Goal: Task Accomplishment & Management: Manage account settings

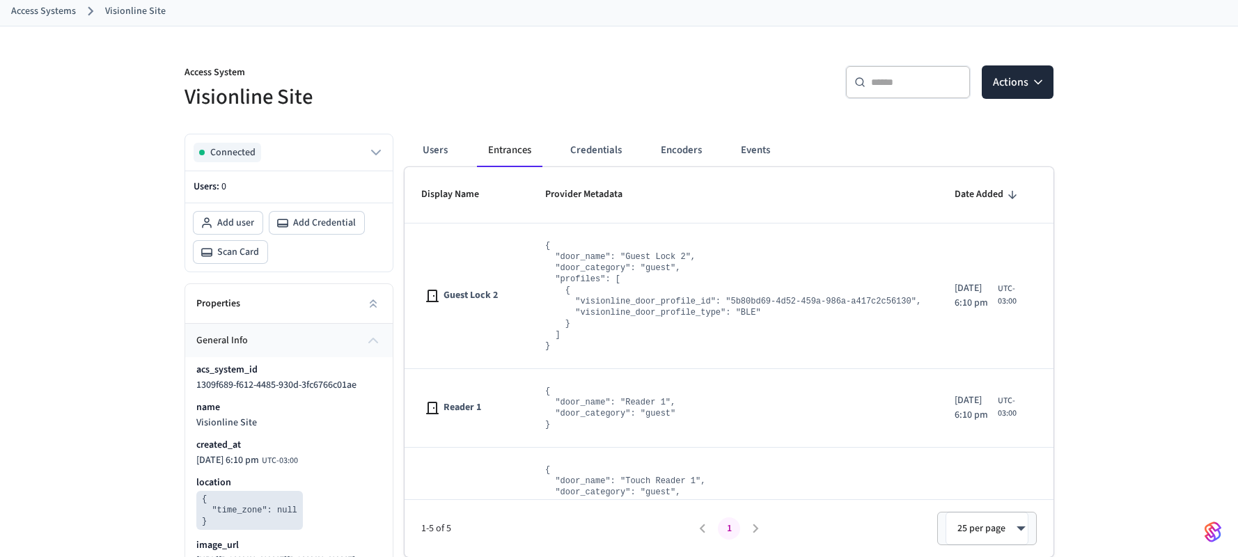
scroll to position [77, 0]
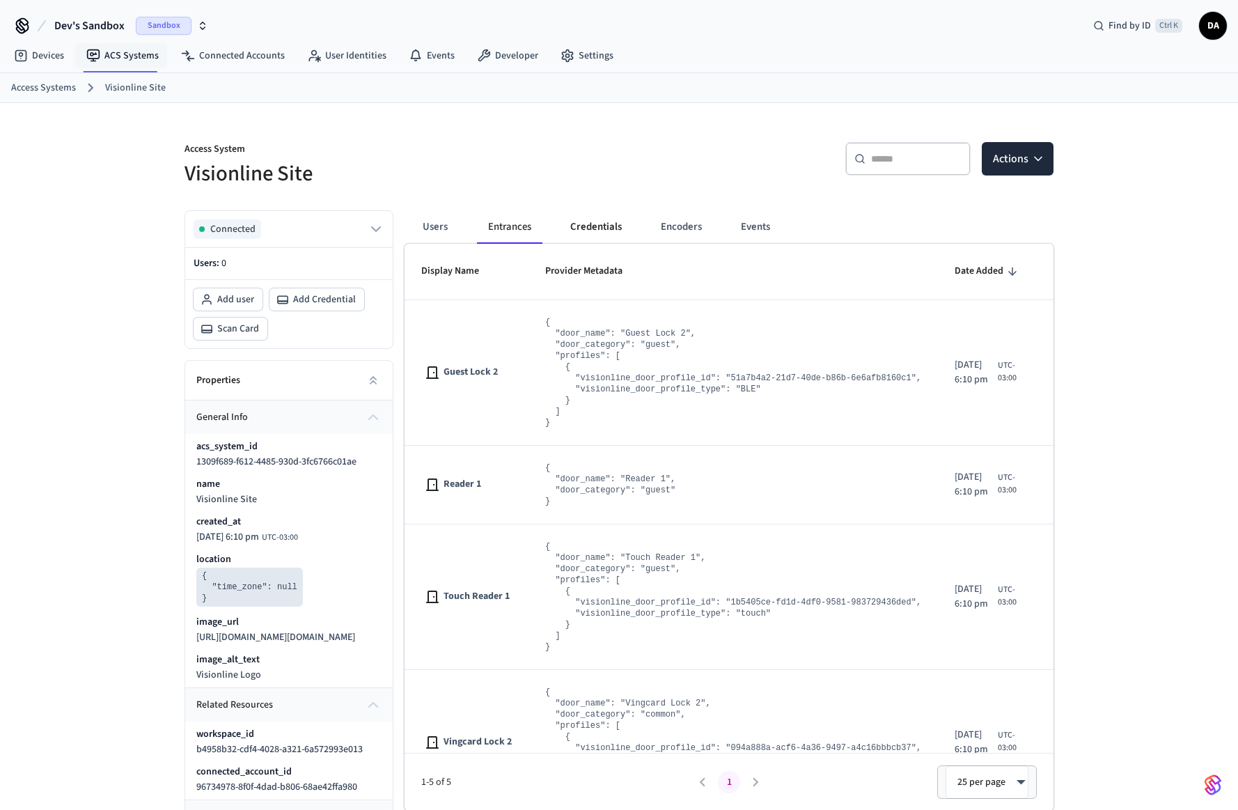
scroll to position [77, 0]
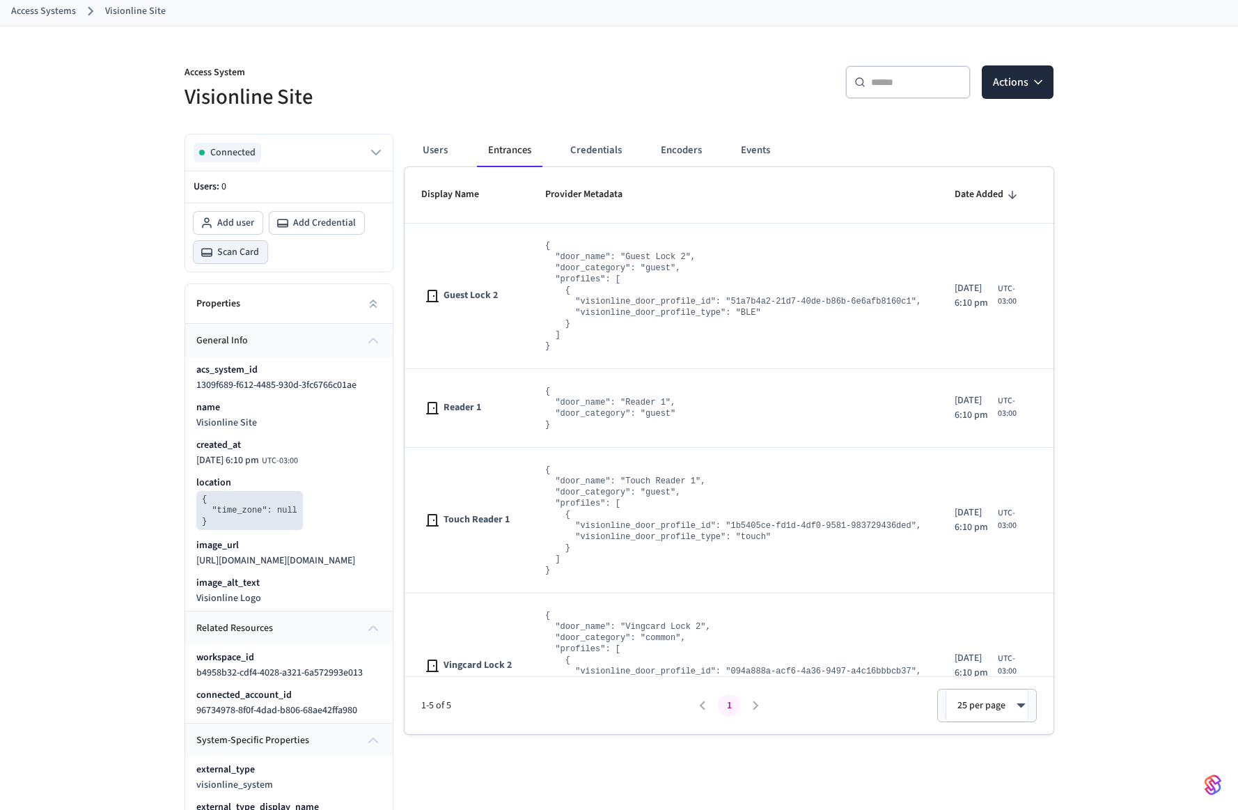
click at [235, 250] on span "Scan Card" at bounding box center [238, 252] width 42 height 14
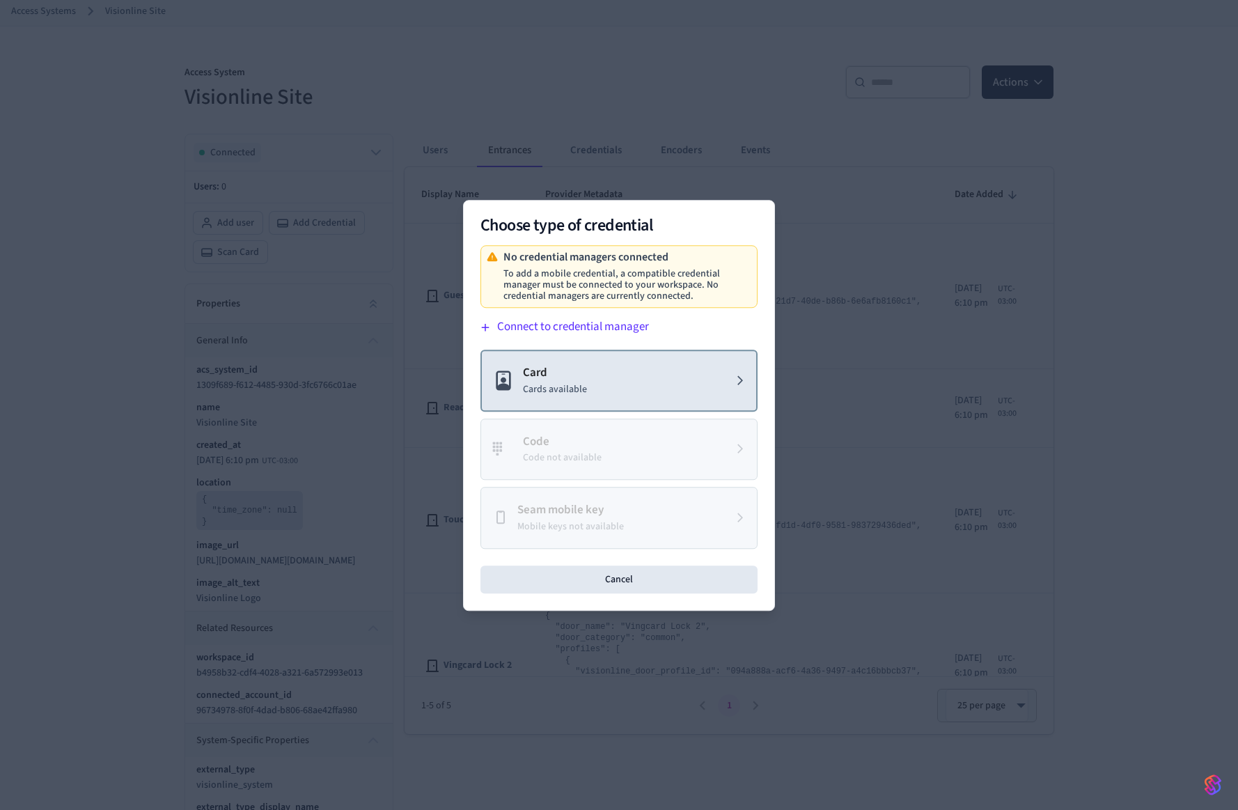
click at [597, 395] on button "Card Cards available" at bounding box center [618, 380] width 277 height 62
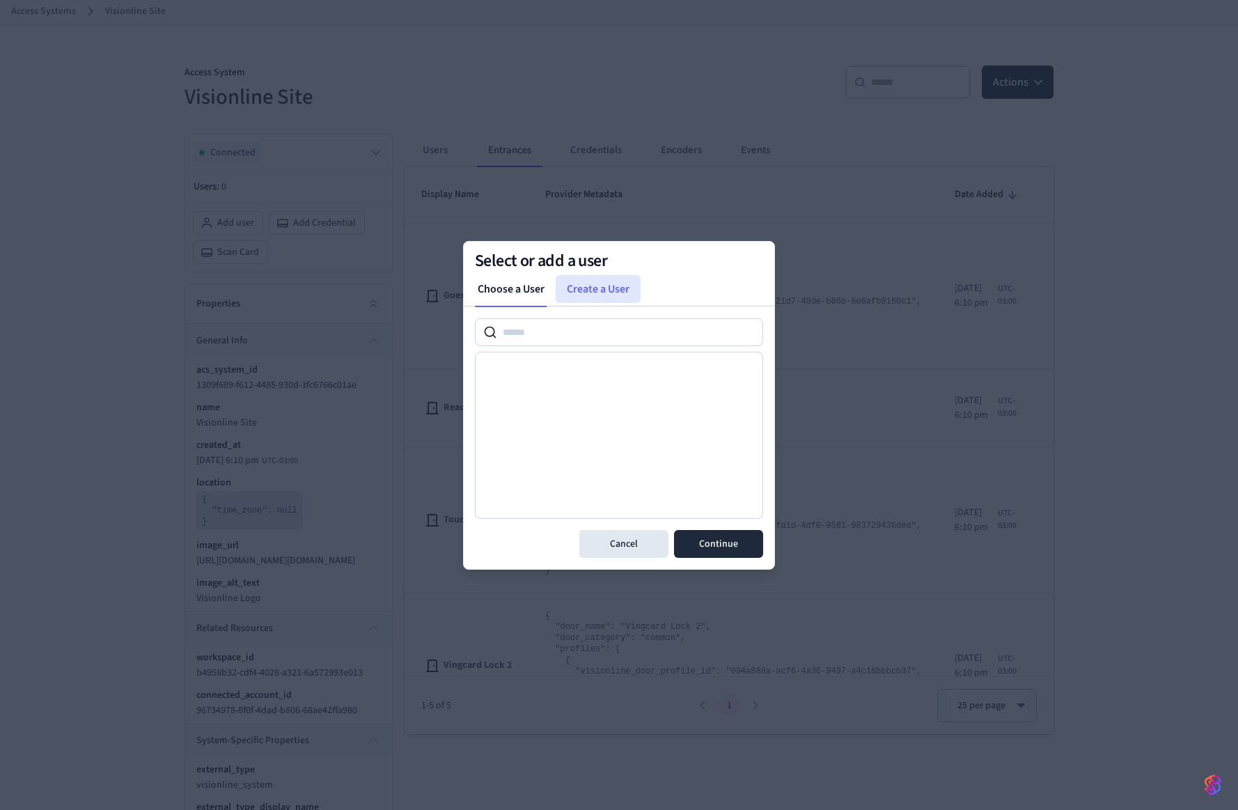
click at [601, 287] on link "Create a User" at bounding box center [598, 289] width 85 height 28
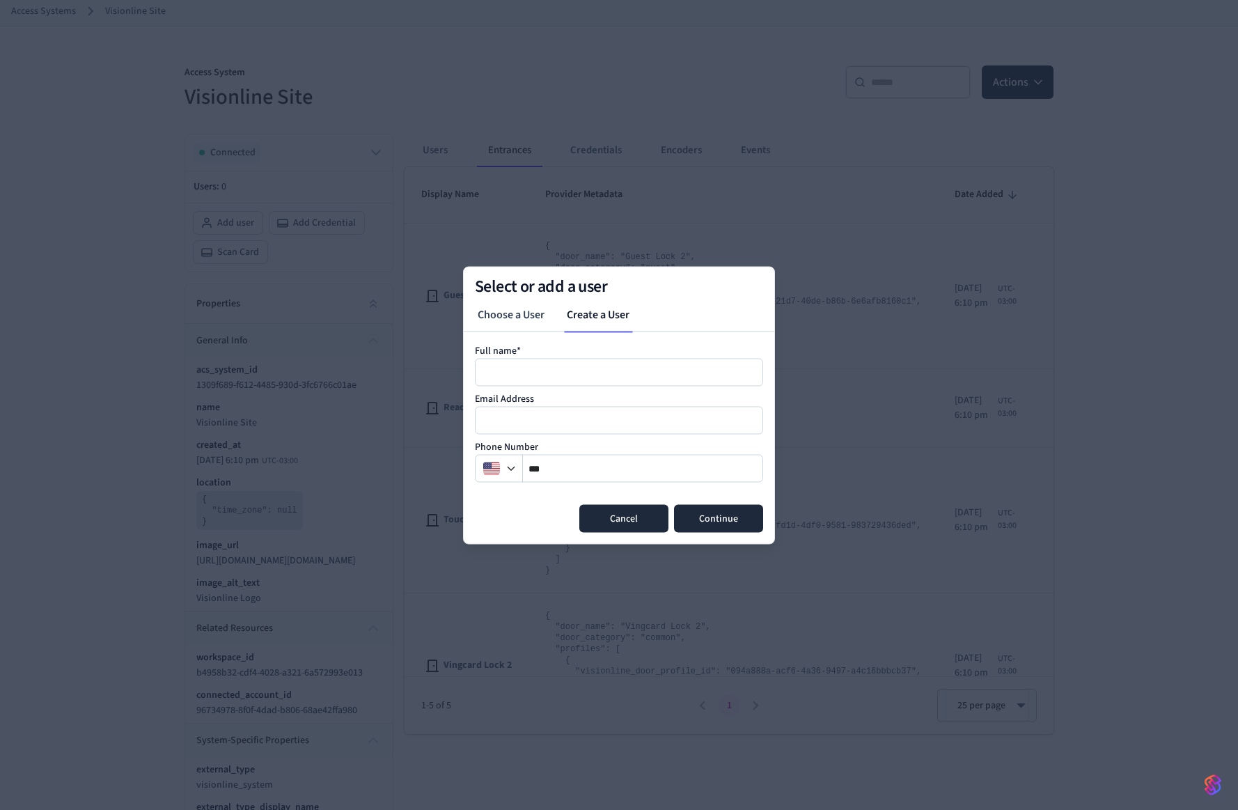
click at [612, 525] on button "Cancel" at bounding box center [623, 518] width 89 height 28
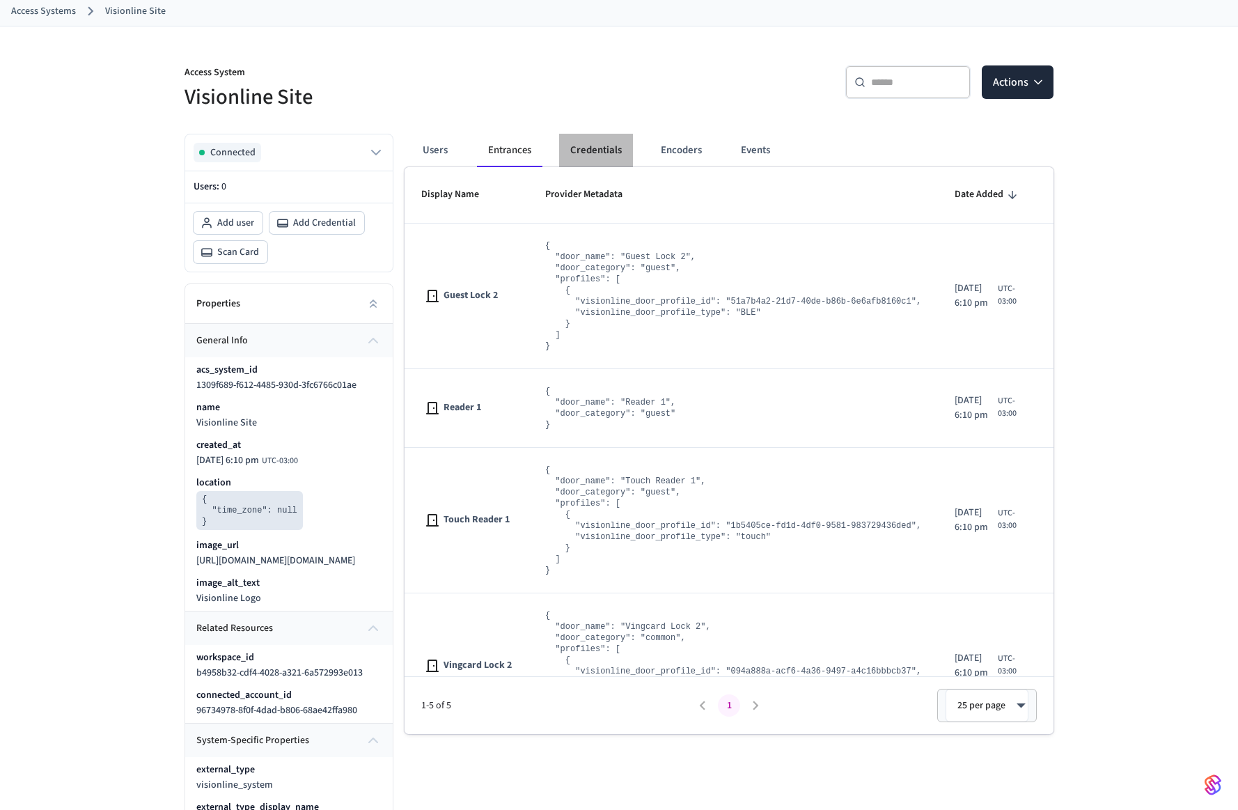
click at [606, 146] on button "Credentials" at bounding box center [596, 150] width 74 height 33
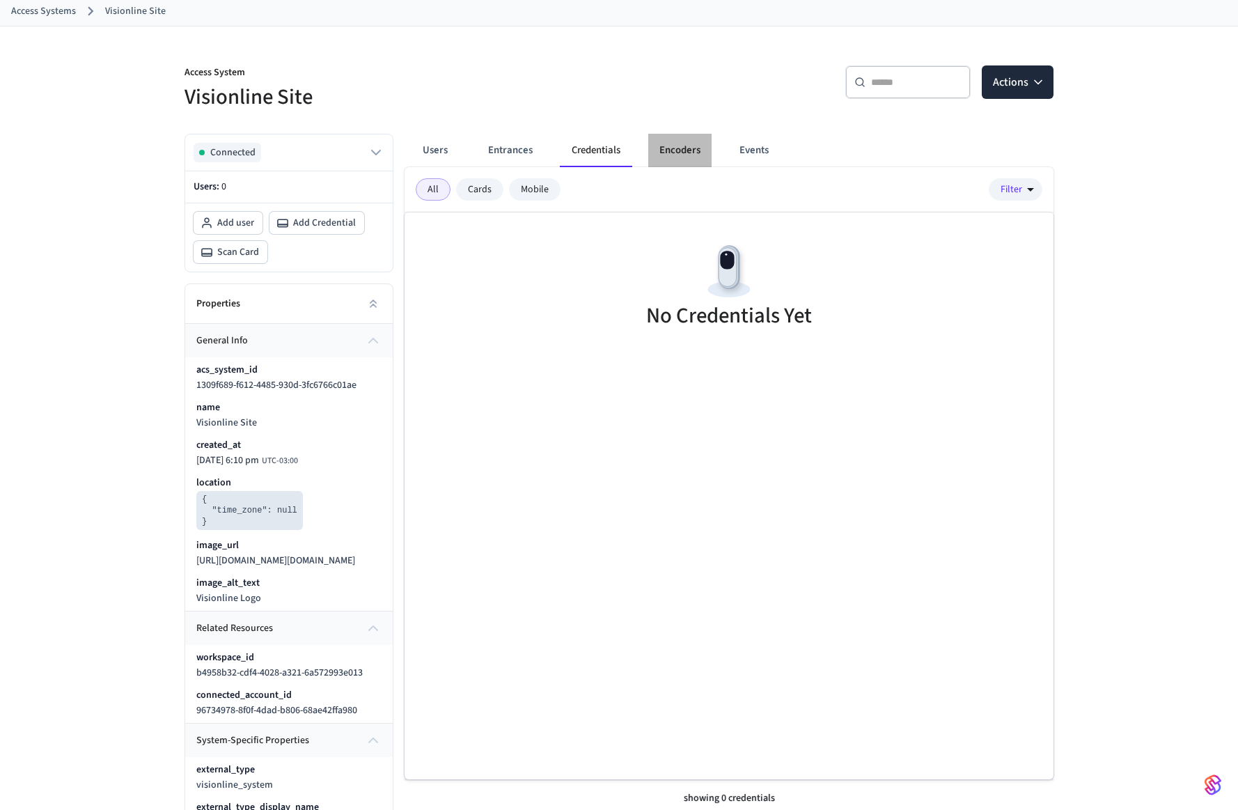
click at [691, 143] on button "Encoders" at bounding box center [679, 150] width 63 height 33
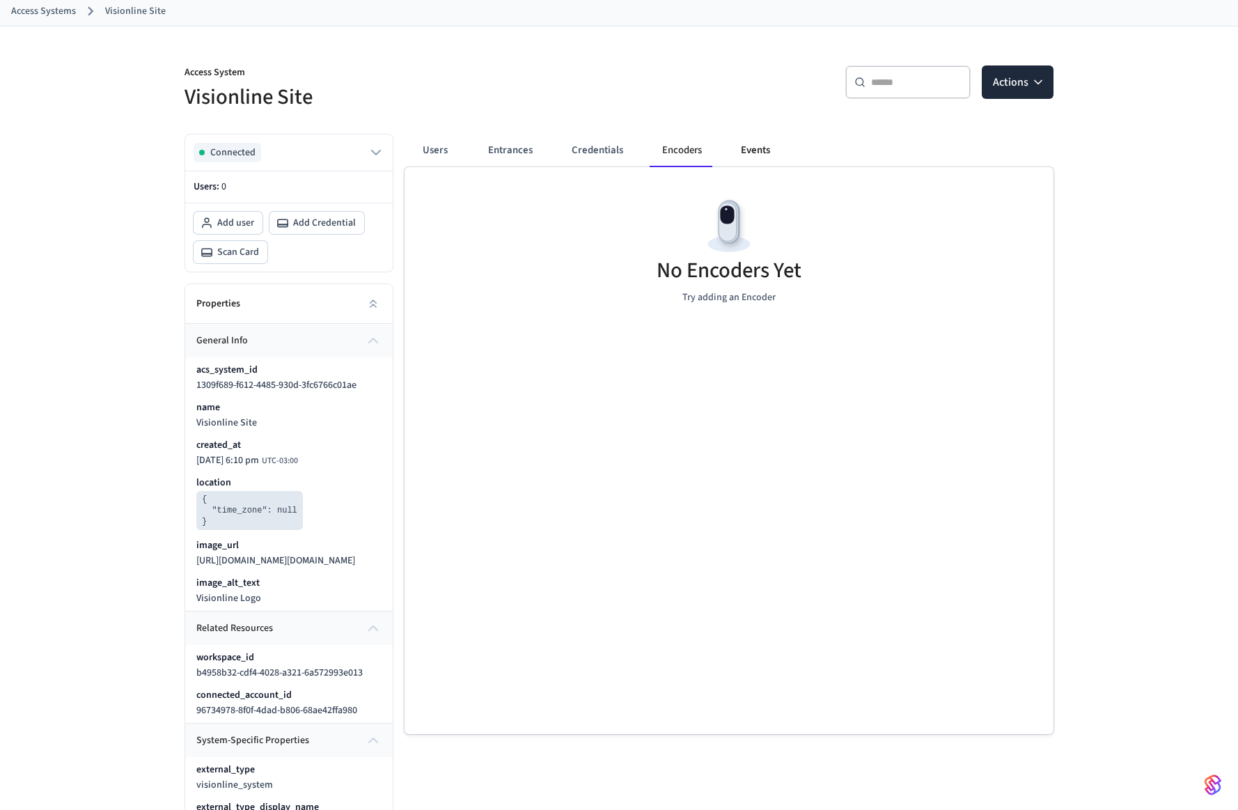
click at [780, 148] on button "Events" at bounding box center [756, 150] width 52 height 33
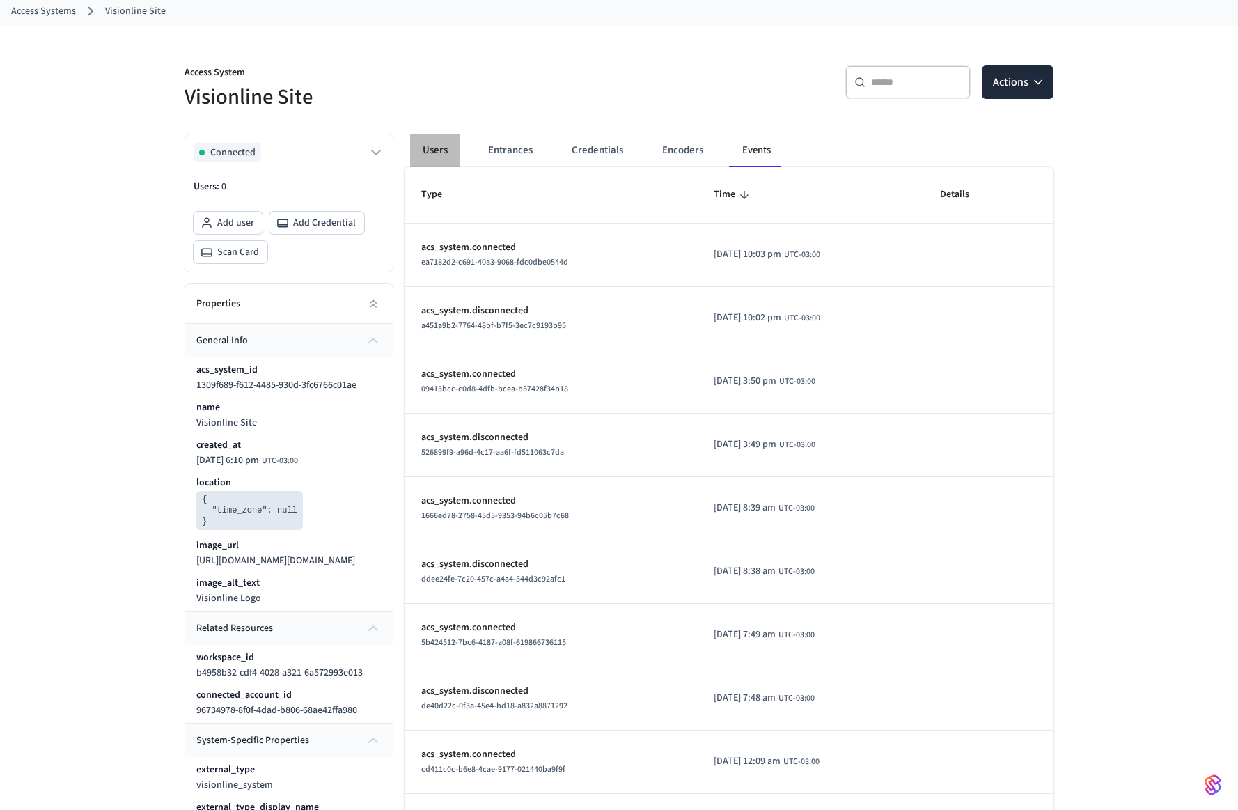
click at [439, 144] on button "Users" at bounding box center [435, 150] width 50 height 33
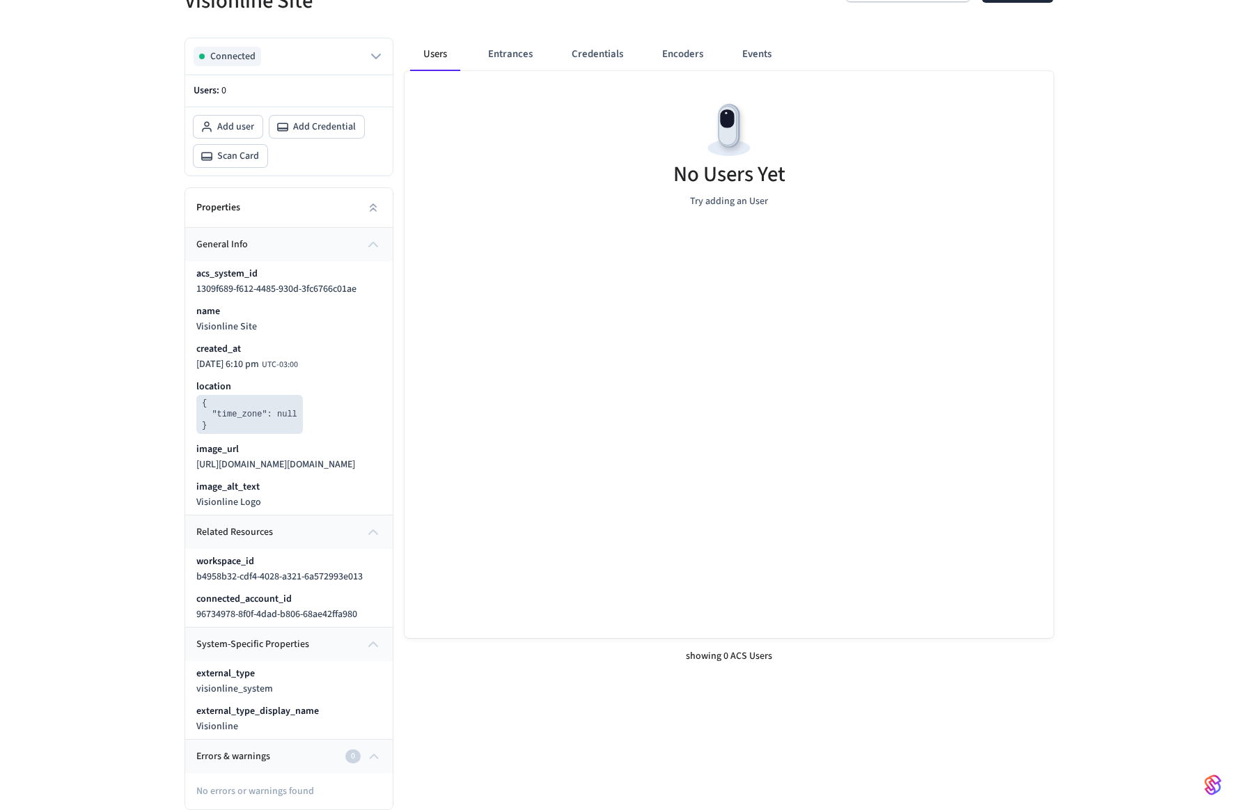
scroll to position [0, 0]
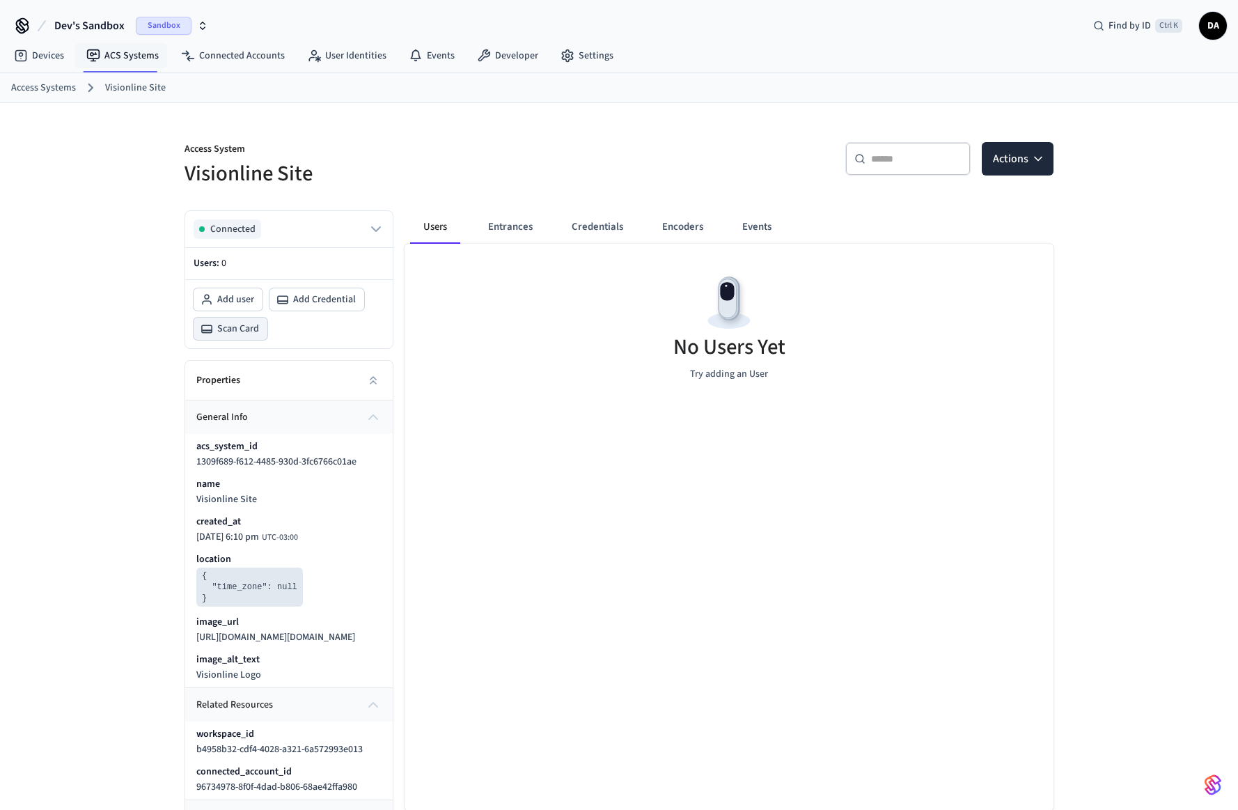
click at [214, 330] on button "Scan Card" at bounding box center [231, 328] width 74 height 22
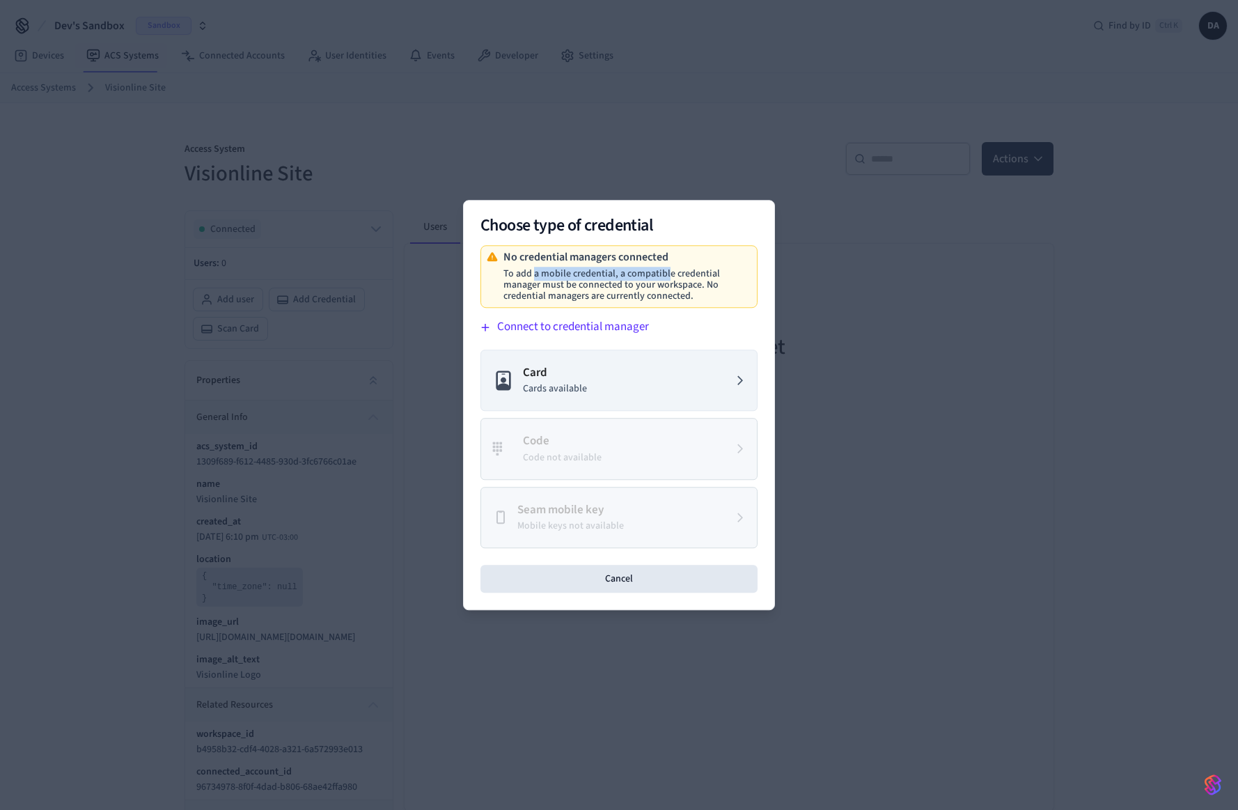
drag, startPoint x: 535, startPoint y: 268, endPoint x: 666, endPoint y: 268, distance: 130.9
click at [666, 268] on p "To add a mobile credential, a compatible credential manager must be connected t…" at bounding box center [624, 284] width 242 height 33
drag, startPoint x: 551, startPoint y: 288, endPoint x: 704, endPoint y: 287, distance: 152.5
click at [704, 287] on p "To add a mobile credential, a compatible credential manager must be connected t…" at bounding box center [624, 284] width 242 height 33
drag, startPoint x: 534, startPoint y: 295, endPoint x: 654, endPoint y: 297, distance: 119.8
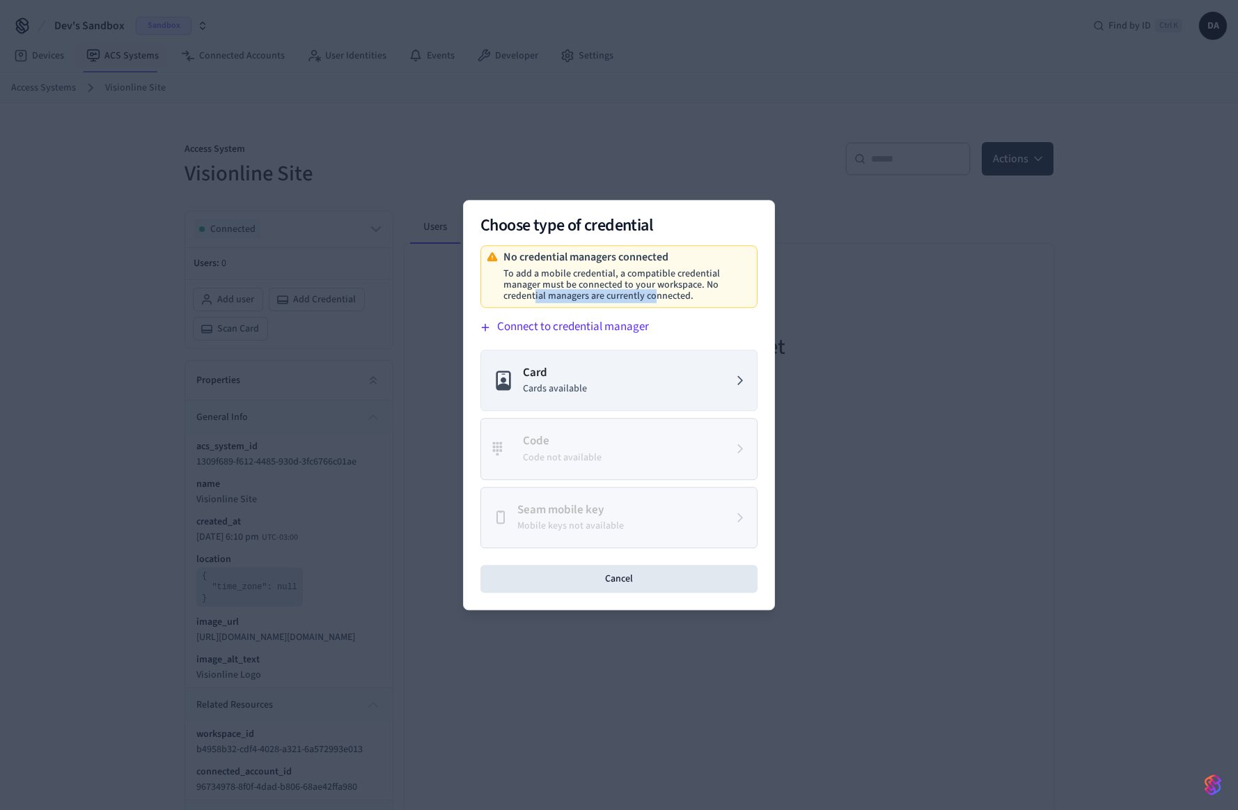
click at [654, 297] on p "To add a mobile credential, a compatible credential manager must be connected t…" at bounding box center [624, 284] width 242 height 33
click at [604, 331] on button "Connect to credential manager" at bounding box center [616, 327] width 283 height 22
click at [840, 149] on div at bounding box center [619, 405] width 1238 height 810
click at [828, 180] on div at bounding box center [619, 405] width 1238 height 810
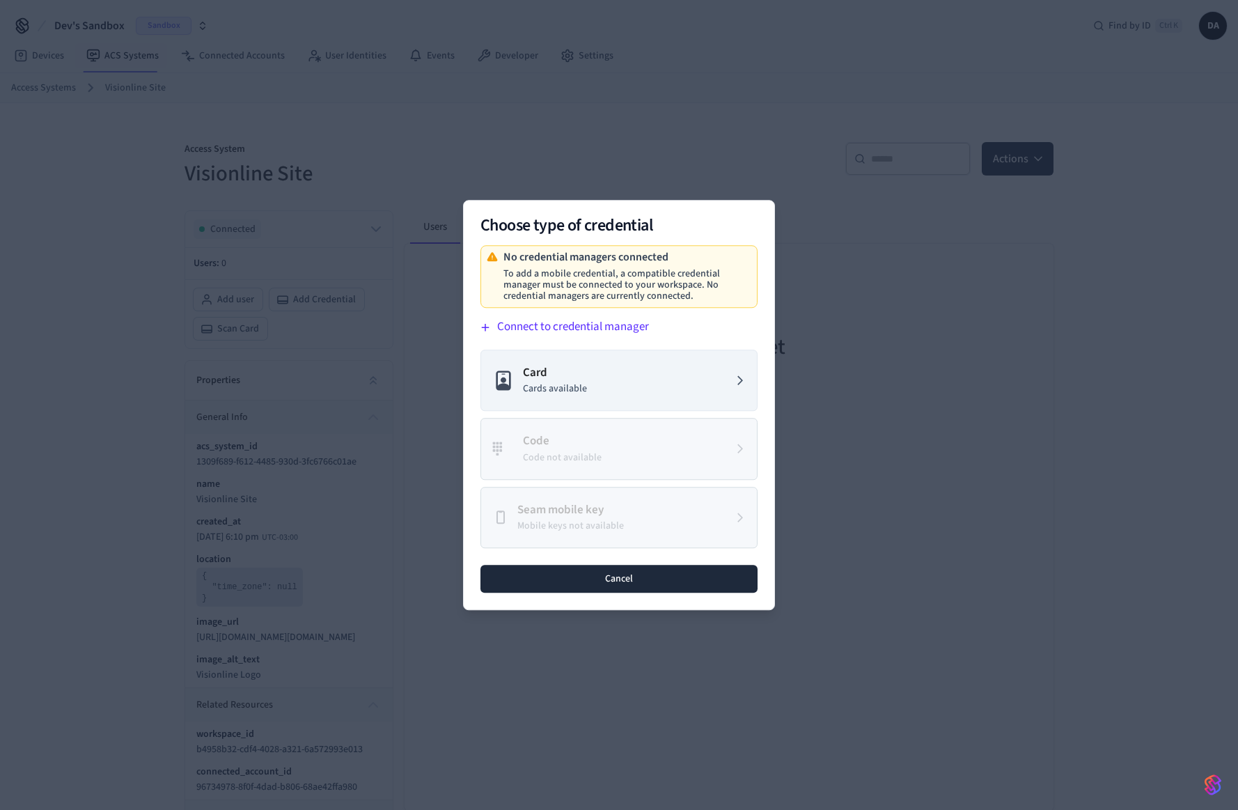
click at [695, 577] on button "Cancel" at bounding box center [618, 579] width 277 height 28
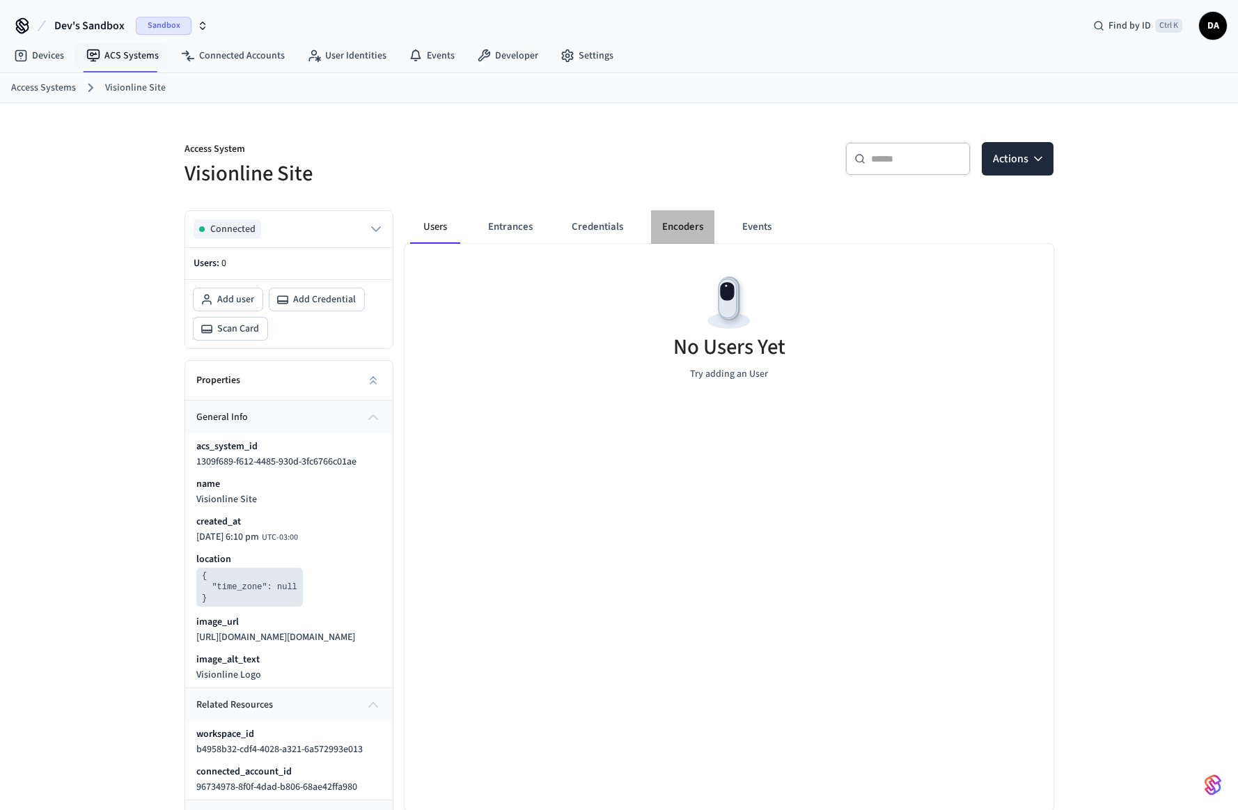
click at [686, 222] on button "Encoders" at bounding box center [682, 226] width 63 height 33
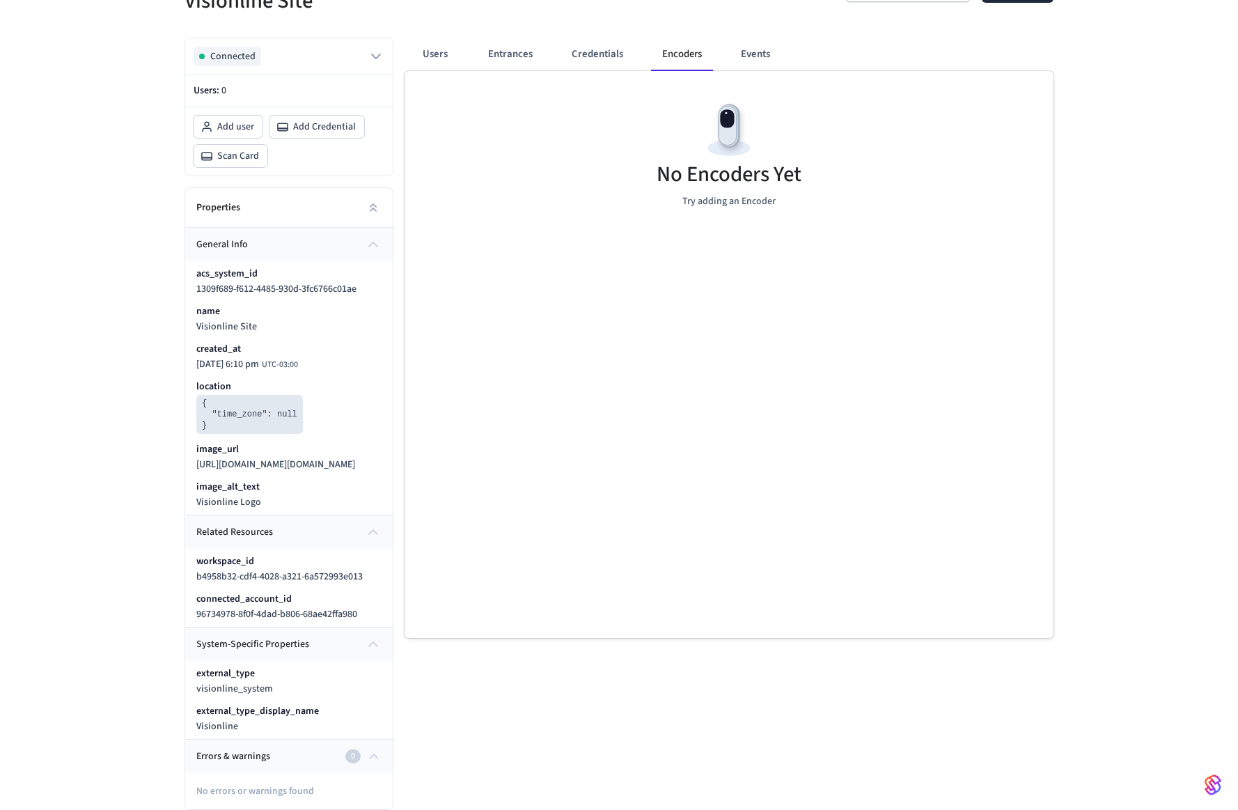
scroll to position [1, 0]
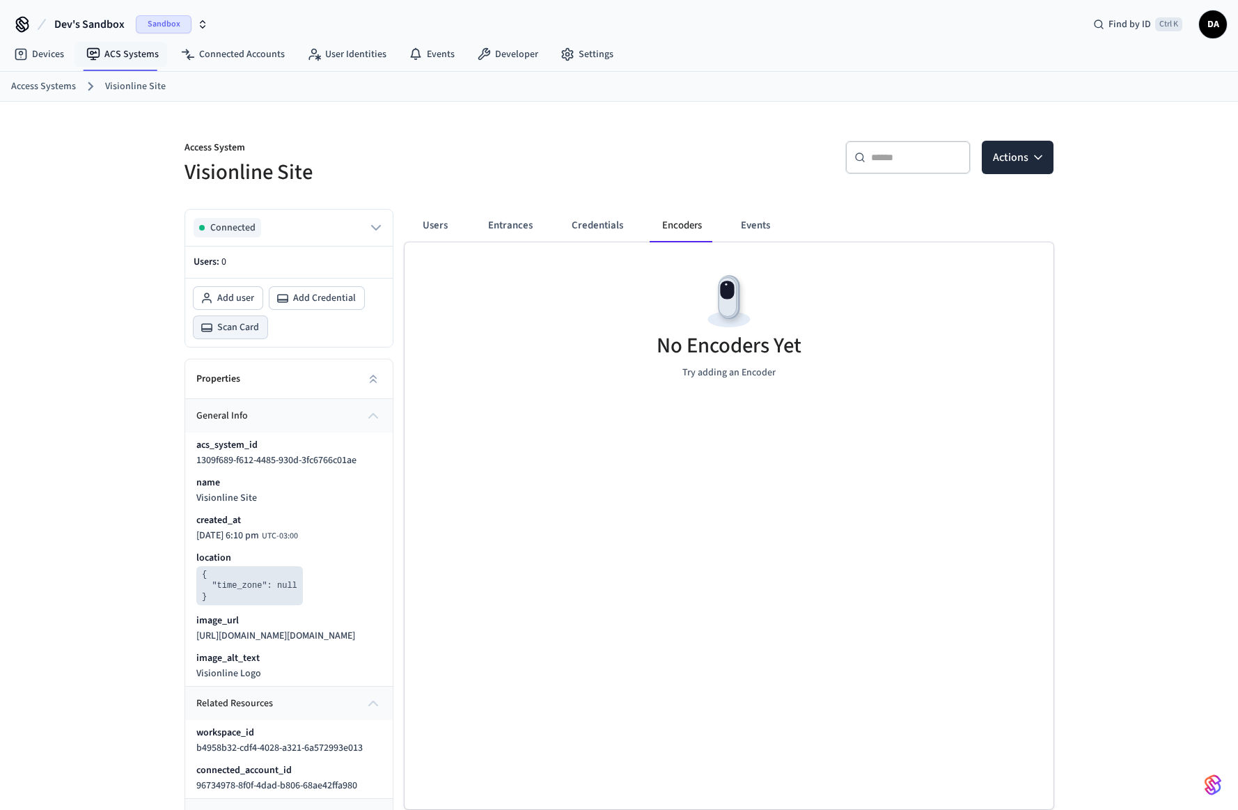
click at [213, 330] on button "Scan Card" at bounding box center [231, 327] width 74 height 22
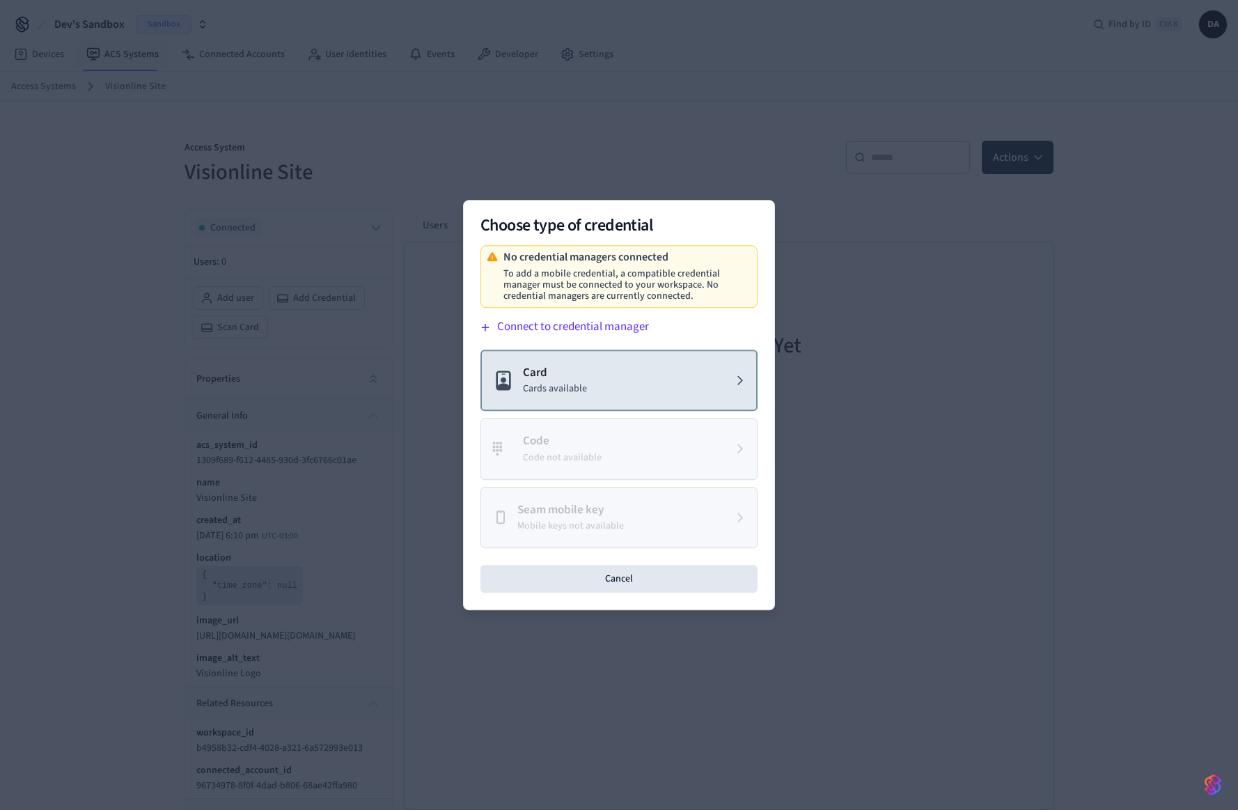
click at [640, 400] on button "Card Cards available" at bounding box center [618, 380] width 277 height 62
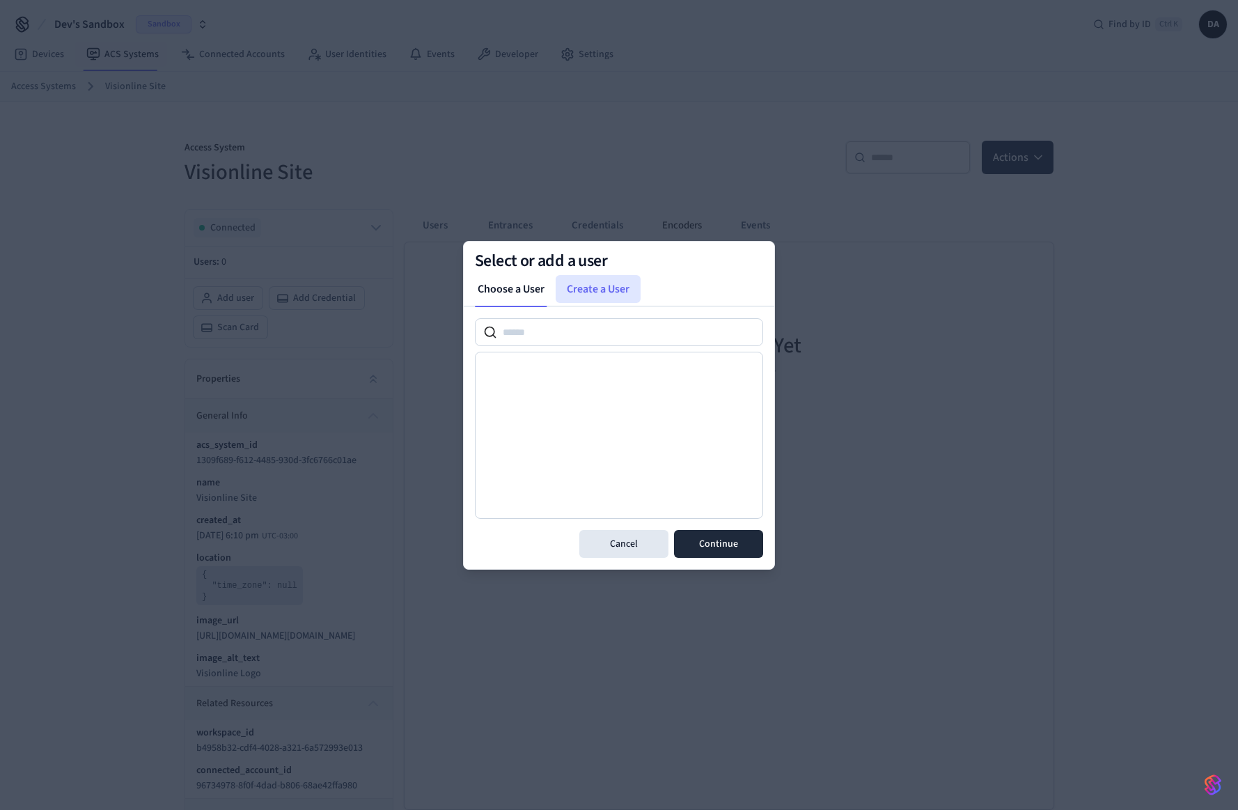
click at [588, 290] on link "Create a User" at bounding box center [598, 289] width 85 height 28
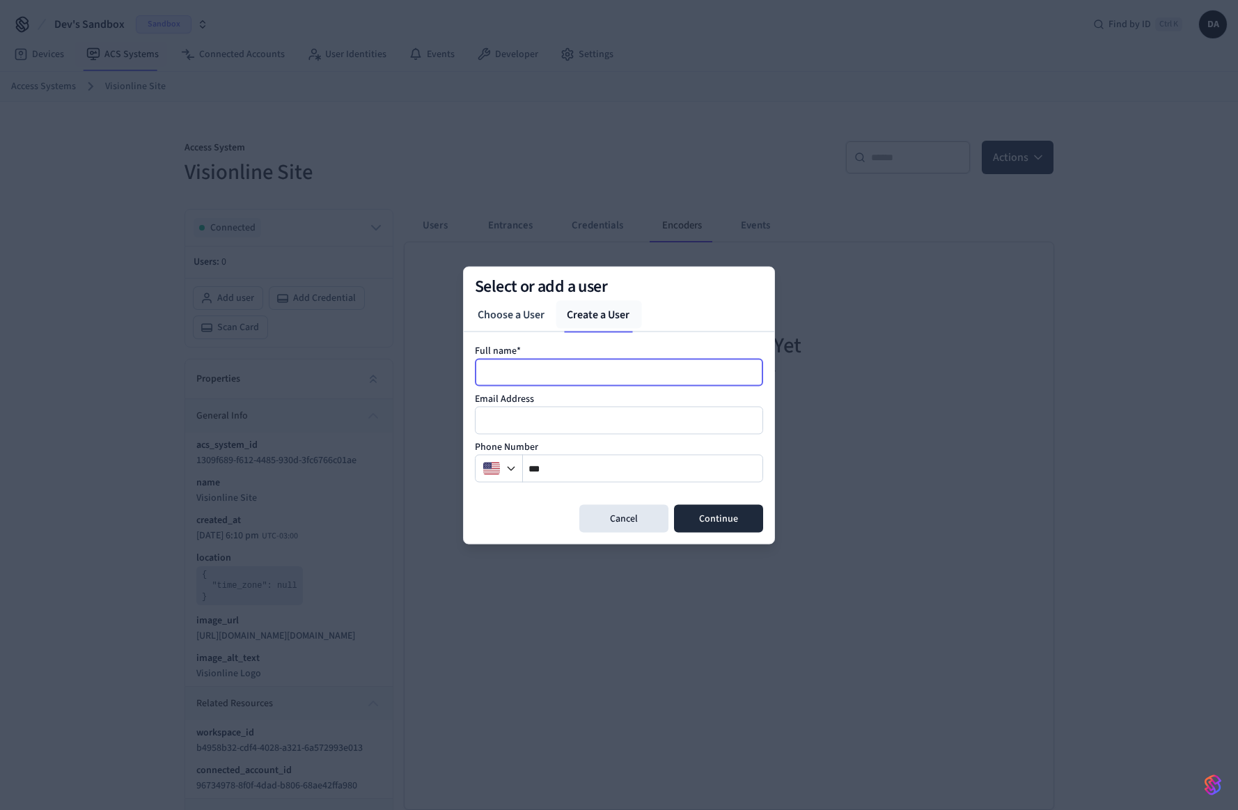
click at [556, 370] on input at bounding box center [619, 371] width 287 height 17
type input "*****"
click at [745, 528] on button "Continue" at bounding box center [718, 518] width 89 height 28
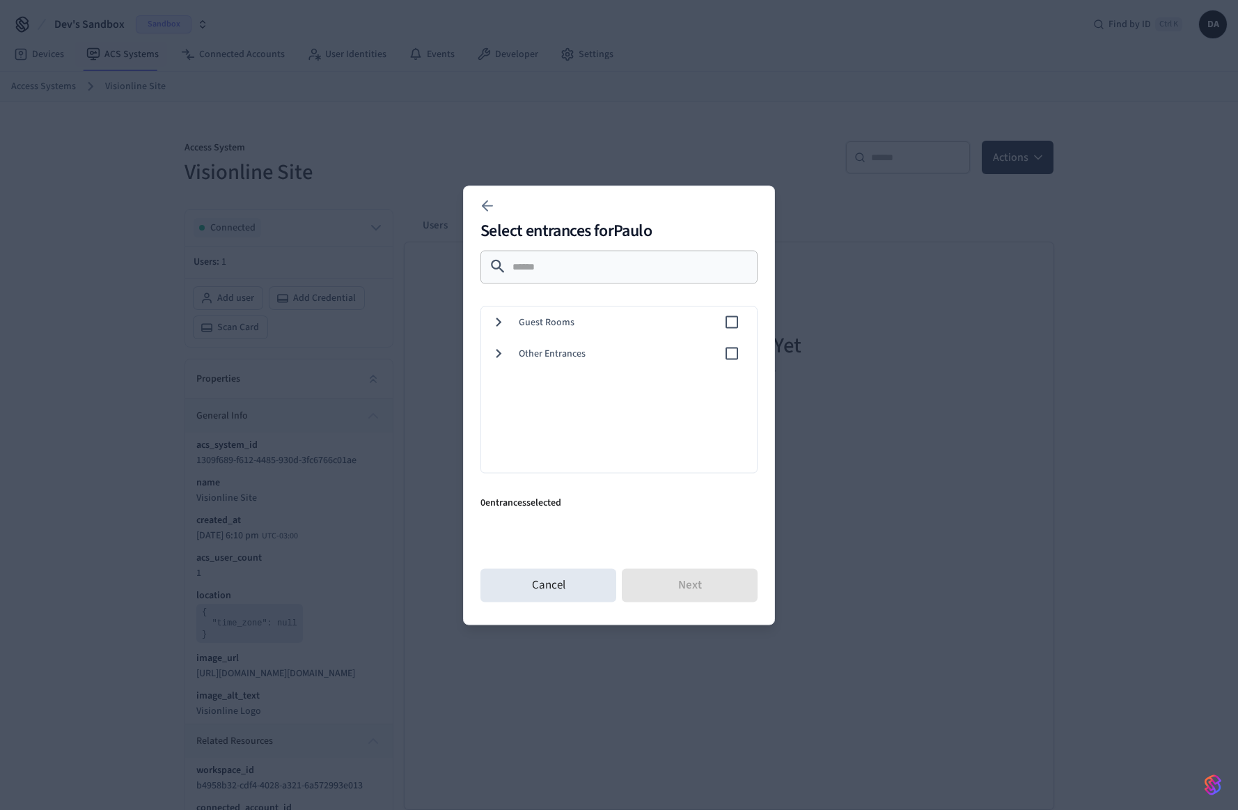
click at [487, 318] on div "Guest Rooms" at bounding box center [615, 321] width 281 height 31
click at [501, 448] on icon at bounding box center [498, 456] width 18 height 18
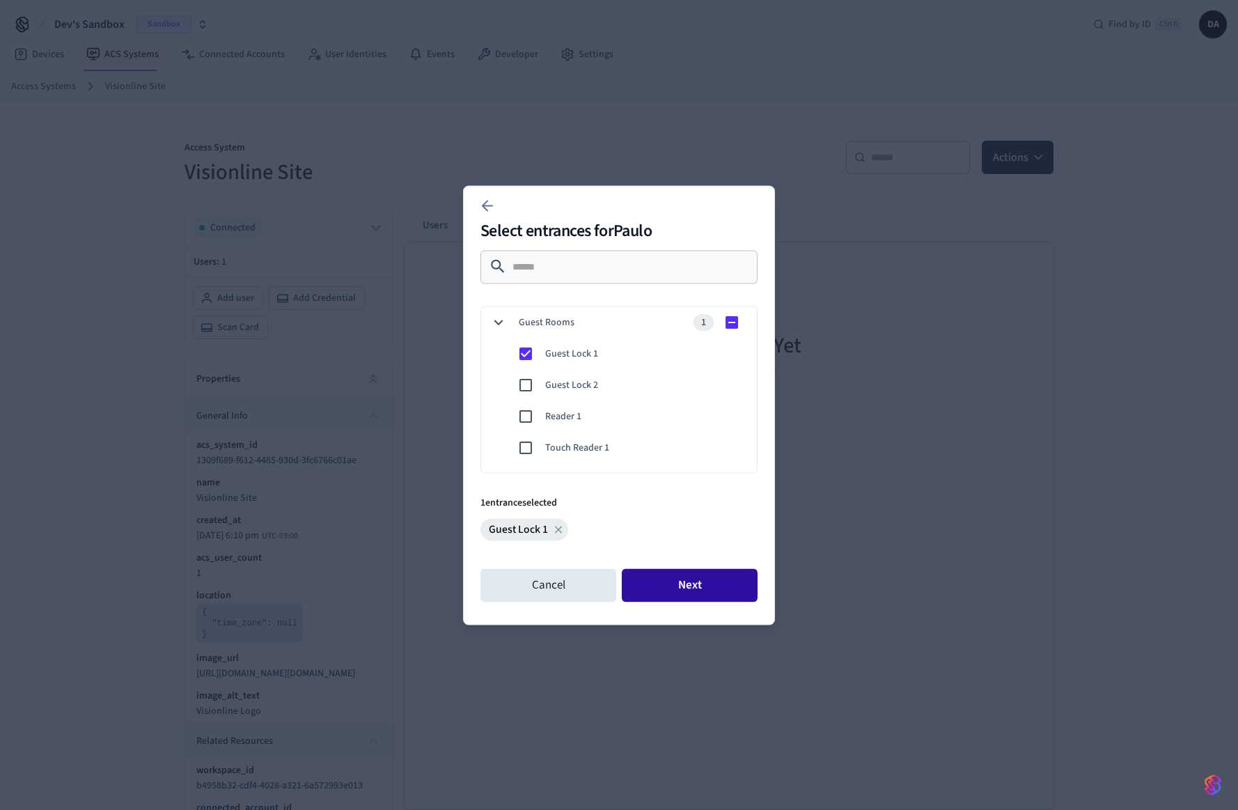
click at [650, 594] on button "Next" at bounding box center [690, 584] width 136 height 33
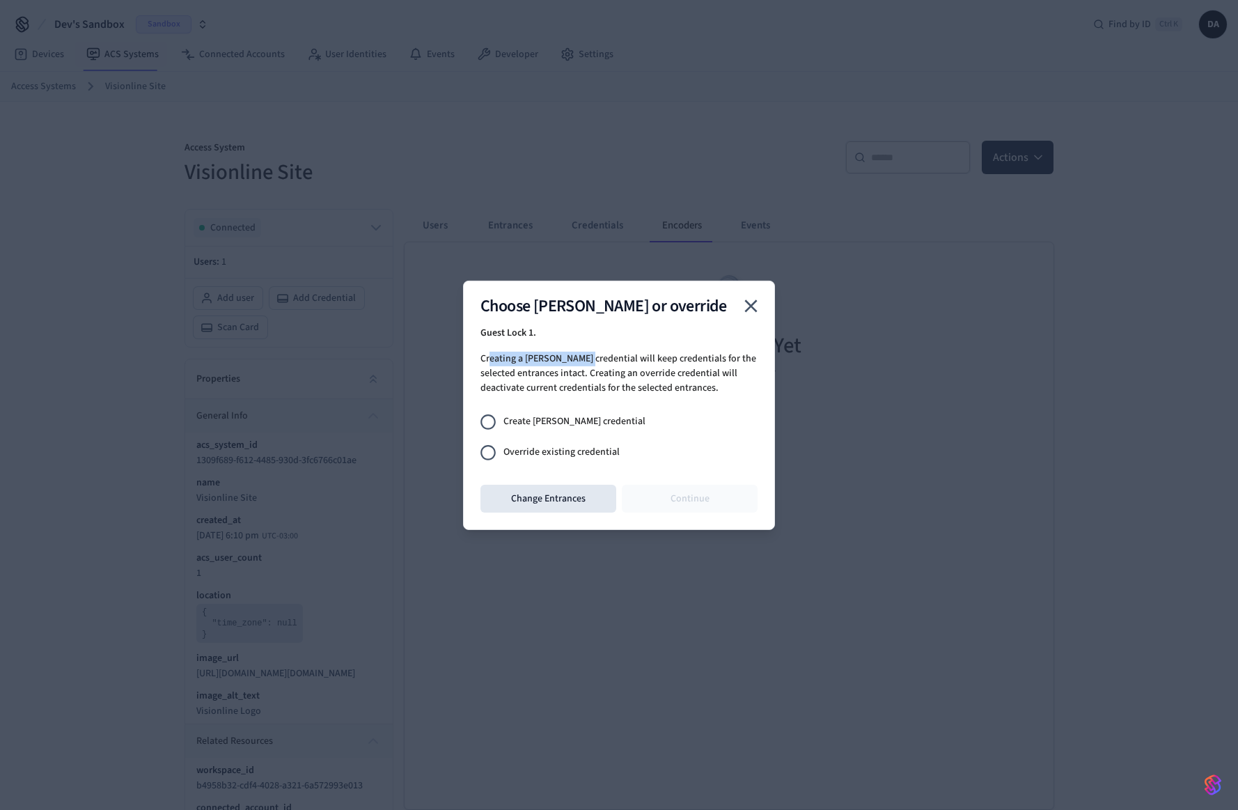
drag, startPoint x: 488, startPoint y: 359, endPoint x: 581, endPoint y: 359, distance: 93.3
click at [581, 359] on div "Choose [PERSON_NAME] or override Guest Lock 1 . Creating a [PERSON_NAME] creden…" at bounding box center [619, 404] width 312 height 249
click at [547, 453] on span "Override existing credential" at bounding box center [561, 452] width 116 height 15
click at [677, 506] on button "Continue" at bounding box center [690, 499] width 136 height 28
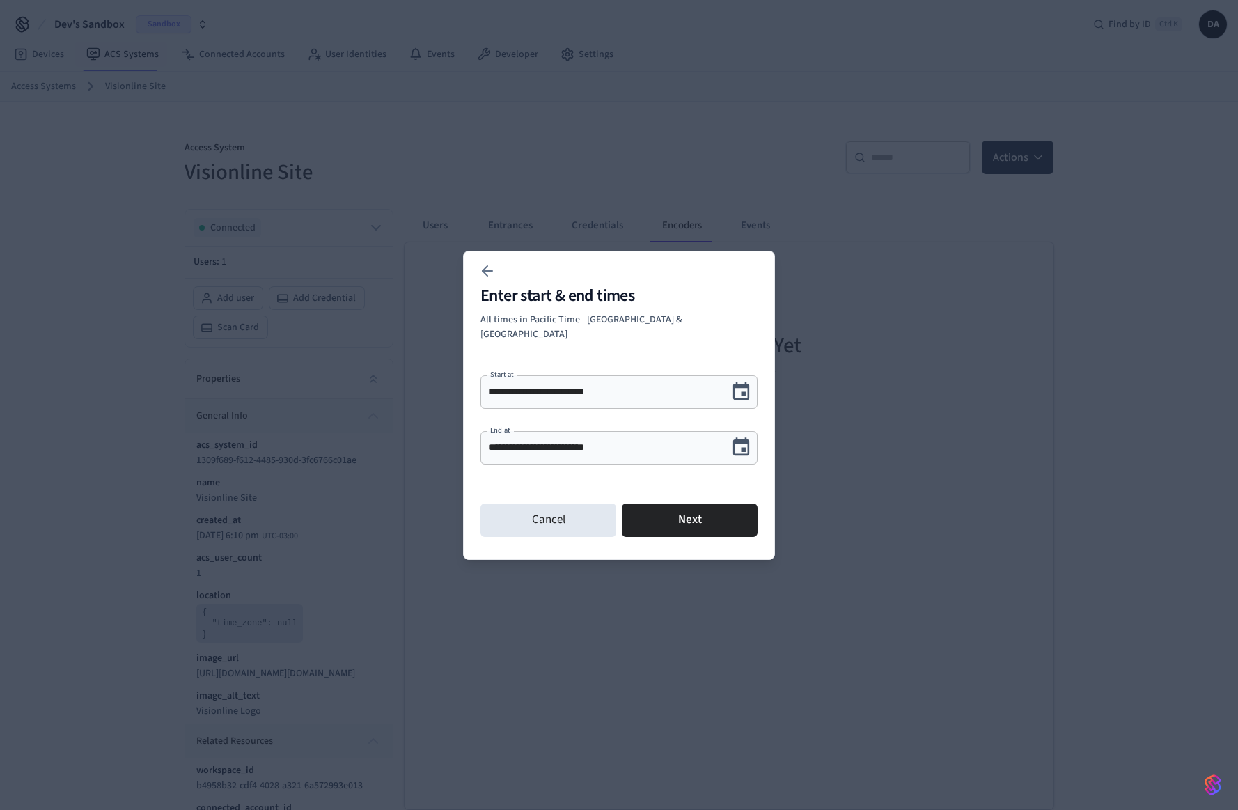
click at [608, 388] on input "**********" at bounding box center [604, 391] width 230 height 14
click at [668, 511] on button "Next" at bounding box center [690, 519] width 136 height 33
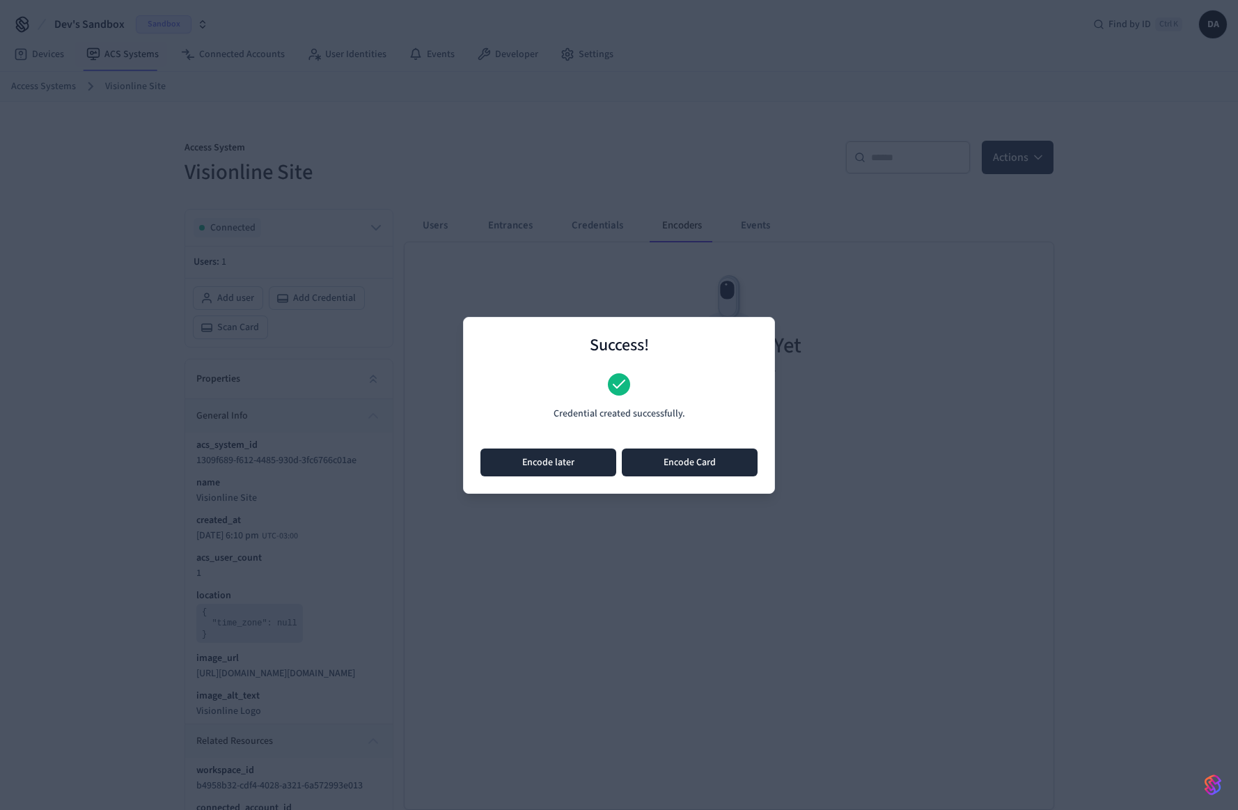
click at [590, 466] on button "Encode later" at bounding box center [548, 462] width 136 height 28
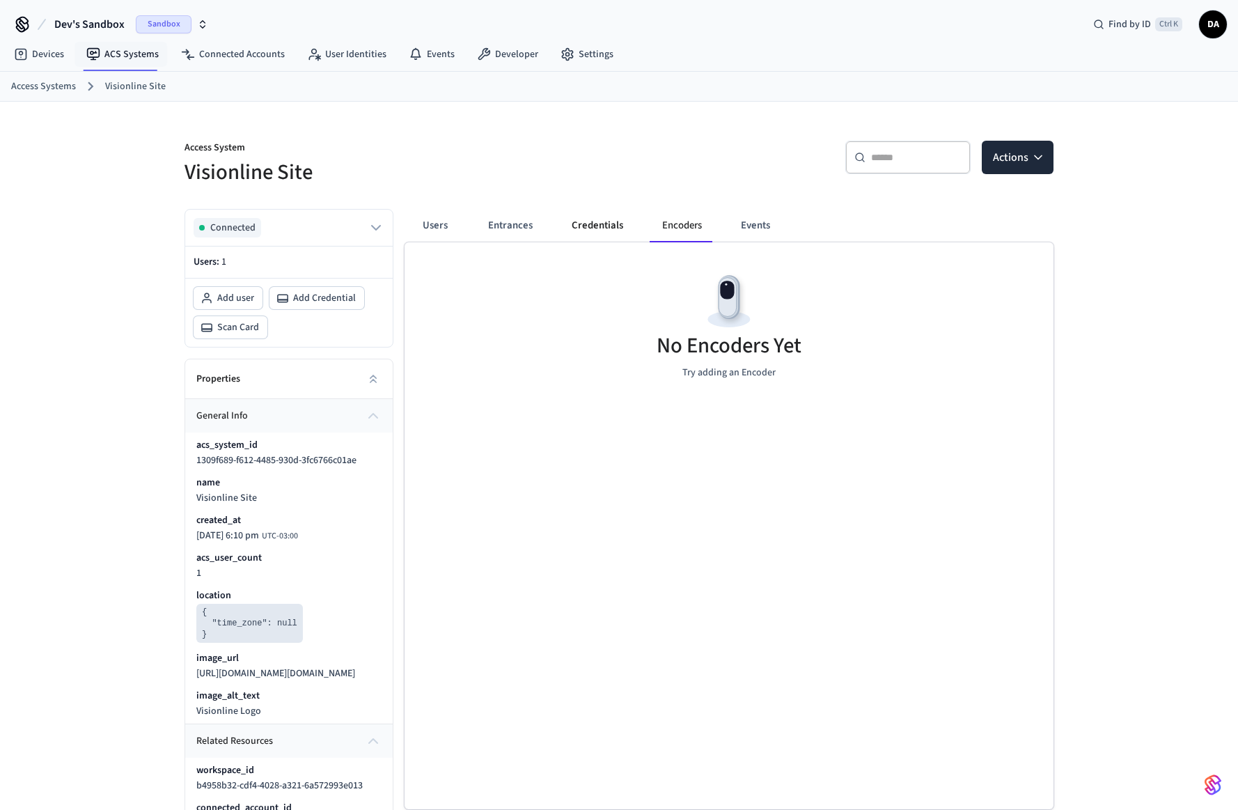
click at [596, 242] on button "Credentials" at bounding box center [597, 225] width 74 height 33
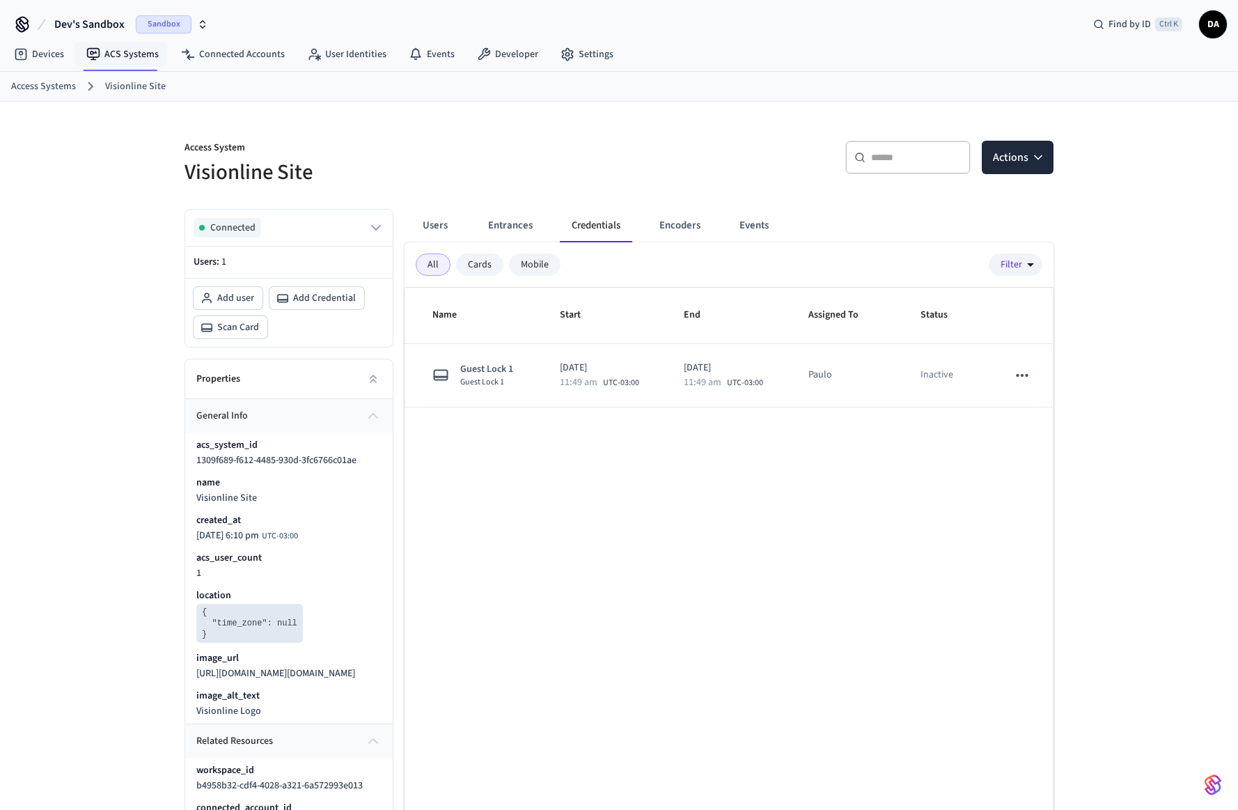
click at [524, 234] on button "Entrances" at bounding box center [510, 225] width 67 height 33
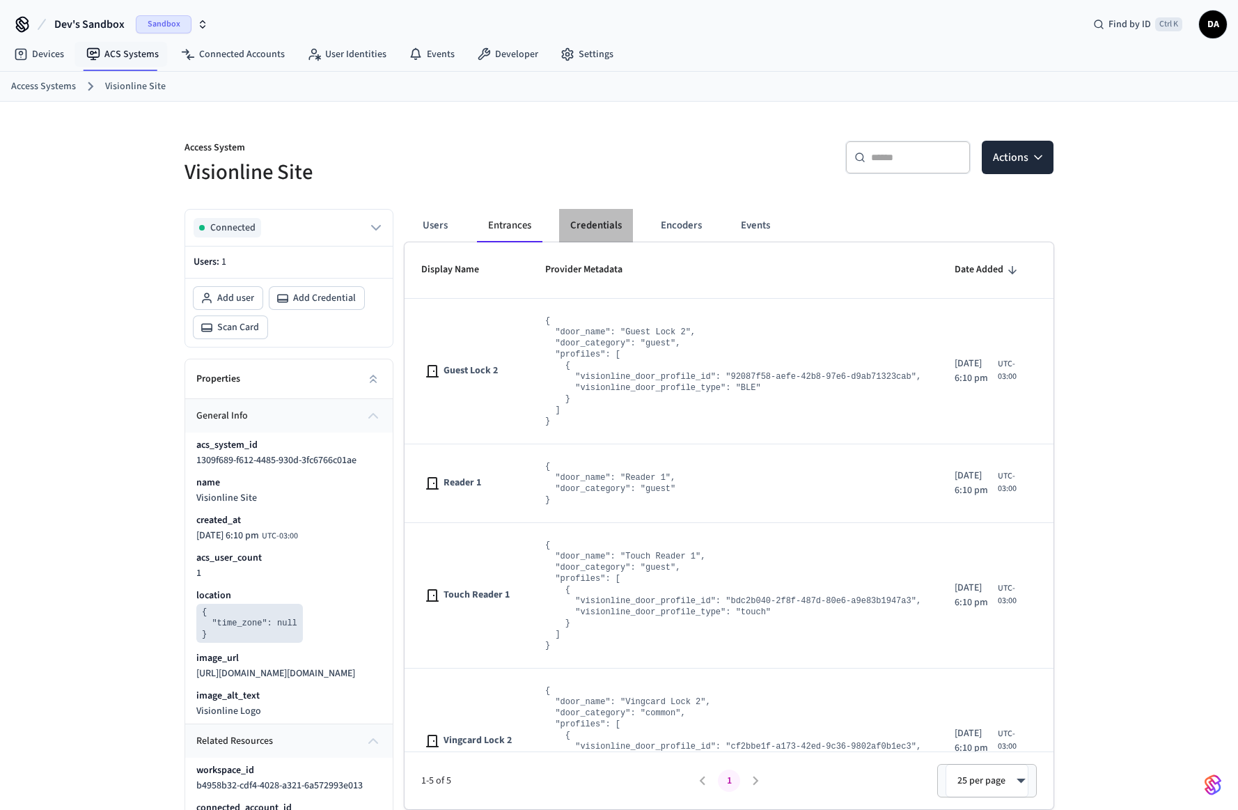
click at [597, 230] on button "Credentials" at bounding box center [596, 225] width 74 height 33
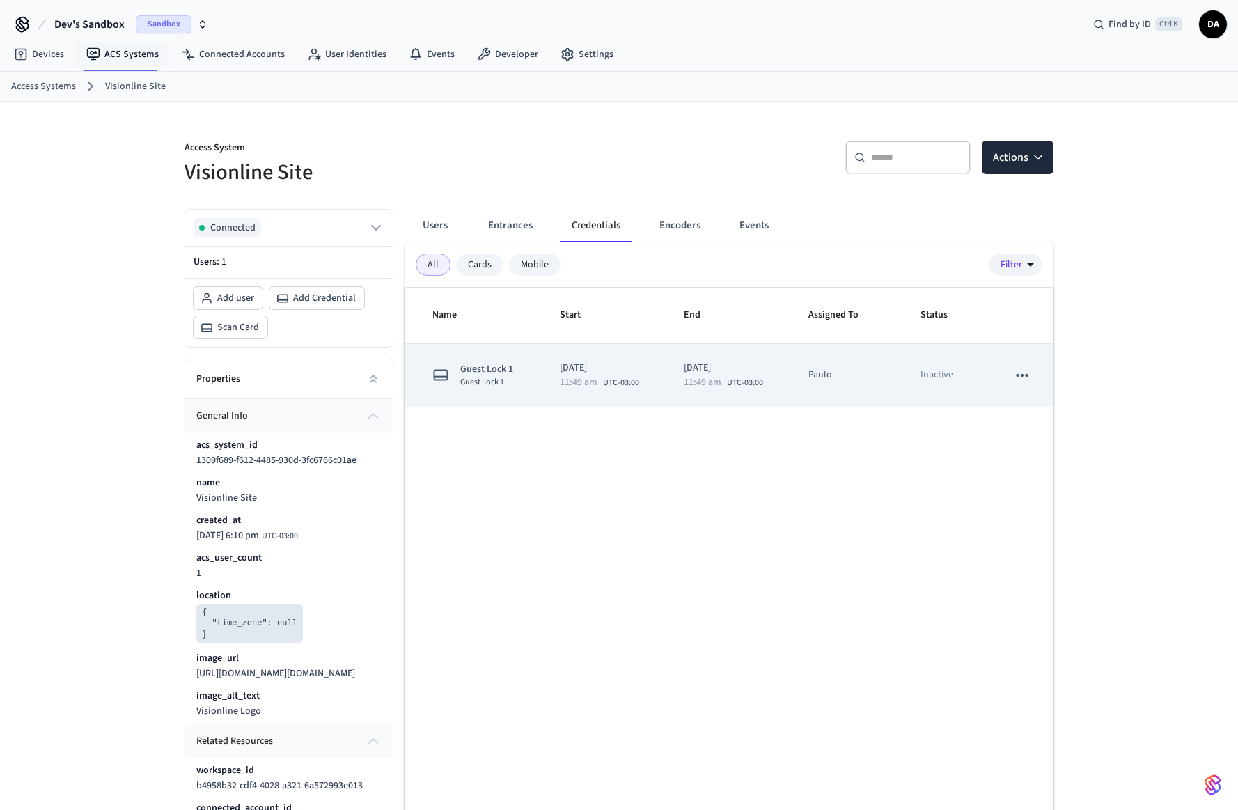
click at [505, 371] on span "Guest Lock 1" at bounding box center [486, 369] width 53 height 15
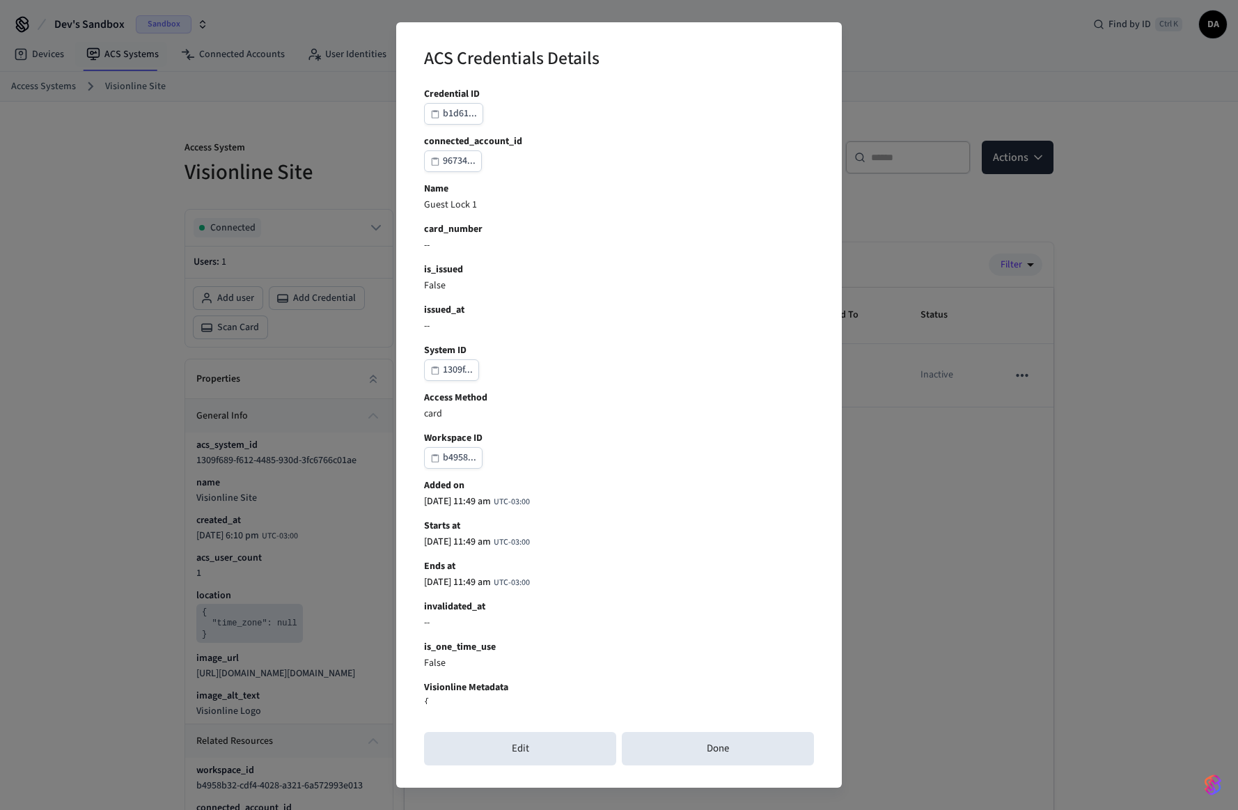
scroll to position [159, 0]
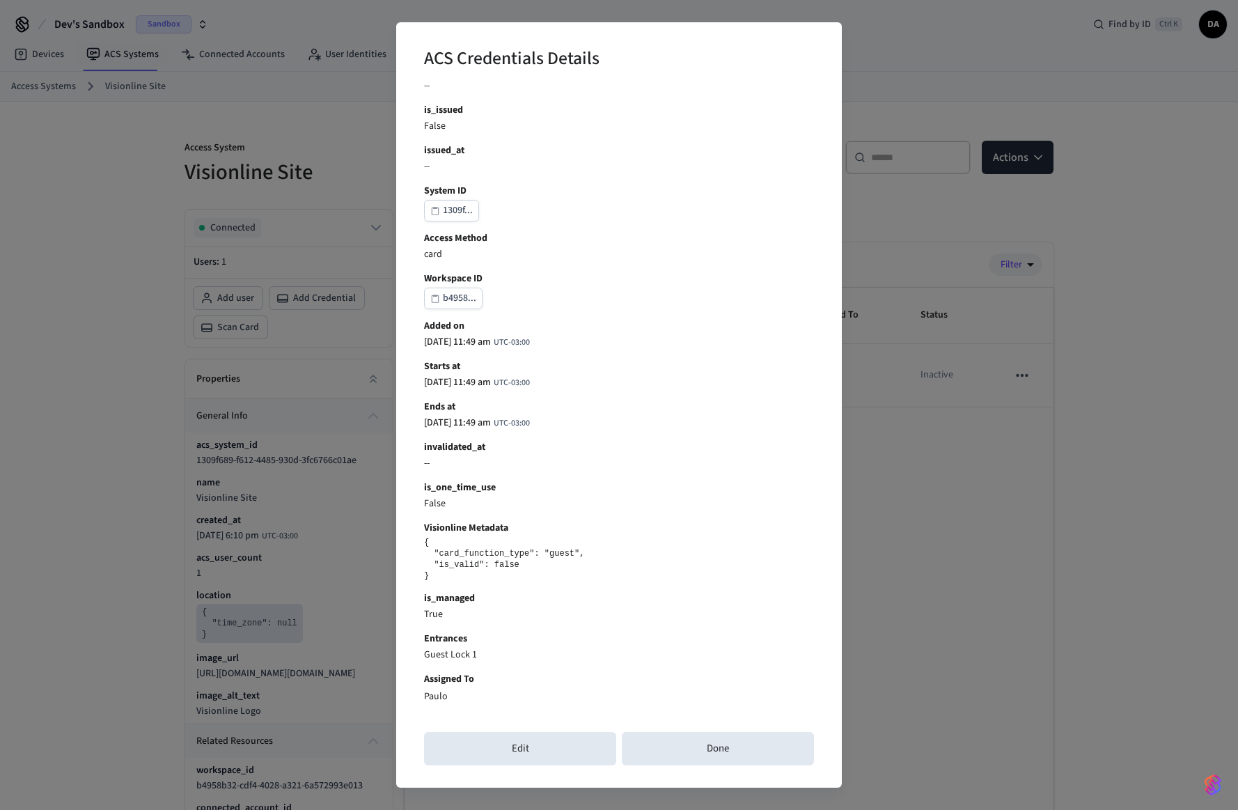
click at [952, 415] on div "ACS Credentials Details Credential ID b1d61... connected_account_id 96734... Na…" at bounding box center [619, 405] width 1238 height 810
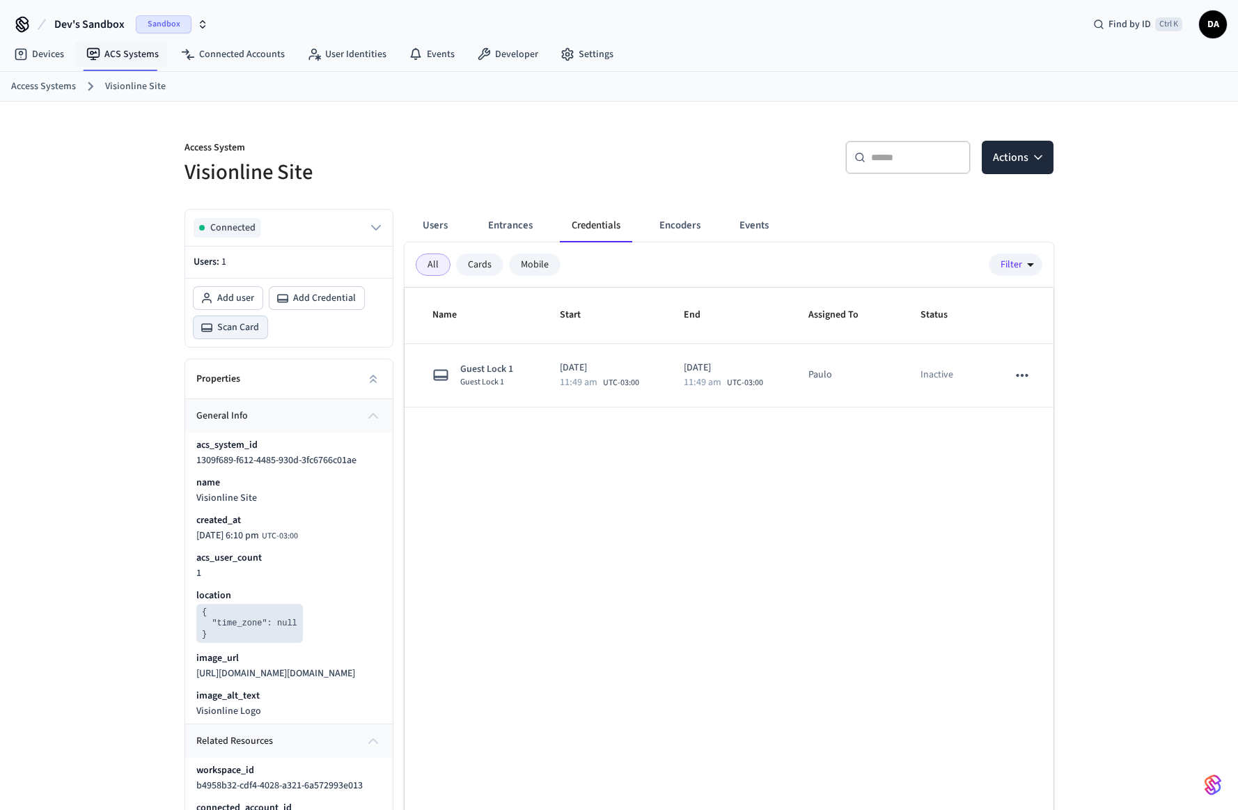
click at [246, 329] on span "Scan Card" at bounding box center [238, 327] width 42 height 14
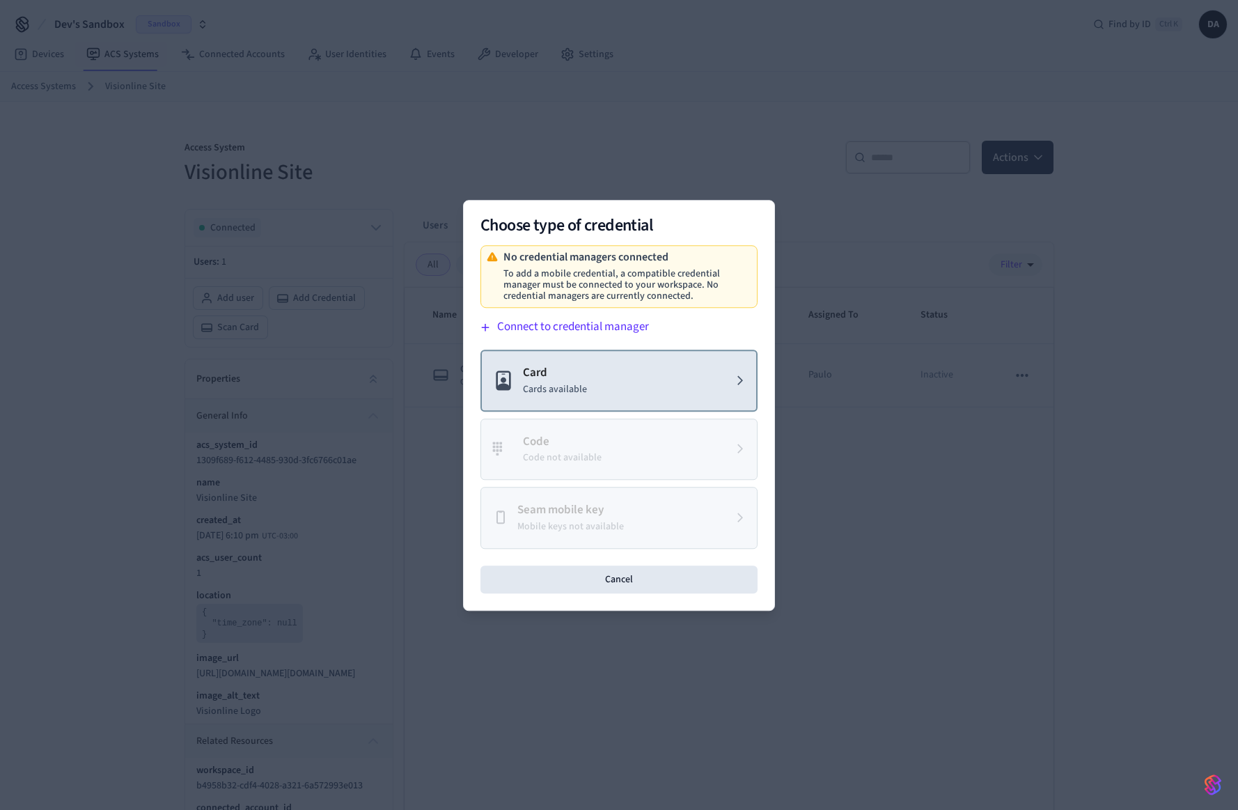
click at [613, 365] on button "Card Cards available" at bounding box center [618, 380] width 277 height 62
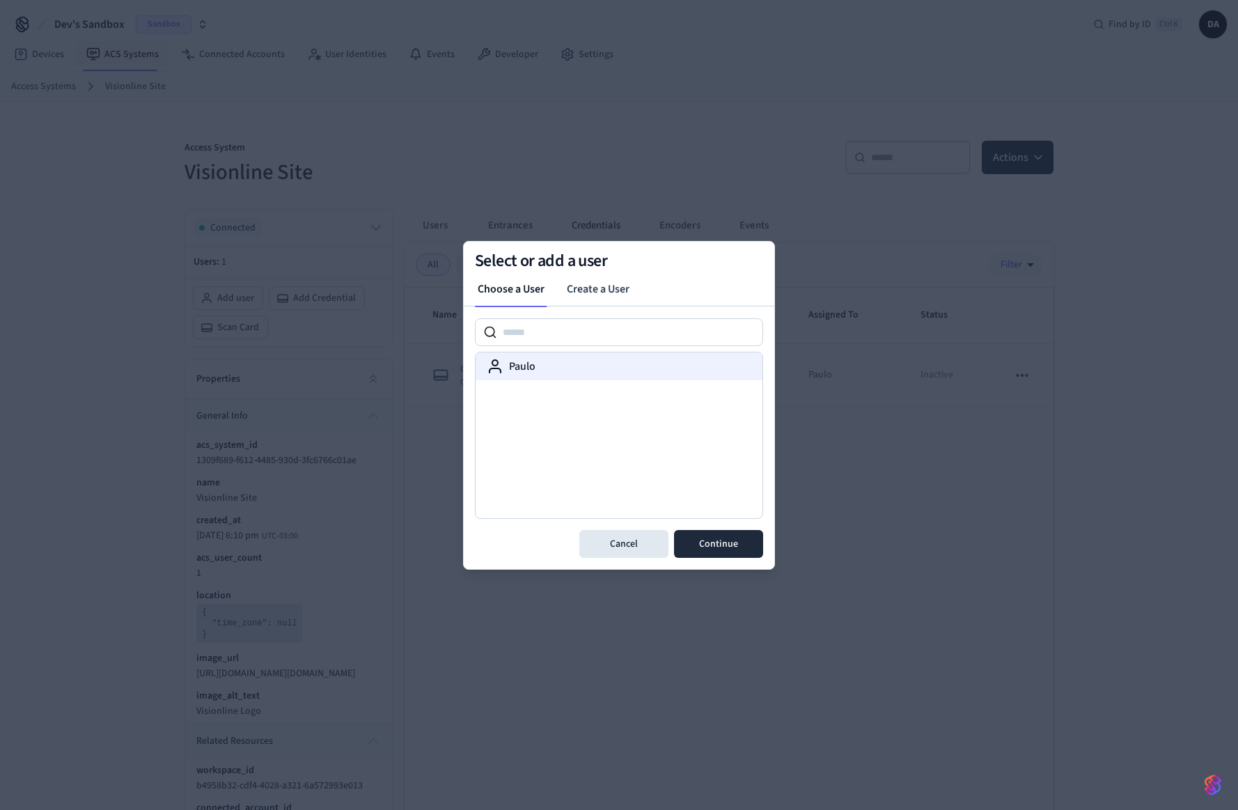
click at [565, 374] on div "Paulo" at bounding box center [619, 366] width 265 height 17
click at [714, 535] on button "Continue" at bounding box center [718, 544] width 89 height 28
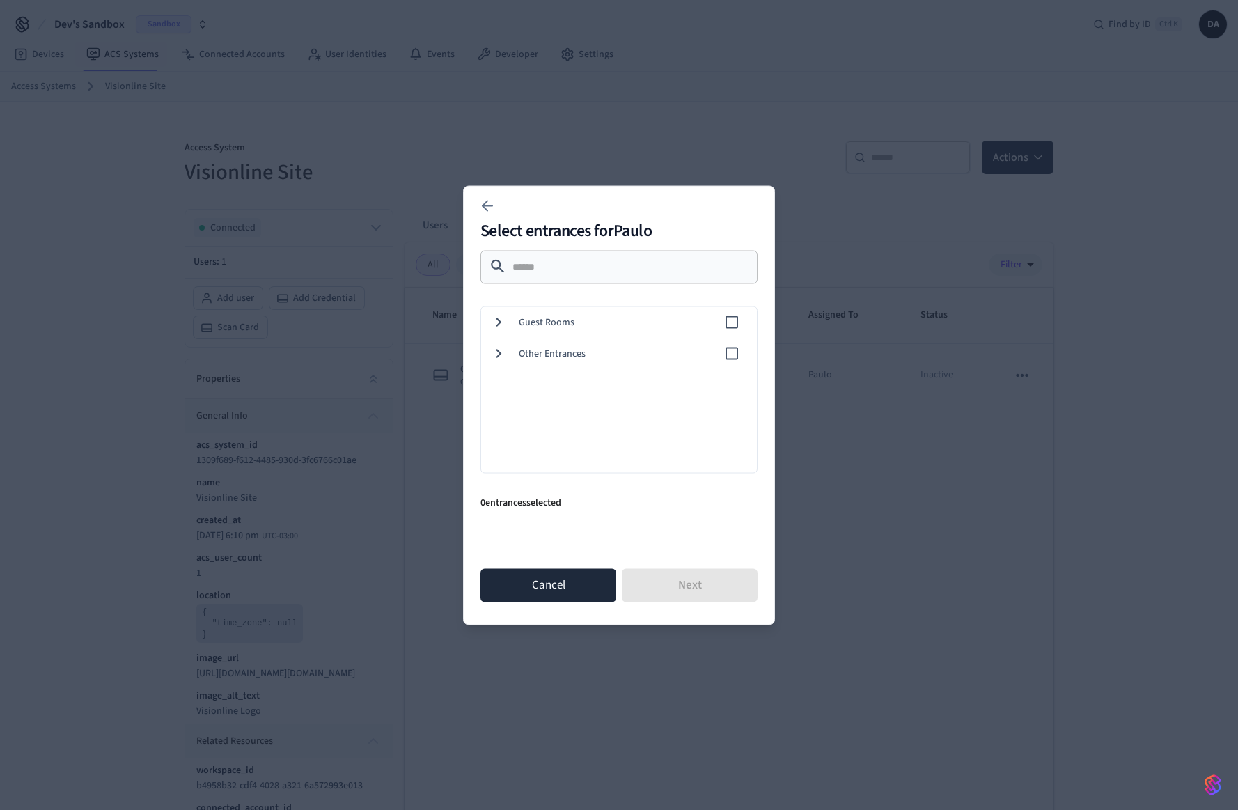
click at [596, 583] on button "Cancel" at bounding box center [548, 584] width 136 height 33
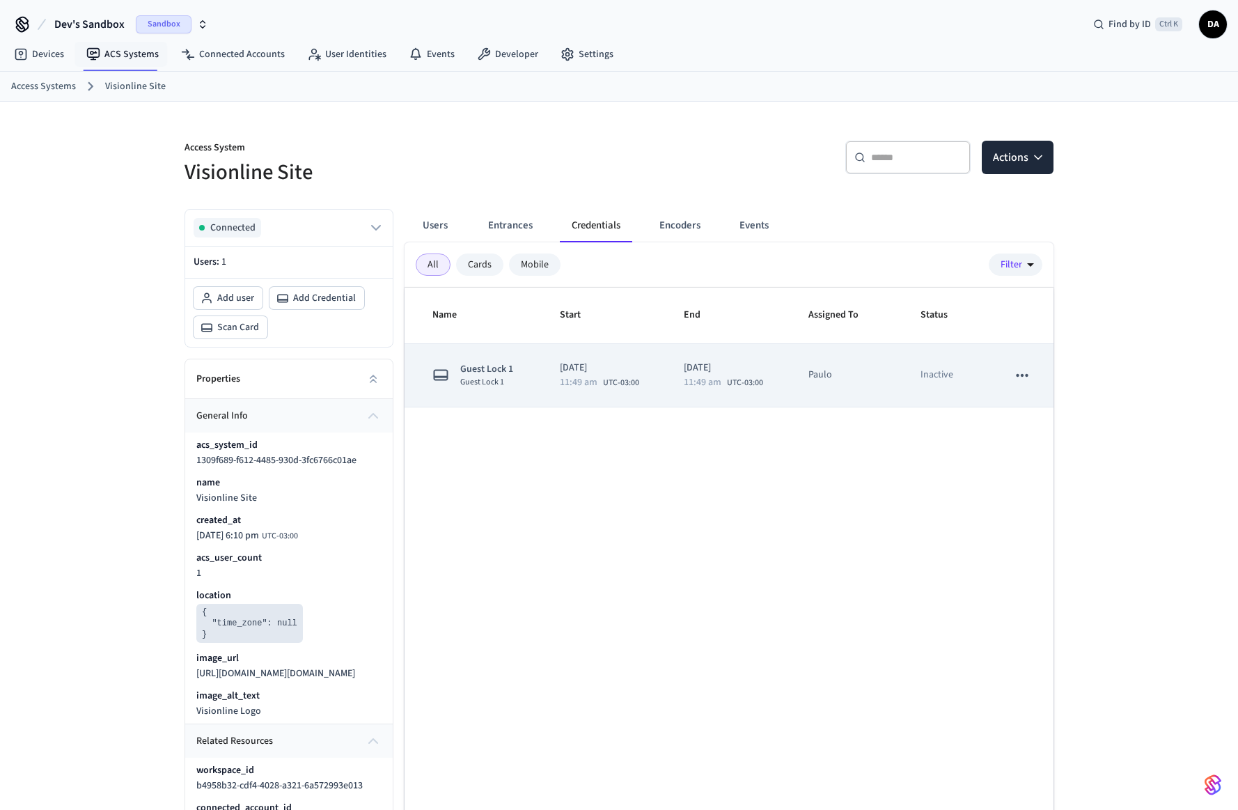
click at [596, 372] on p "[DATE]" at bounding box center [605, 368] width 91 height 15
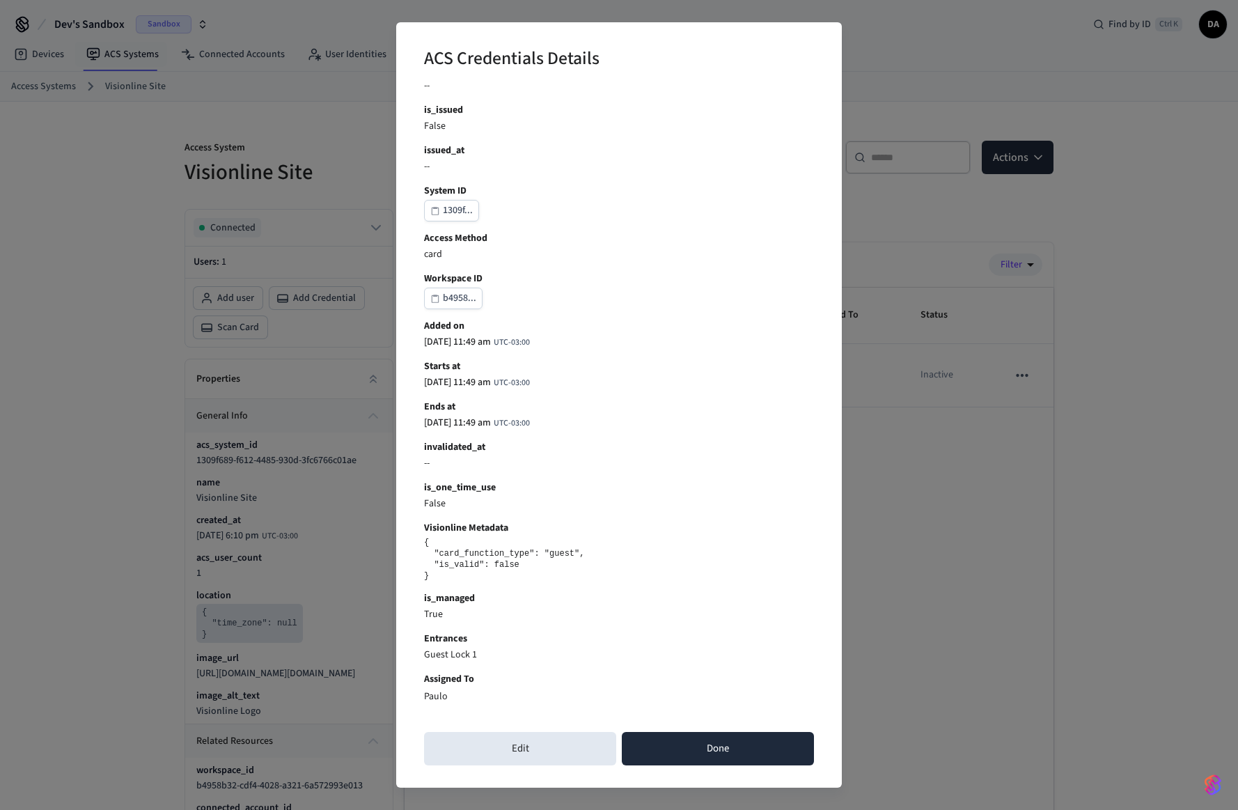
click at [689, 748] on button "Done" at bounding box center [718, 748] width 192 height 33
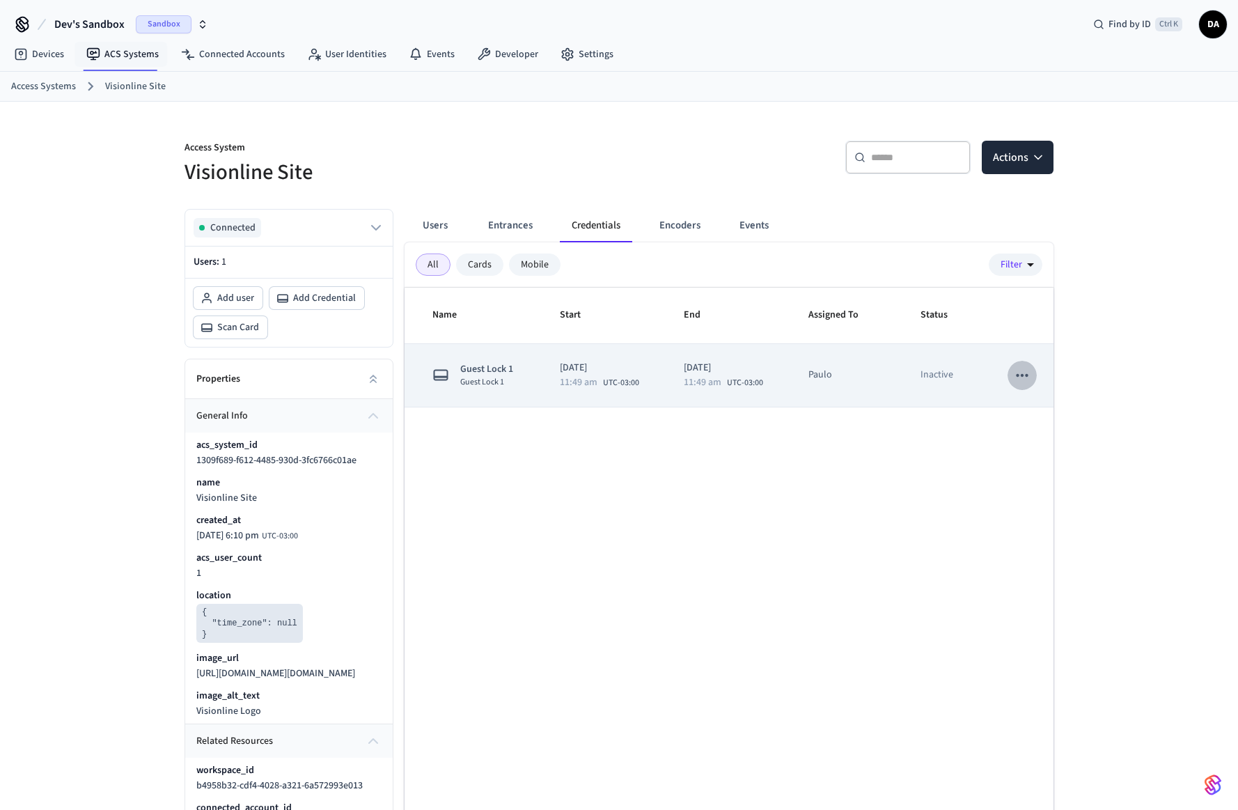
click at [1018, 374] on icon "sticky table" at bounding box center [1022, 375] width 18 height 18
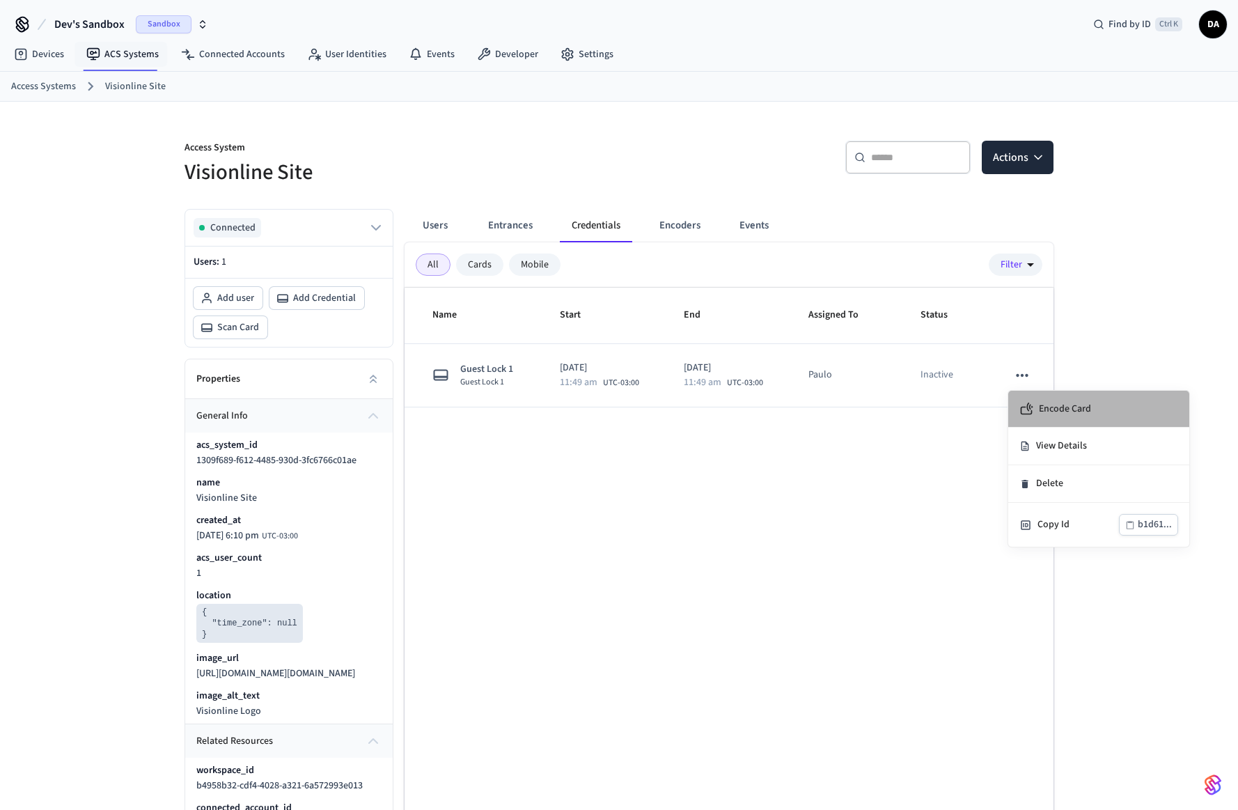
click at [1085, 414] on span "Encode Card" at bounding box center [1065, 409] width 52 height 14
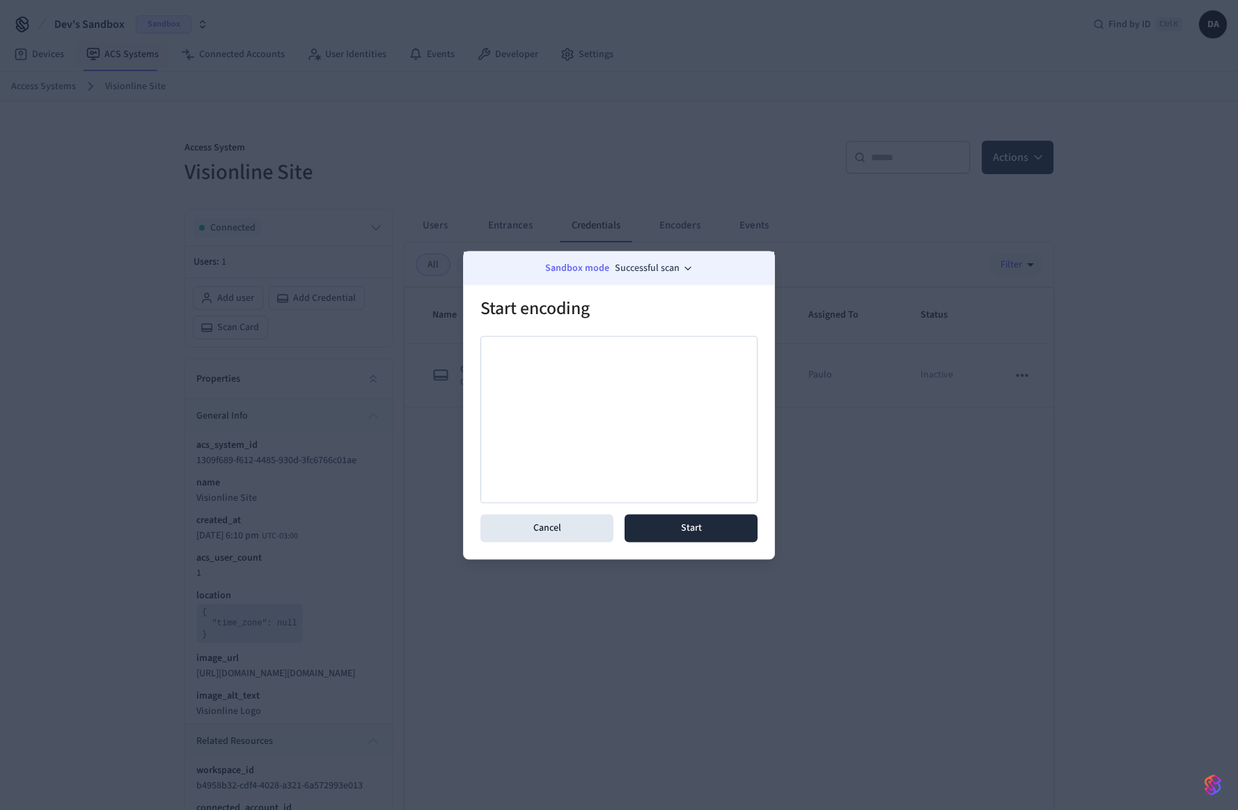
drag, startPoint x: 544, startPoint y: 375, endPoint x: 638, endPoint y: 359, distance: 95.5
click at [633, 381] on div at bounding box center [618, 419] width 277 height 167
click at [647, 313] on h2 "Start encoding" at bounding box center [604, 310] width 249 height 42
click at [637, 267] on button "Successful scan" at bounding box center [654, 267] width 79 height 15
click at [528, 299] on h2 "Start encoding" at bounding box center [604, 310] width 249 height 42
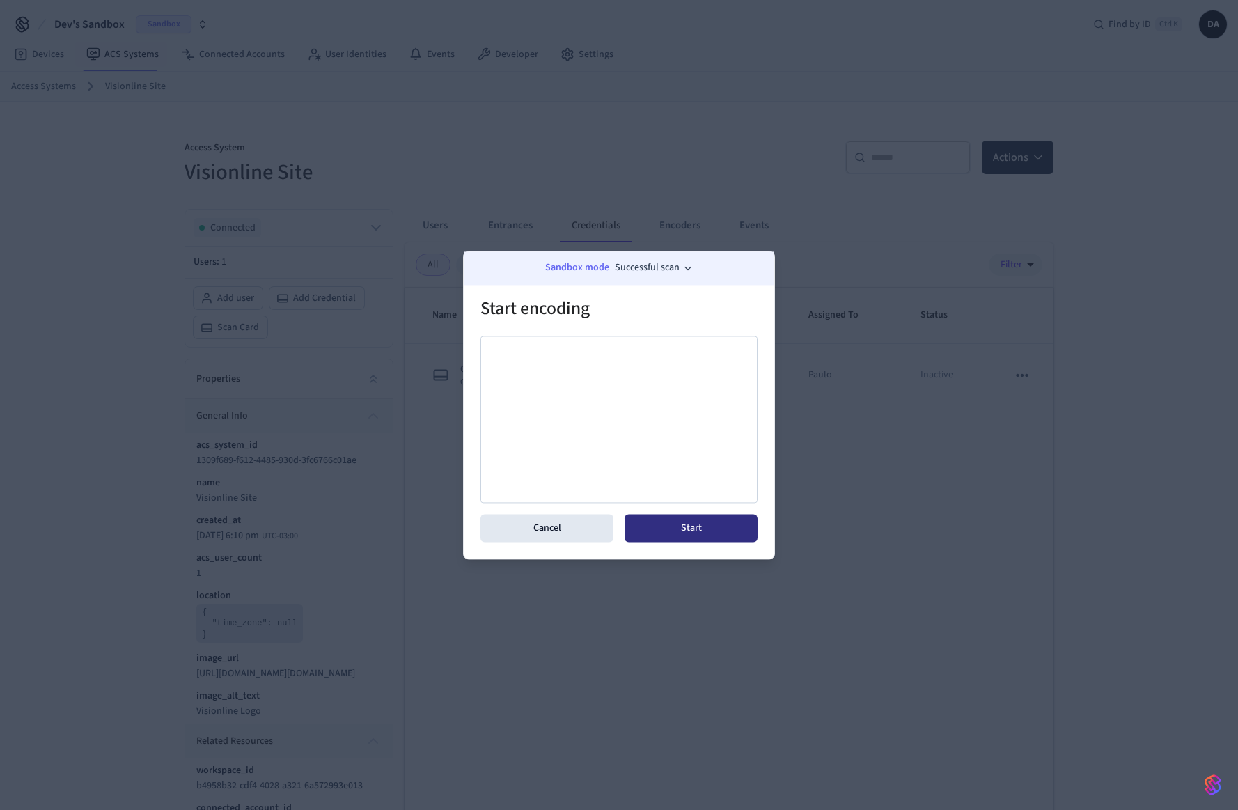
click at [679, 527] on button "Start" at bounding box center [690, 528] width 133 height 28
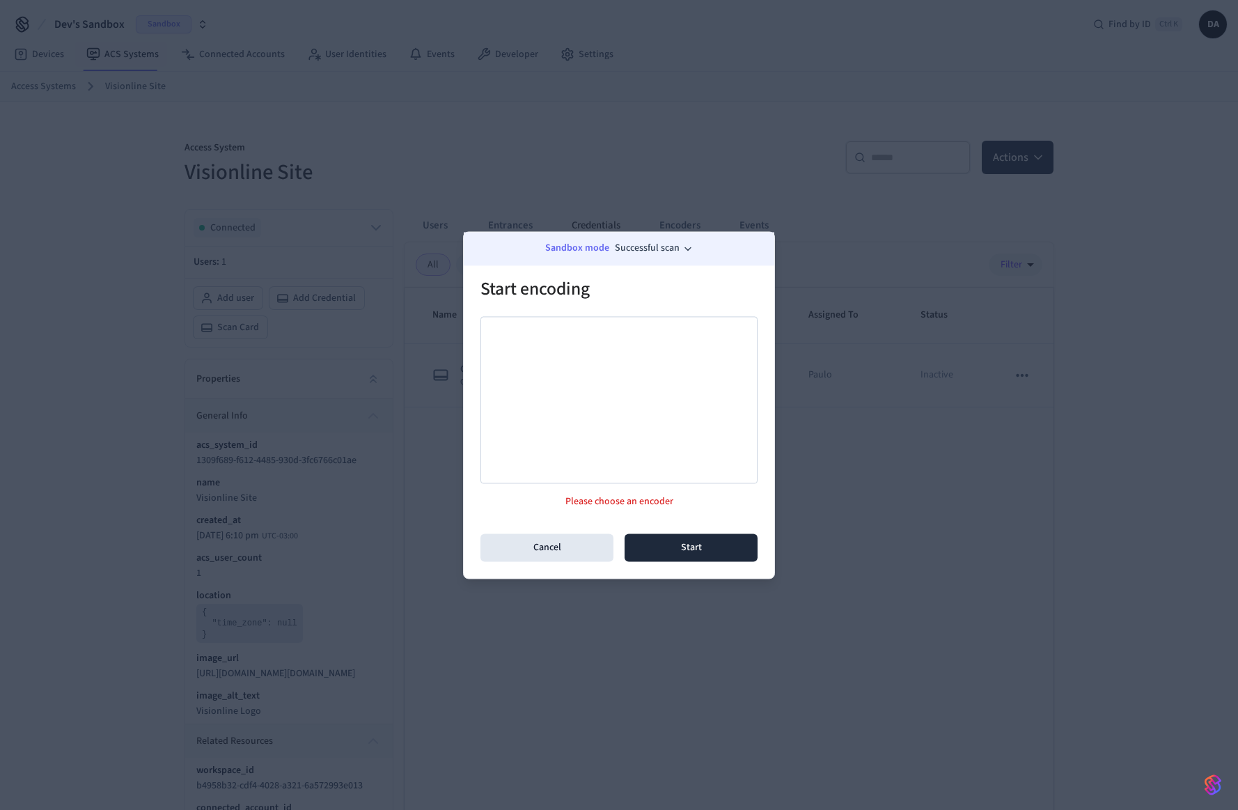
click at [639, 407] on div at bounding box center [618, 399] width 277 height 167
drag, startPoint x: 574, startPoint y: 341, endPoint x: 511, endPoint y: 346, distance: 62.8
click at [512, 341] on div at bounding box center [618, 399] width 277 height 167
click at [512, 347] on div at bounding box center [618, 399] width 277 height 167
drag, startPoint x: 512, startPoint y: 288, endPoint x: 582, endPoint y: 290, distance: 69.6
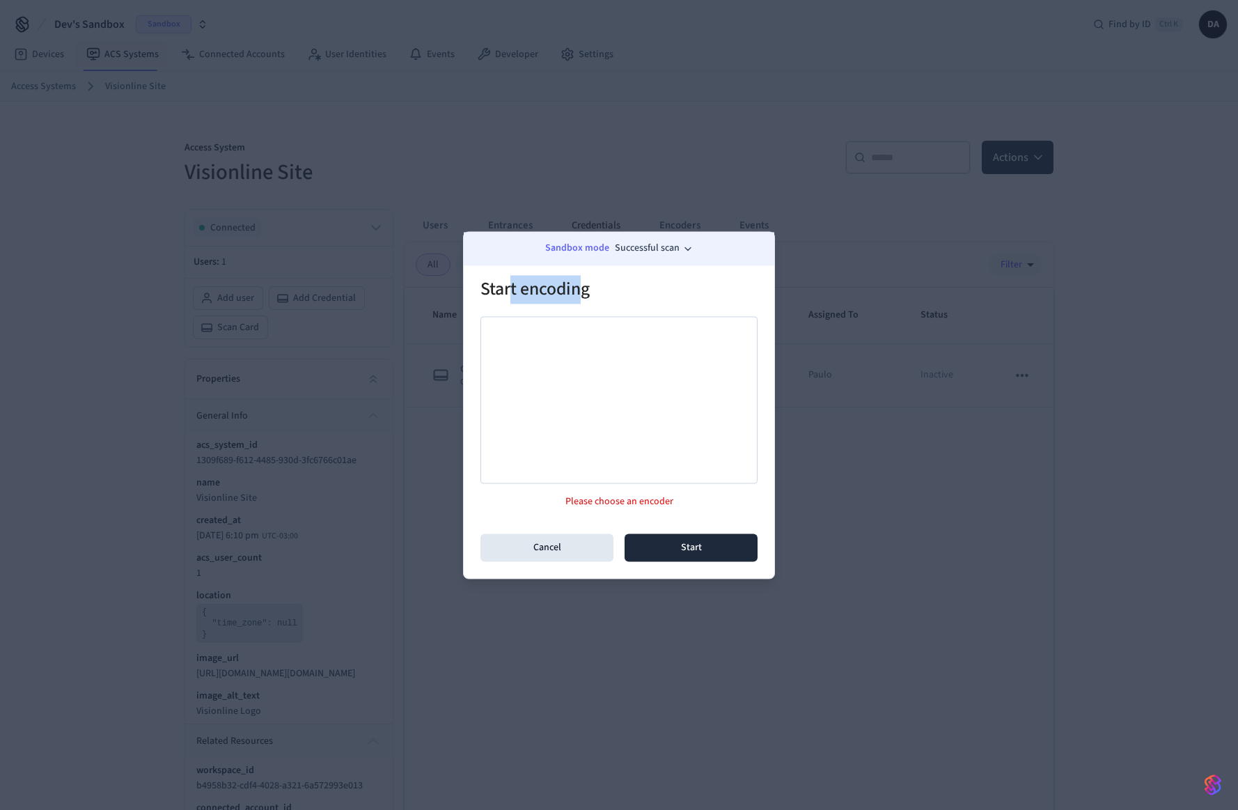
click at [582, 290] on h2 "Start encoding" at bounding box center [604, 290] width 249 height 42
click at [659, 250] on button "Successful scan" at bounding box center [654, 248] width 79 height 15
click at [507, 272] on h2 "Start encoding" at bounding box center [604, 290] width 249 height 42
click at [596, 540] on button "Cancel" at bounding box center [546, 547] width 133 height 28
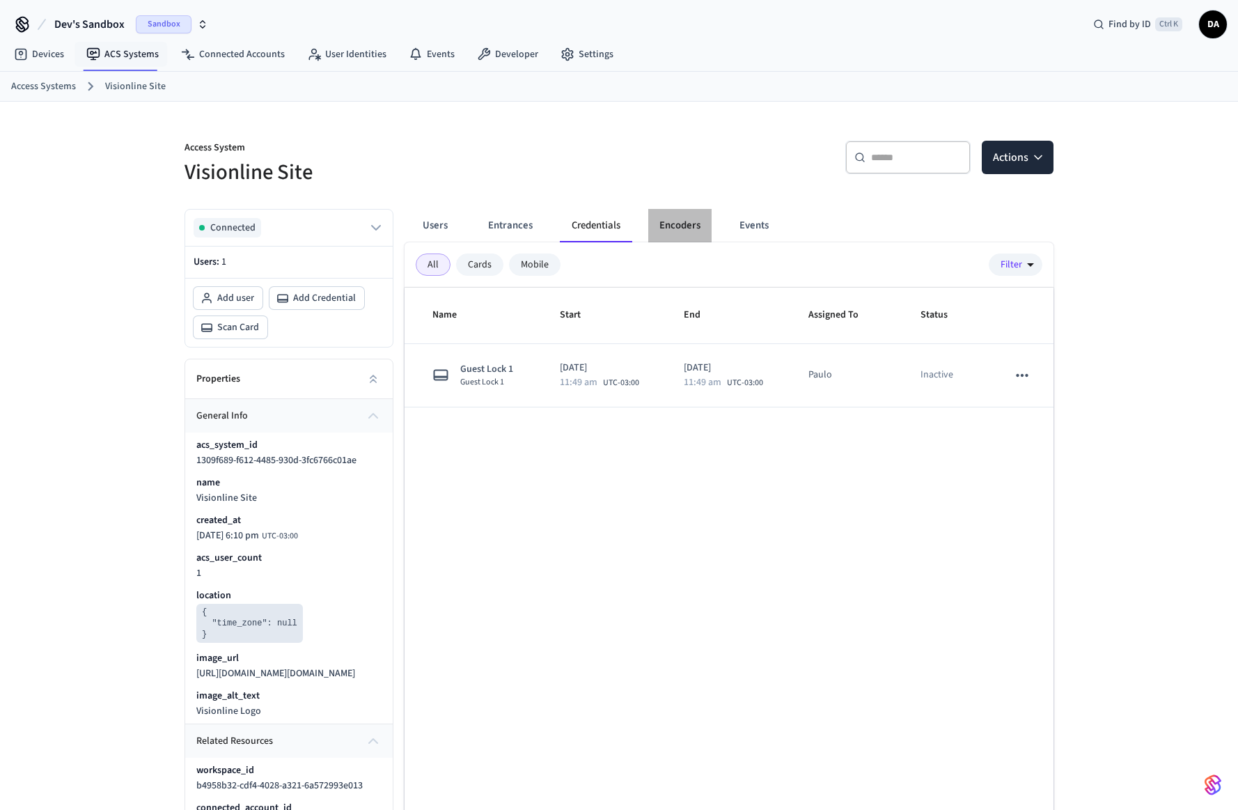
click at [684, 233] on button "Encoders" at bounding box center [679, 225] width 63 height 33
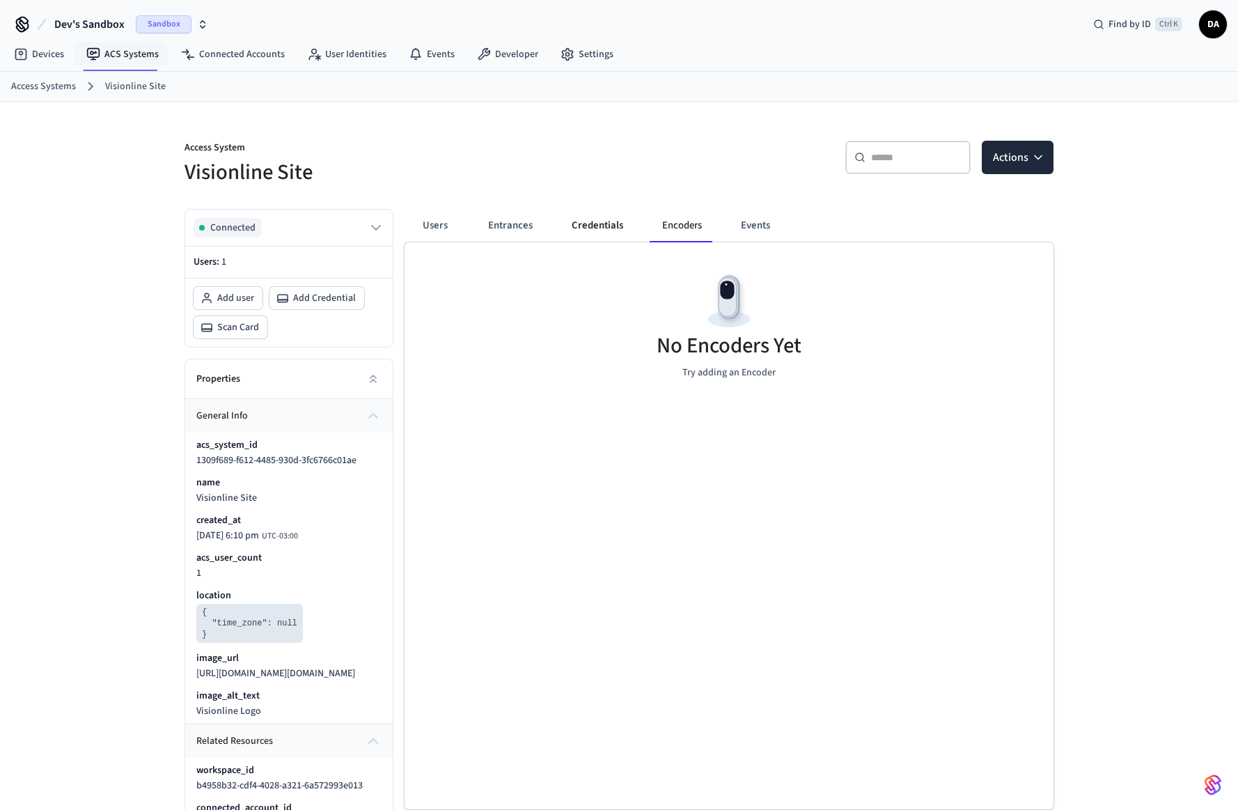
click at [606, 232] on button "Credentials" at bounding box center [597, 225] width 74 height 33
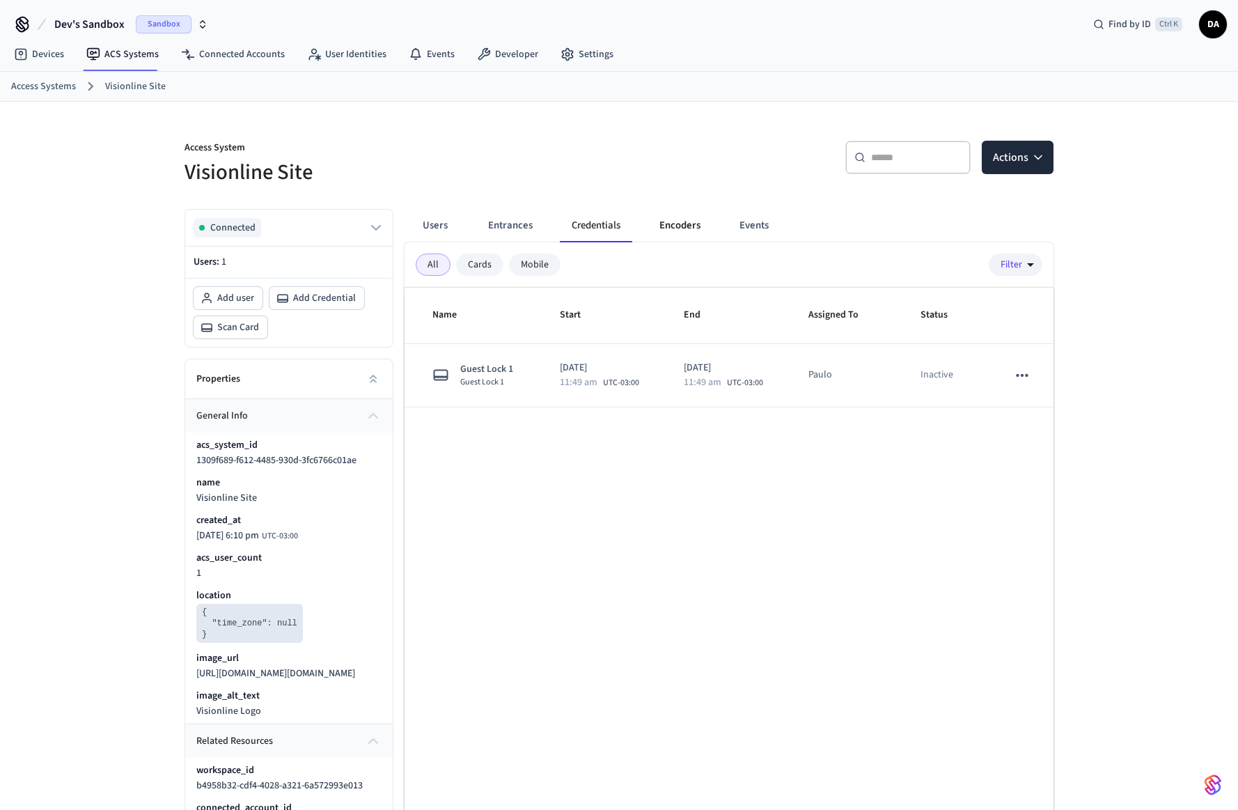
click at [696, 233] on button "Encoders" at bounding box center [679, 225] width 63 height 33
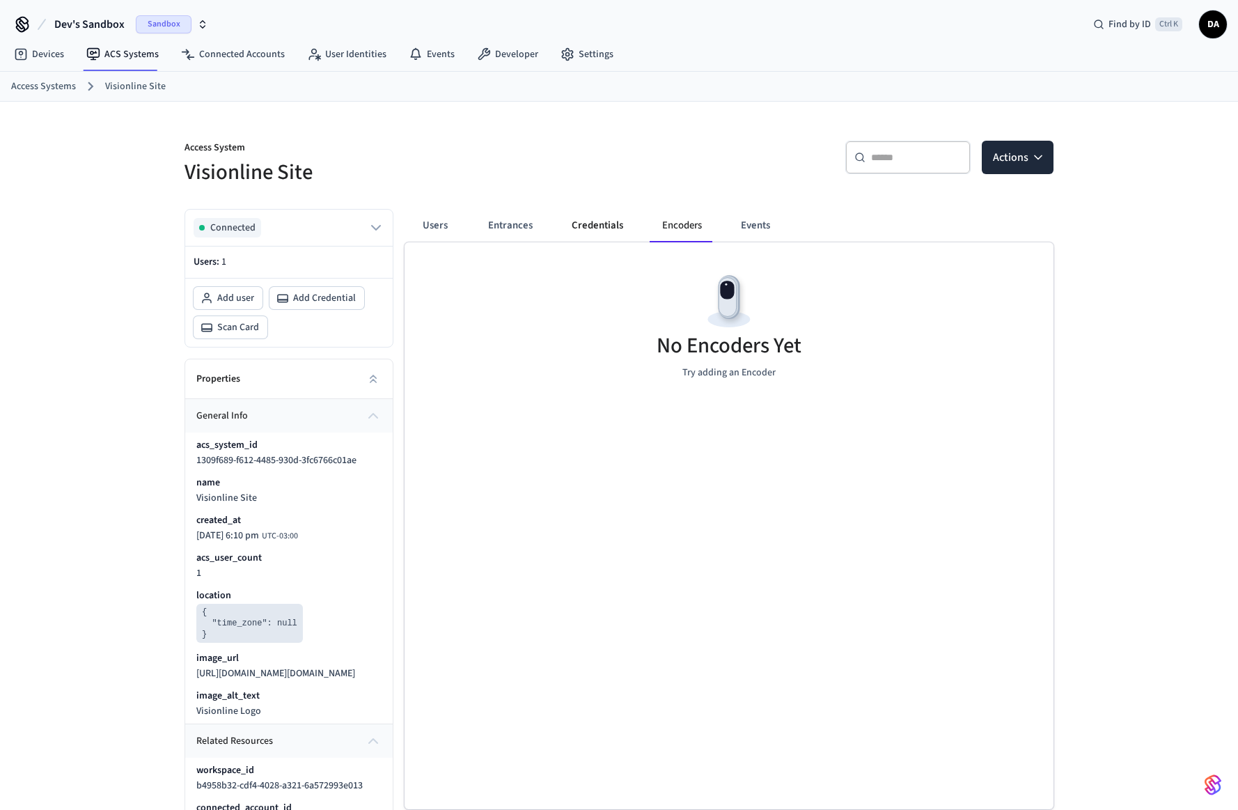
click at [587, 226] on button "Credentials" at bounding box center [597, 225] width 74 height 33
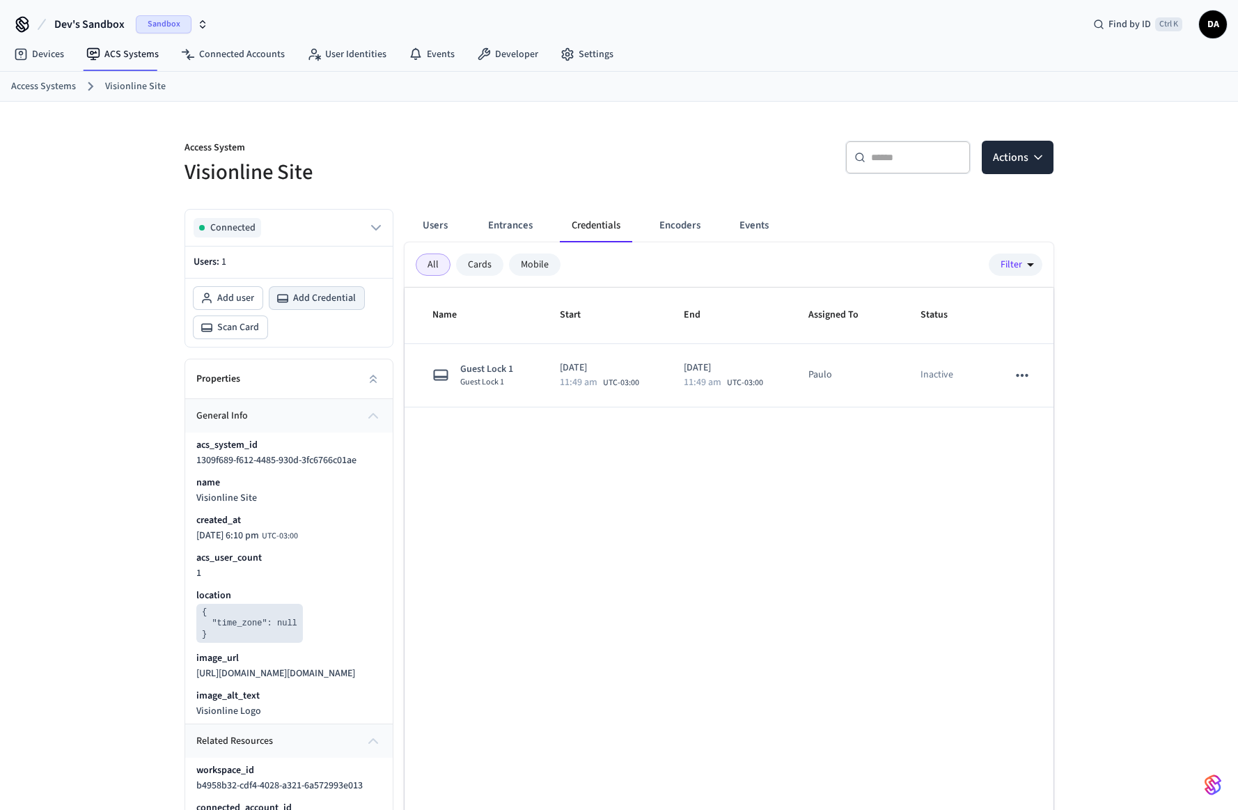
click at [298, 300] on span "Add Credential" at bounding box center [324, 298] width 63 height 14
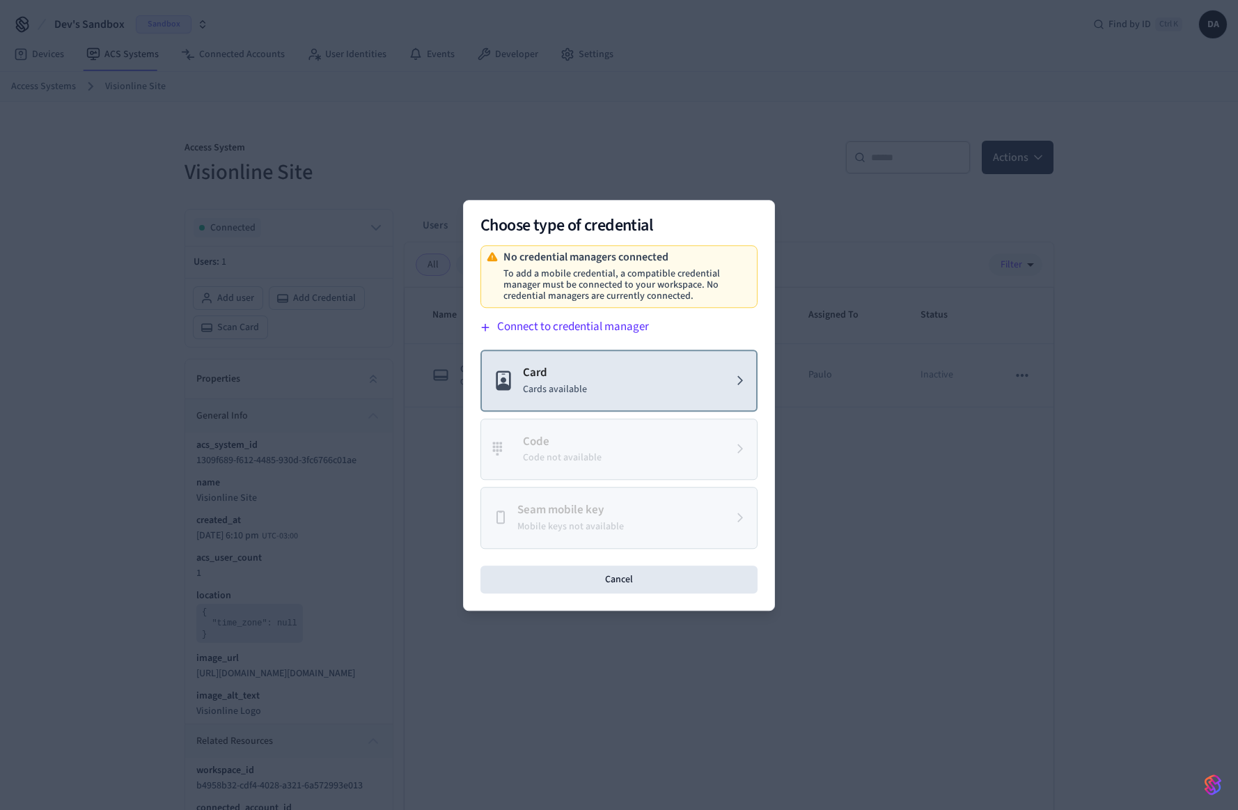
click at [599, 359] on button "Card Cards available" at bounding box center [618, 380] width 277 height 62
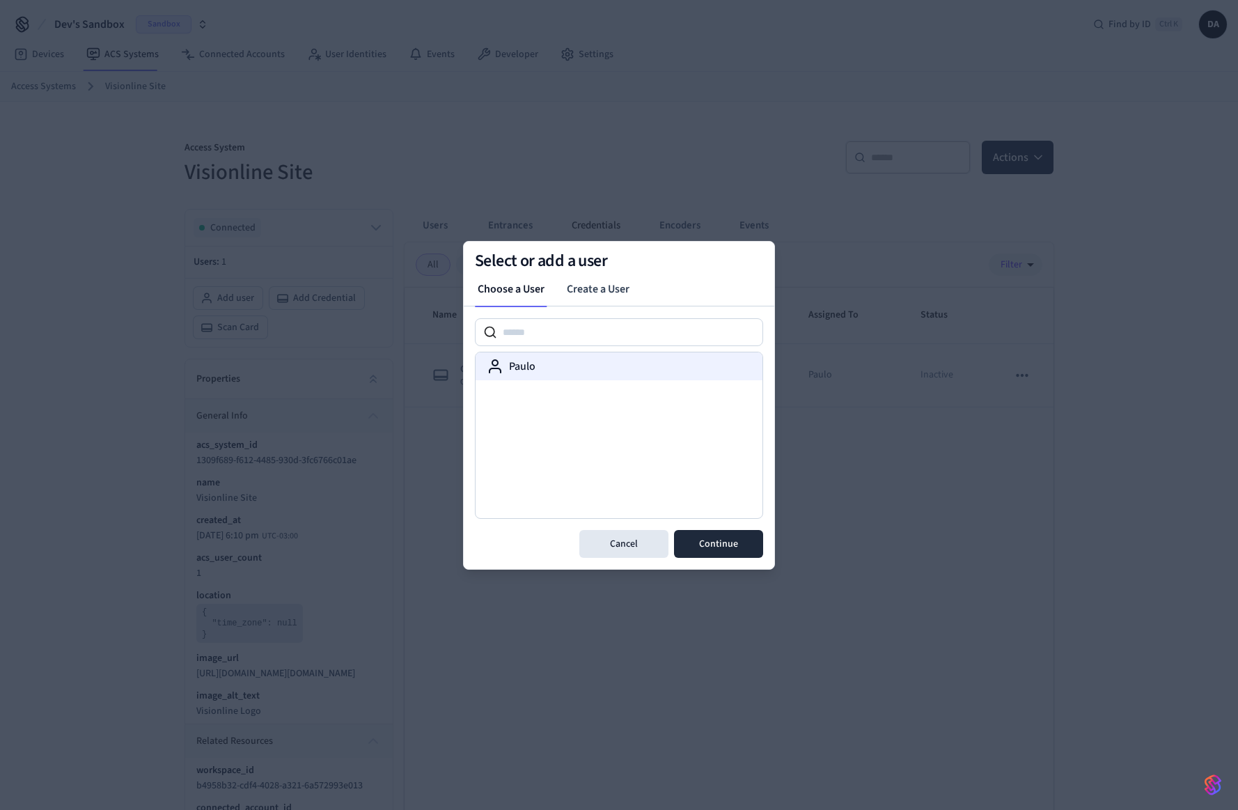
click at [583, 378] on div "Paulo" at bounding box center [618, 366] width 287 height 28
click at [722, 540] on button "Continue" at bounding box center [718, 544] width 89 height 28
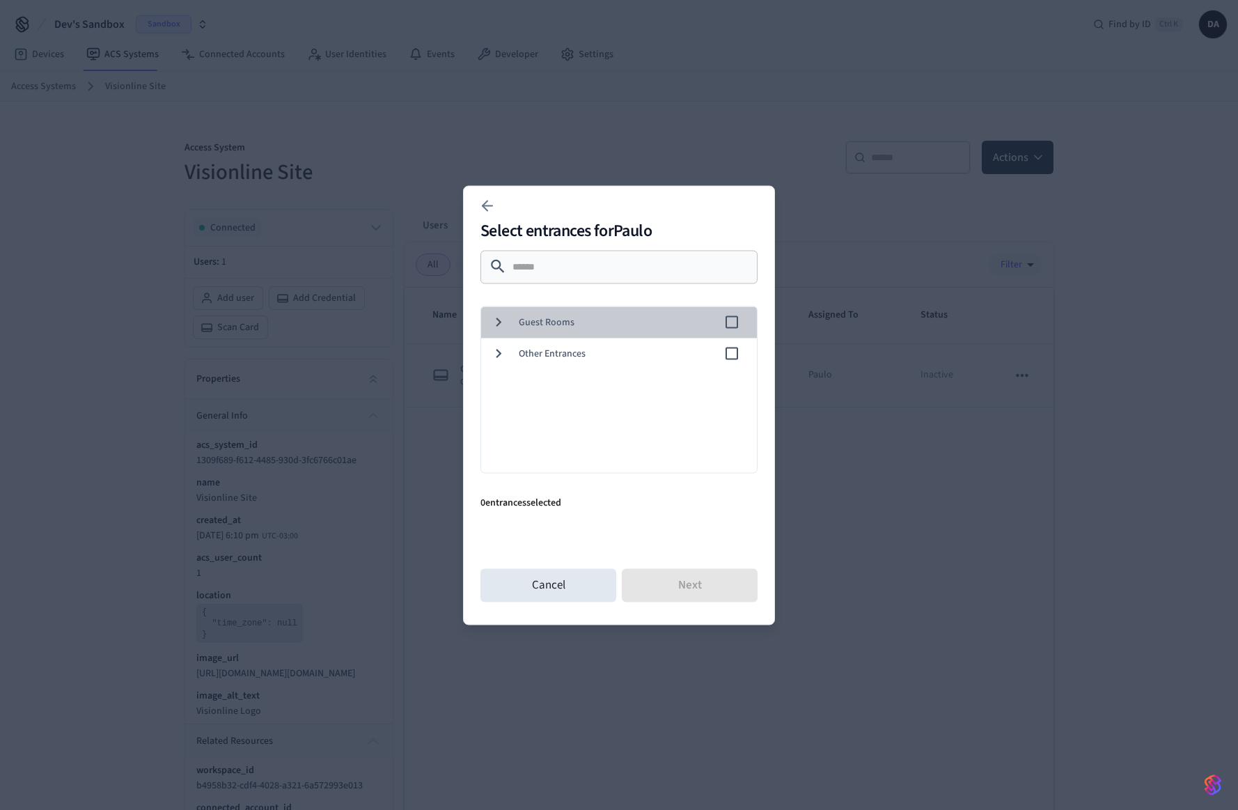
click at [538, 322] on span "Guest Rooms" at bounding box center [621, 322] width 205 height 15
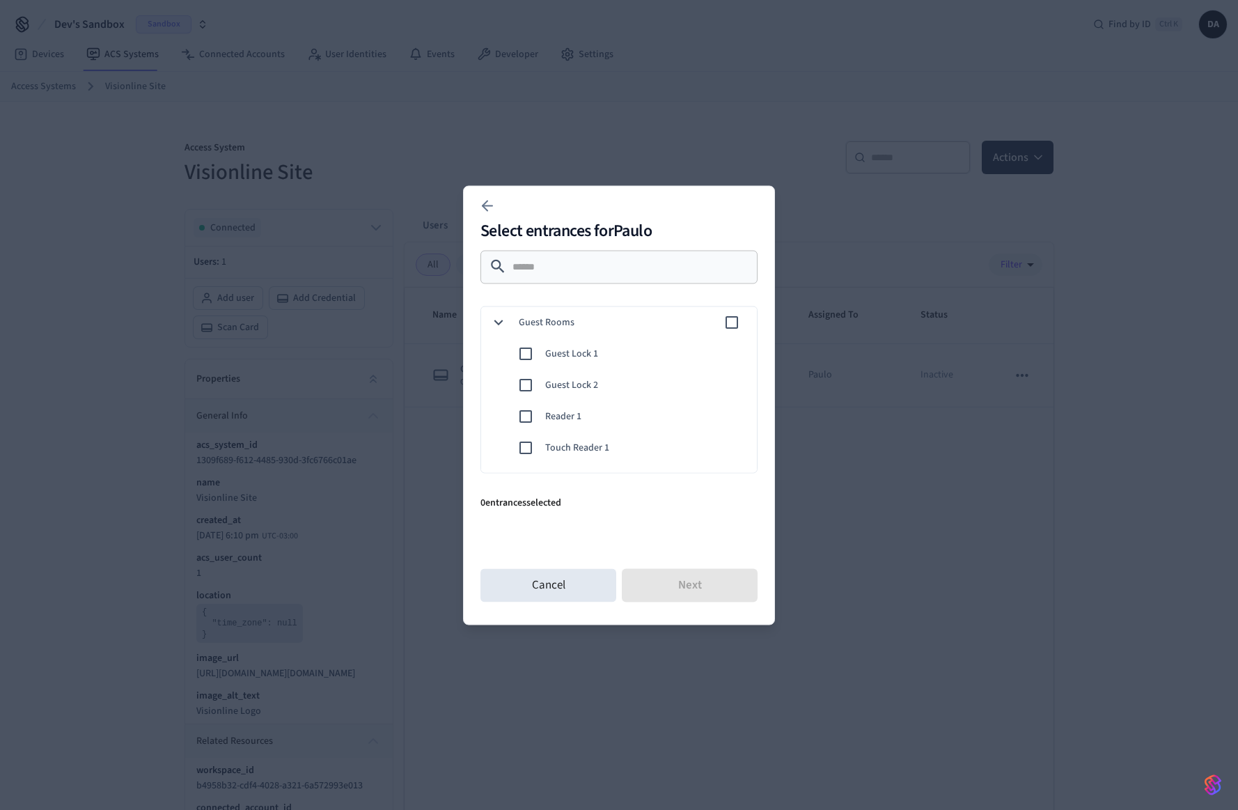
click at [557, 387] on span "Guest Lock 2" at bounding box center [645, 384] width 200 height 15
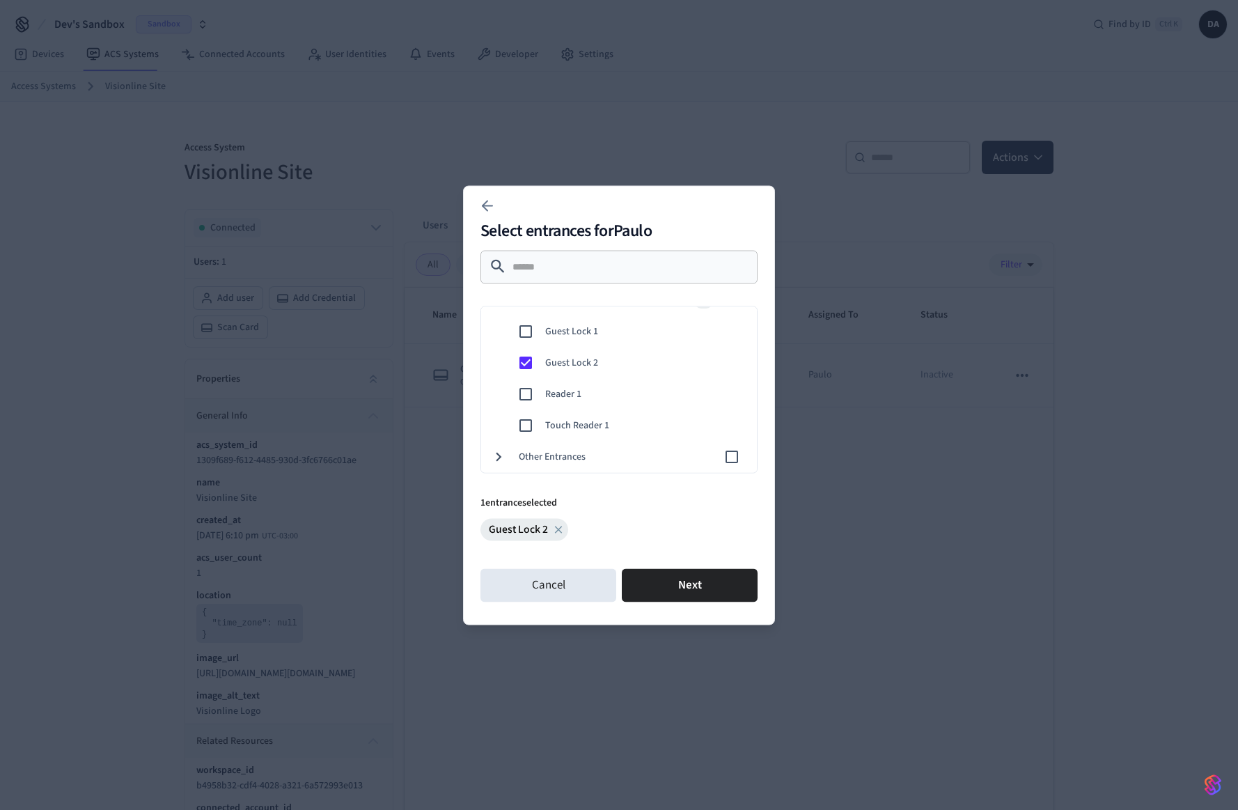
click at [543, 462] on span "Other Entrances" at bounding box center [621, 456] width 205 height 15
click at [604, 385] on div "Reader 1" at bounding box center [615, 393] width 281 height 31
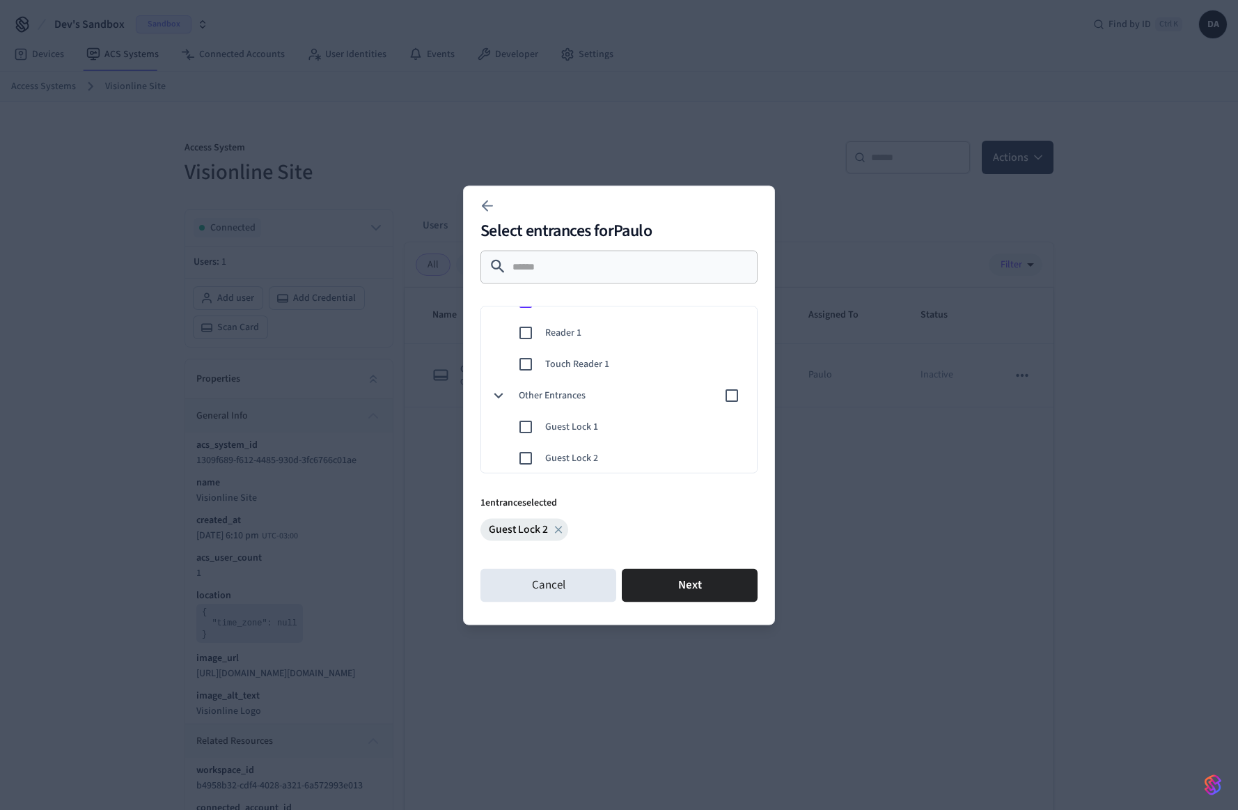
click at [609, 373] on div "Touch Reader 1" at bounding box center [615, 363] width 281 height 31
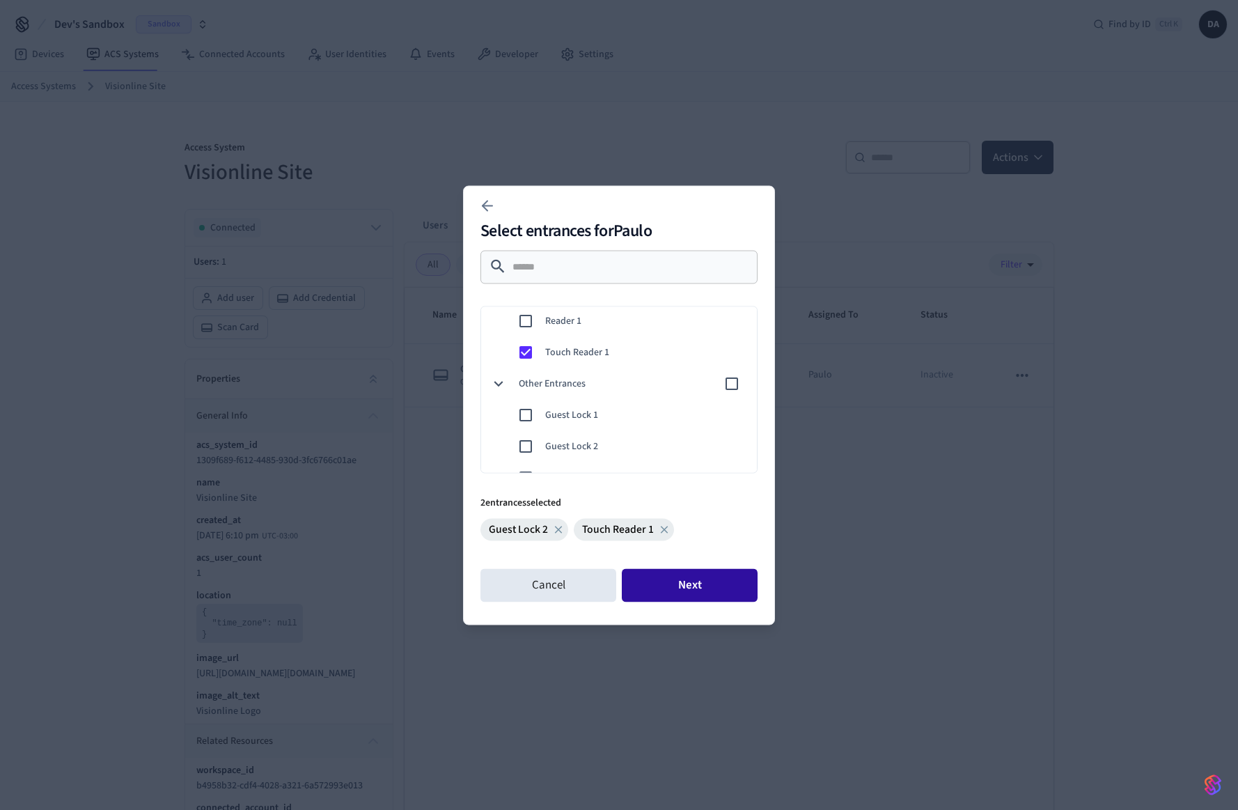
click at [662, 576] on button "Next" at bounding box center [690, 584] width 136 height 33
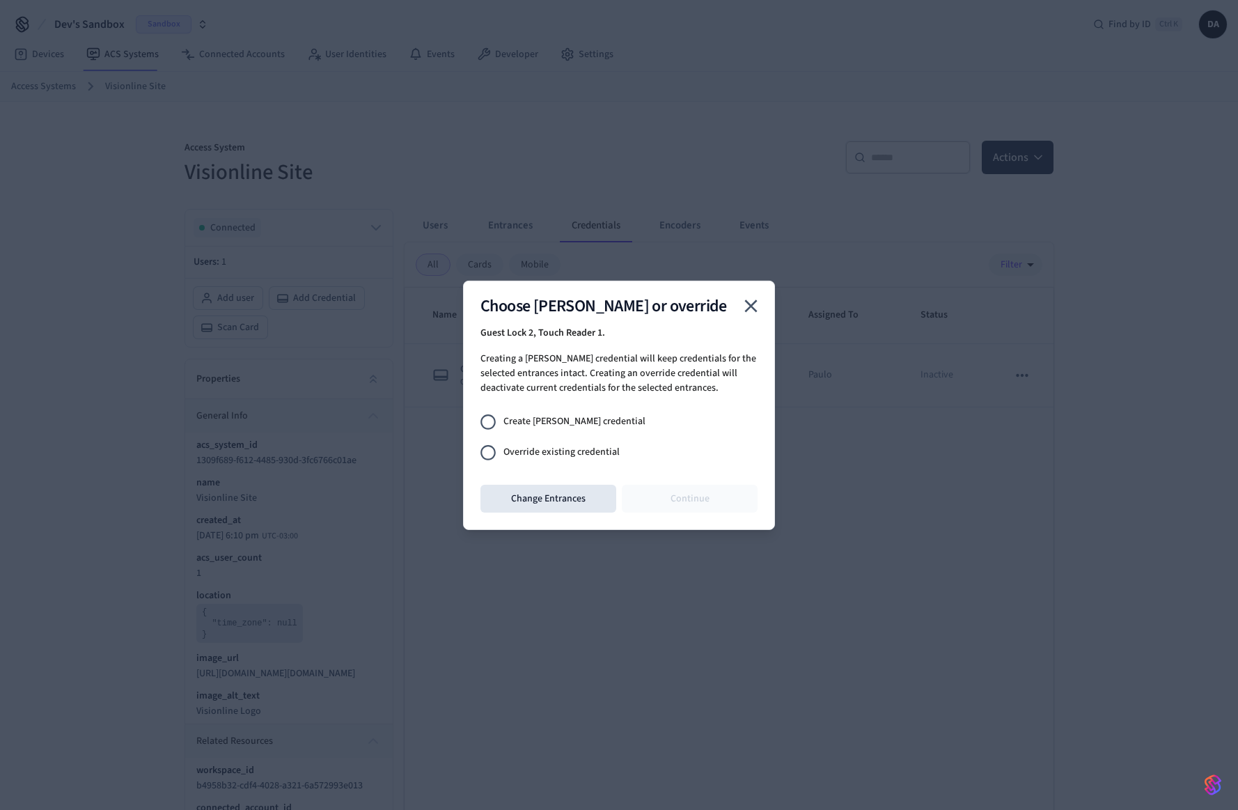
click at [571, 425] on span "Create [PERSON_NAME] credential" at bounding box center [574, 421] width 142 height 15
click at [661, 504] on button "Continue" at bounding box center [690, 499] width 136 height 28
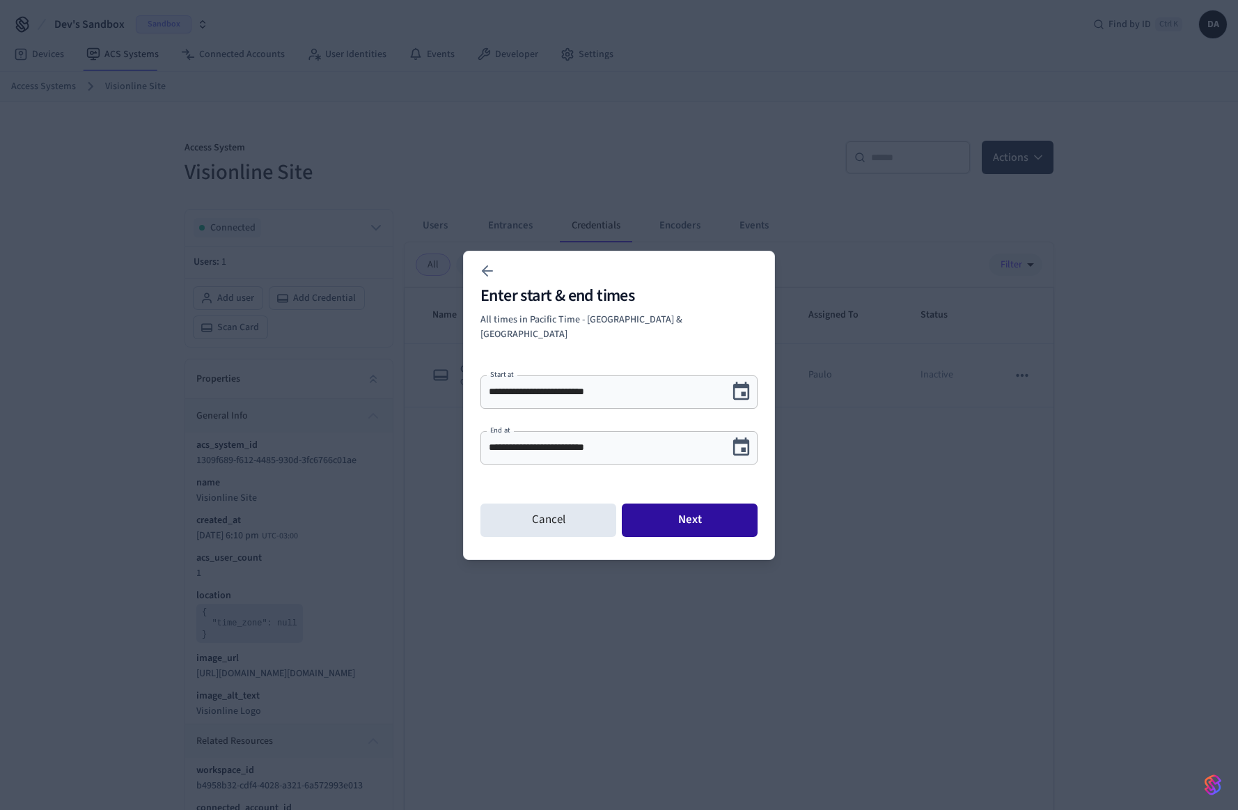
click at [701, 513] on button "Next" at bounding box center [690, 519] width 136 height 33
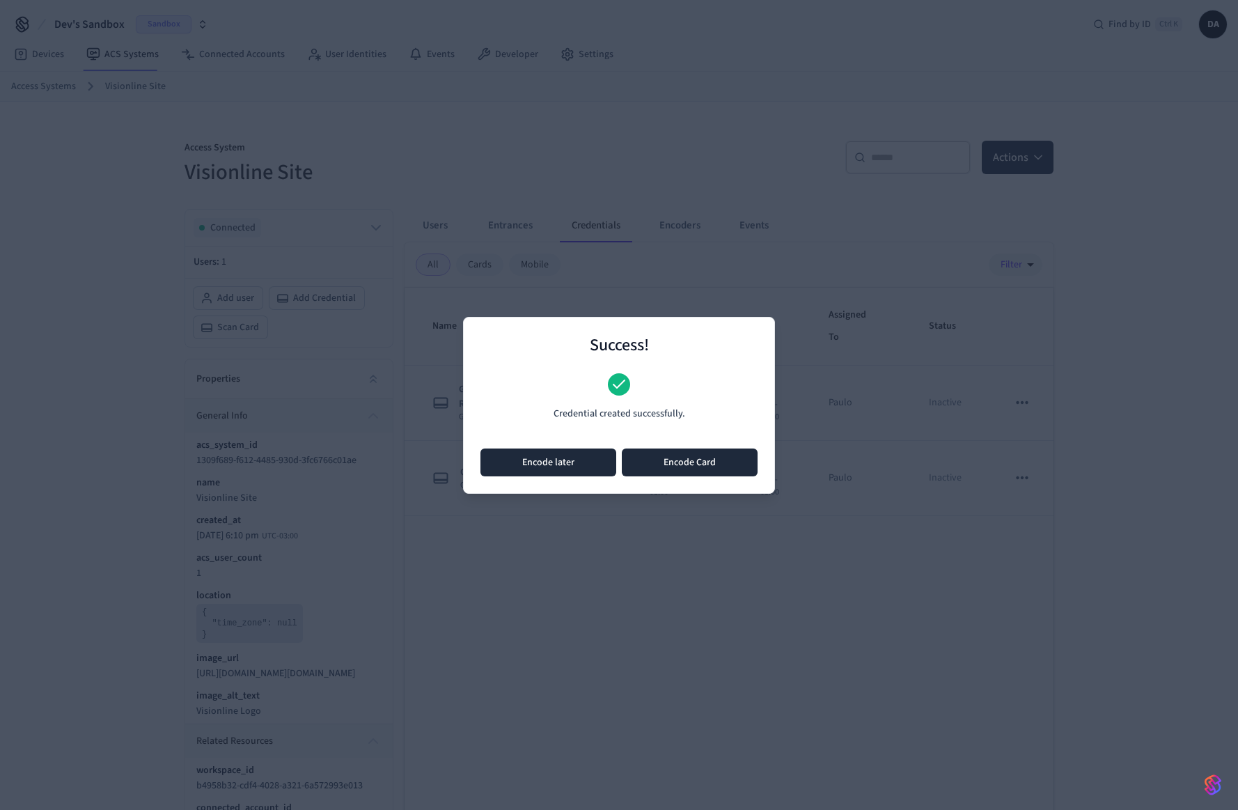
click at [589, 468] on button "Encode later" at bounding box center [548, 462] width 136 height 28
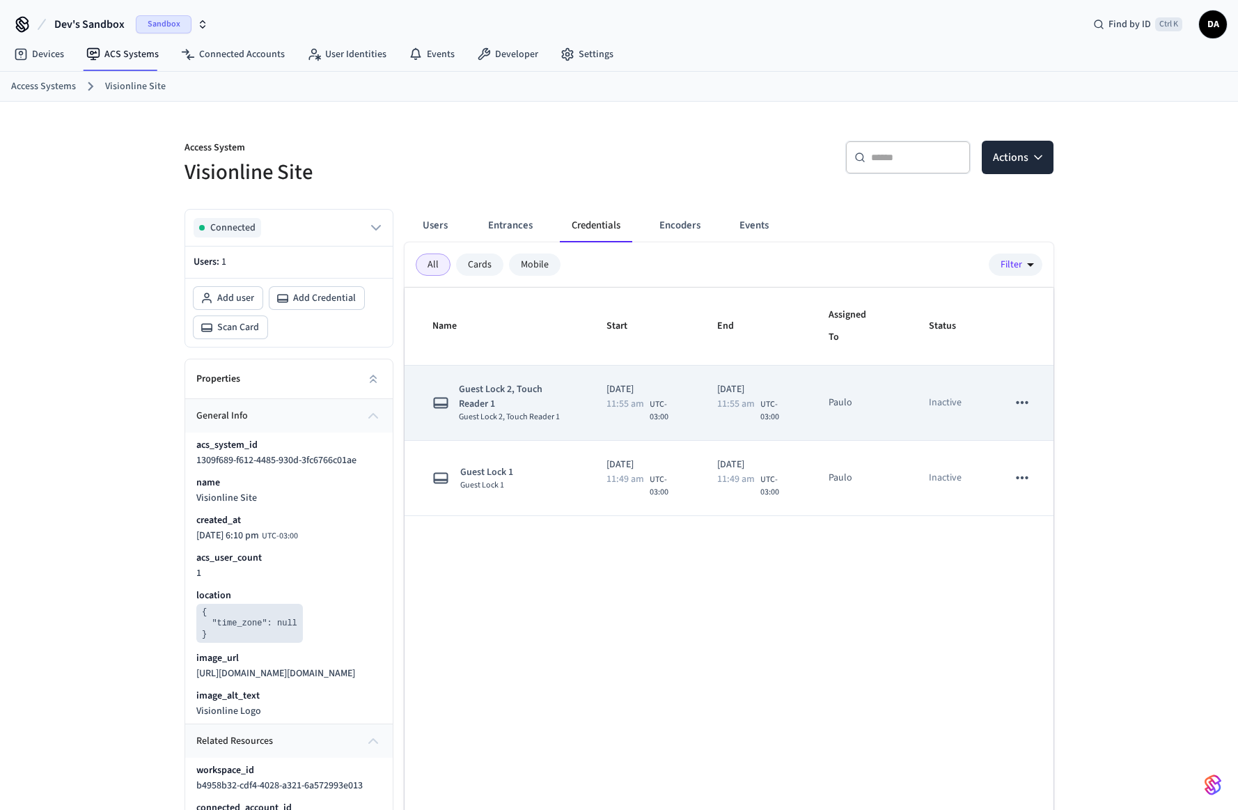
click at [481, 400] on span "Guest Lock 2, Touch Reader 1" at bounding box center [516, 396] width 114 height 29
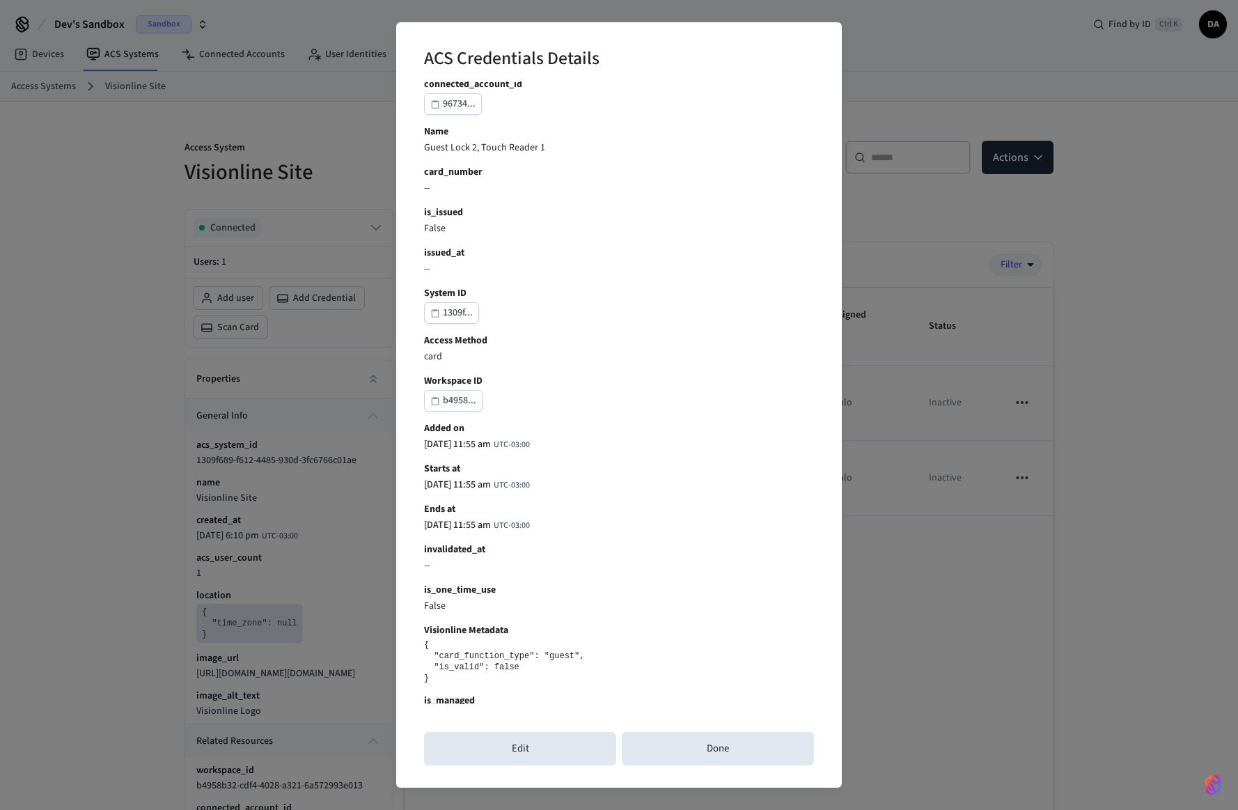
scroll to position [175, 0]
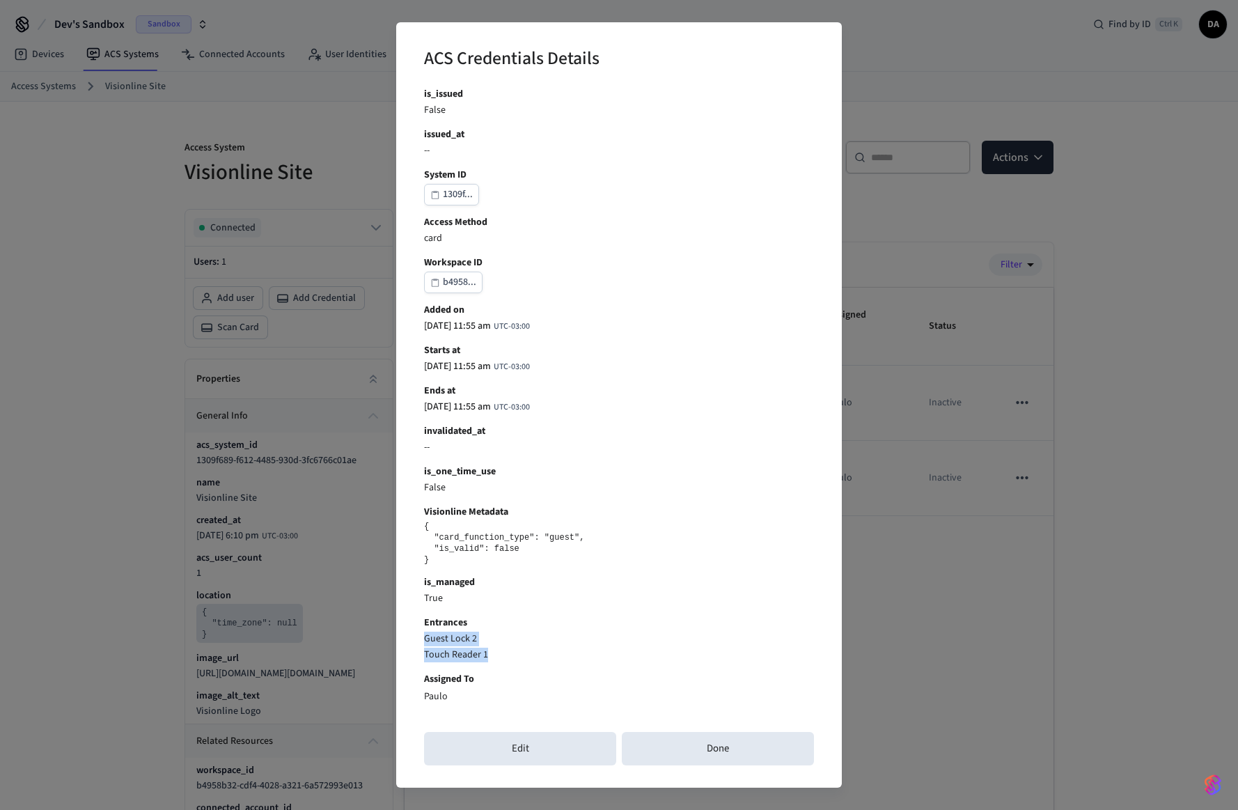
drag, startPoint x: 498, startPoint y: 659, endPoint x: 420, endPoint y: 634, distance: 81.9
click at [424, 634] on div "Credential ID 01100... connected_account_id 96734... Name Guest Lock 2, Touch R…" at bounding box center [619, 392] width 390 height 622
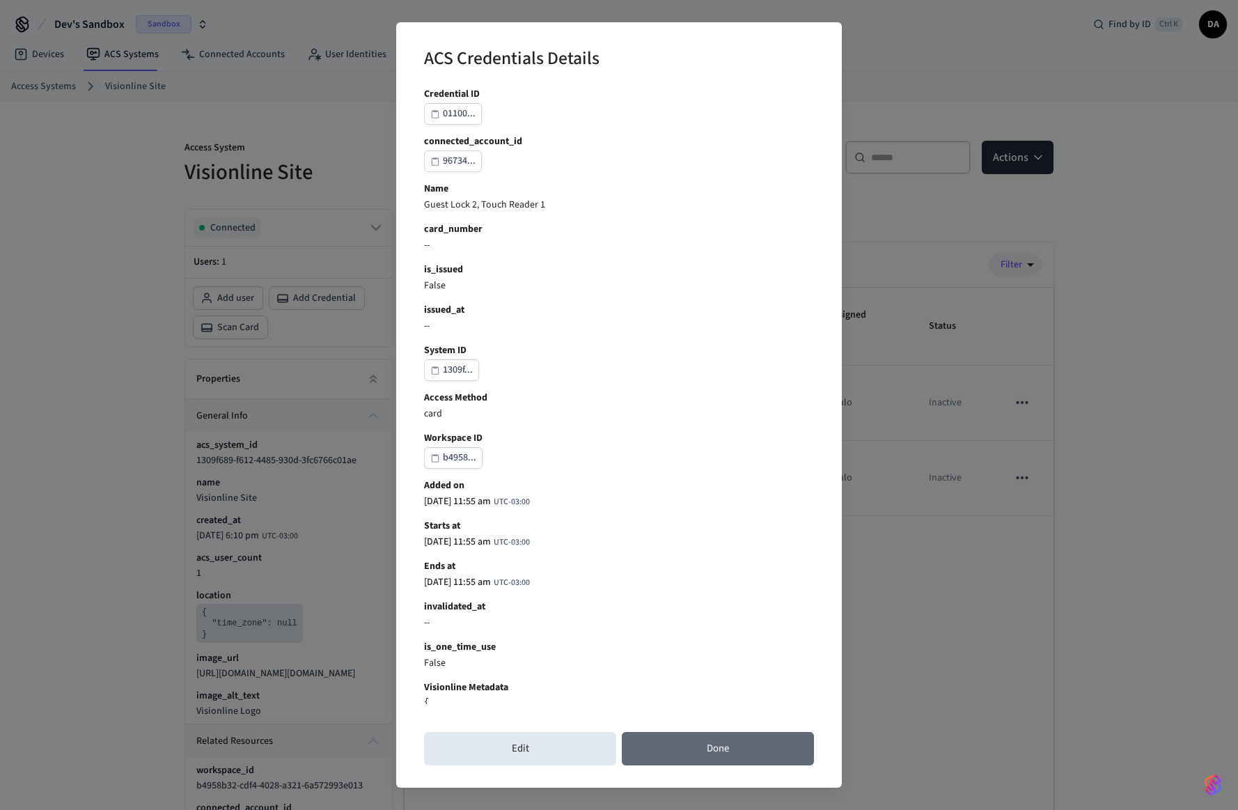
click at [719, 748] on button "Done" at bounding box center [718, 748] width 192 height 33
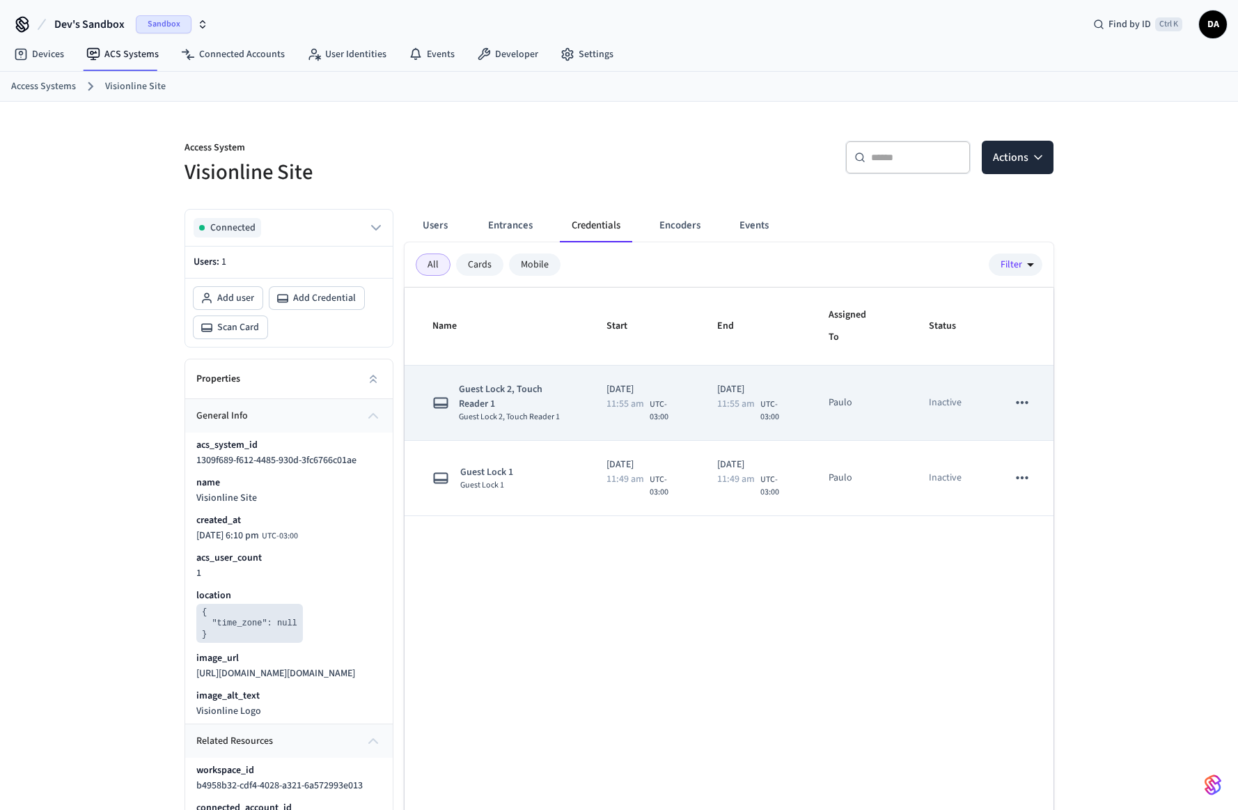
click at [1022, 399] on icon "sticky table" at bounding box center [1022, 402] width 18 height 18
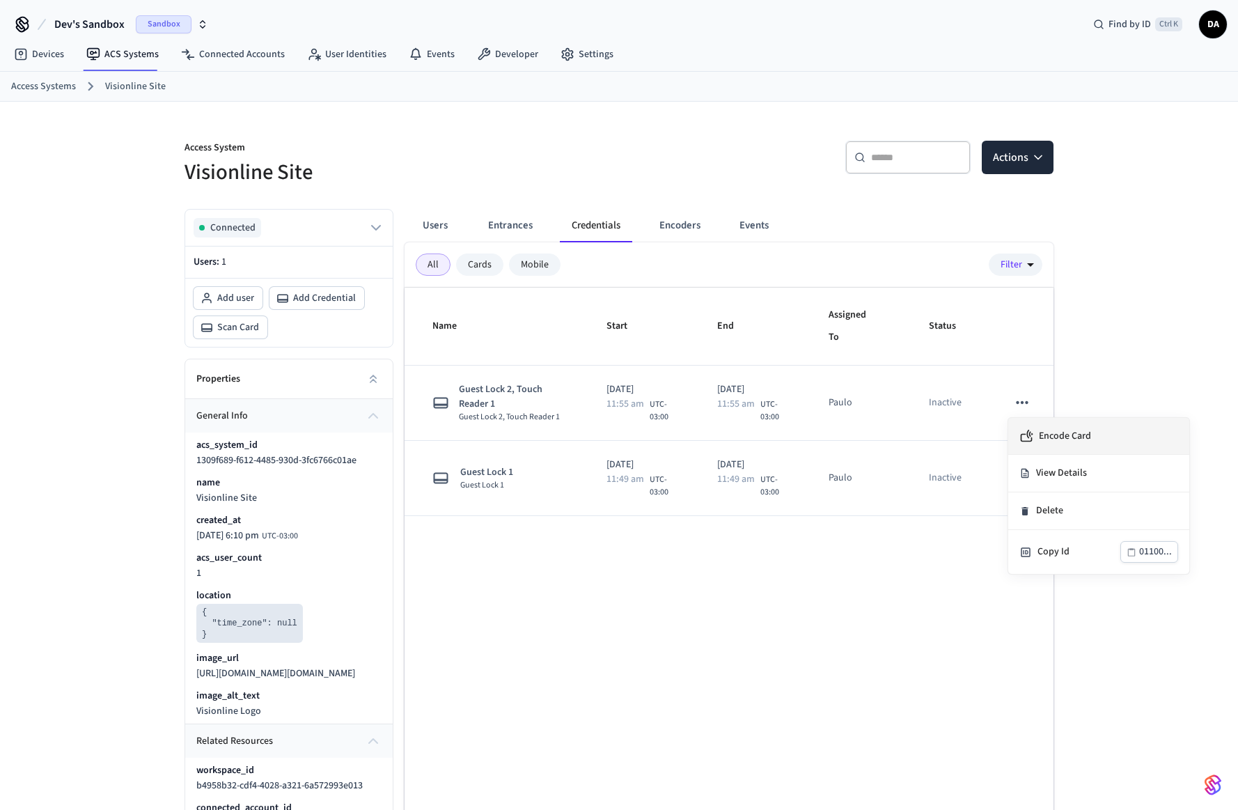
click at [1062, 447] on li "Encode Card" at bounding box center [1098, 436] width 181 height 37
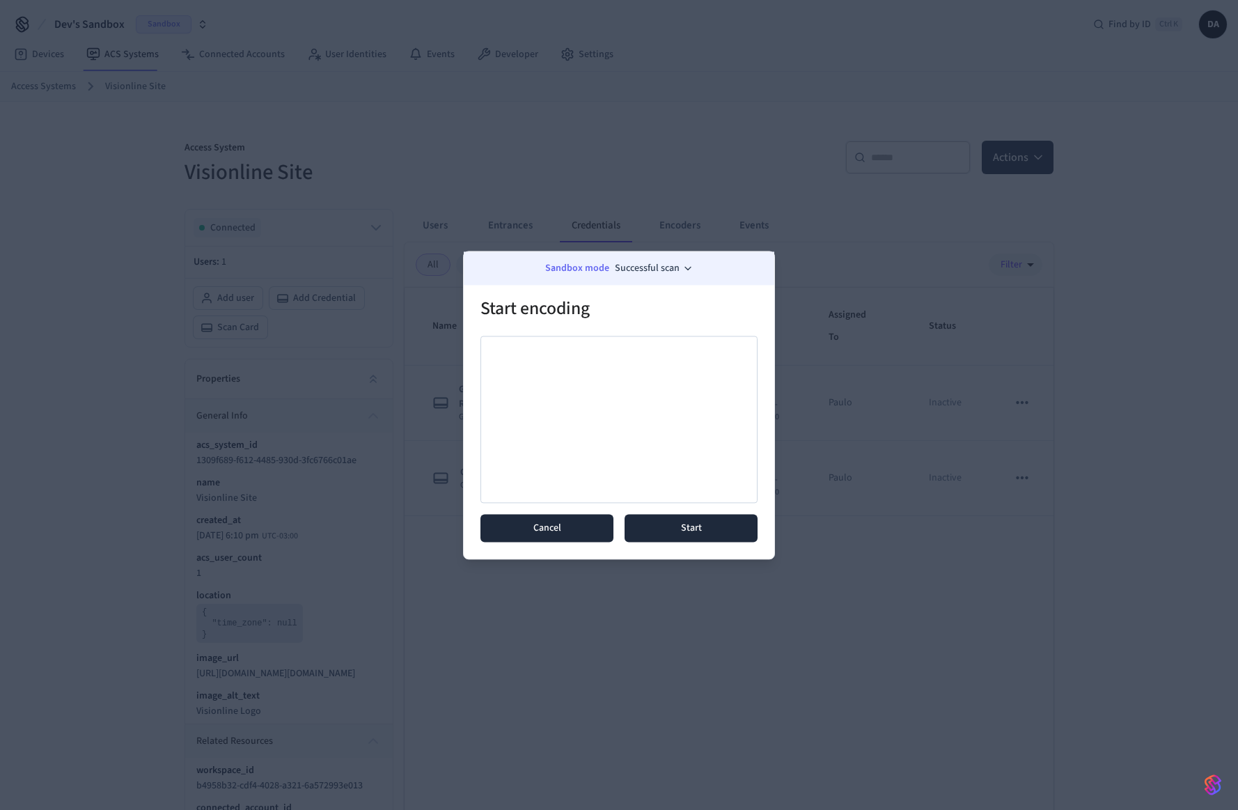
click at [591, 535] on button "Cancel" at bounding box center [546, 528] width 133 height 28
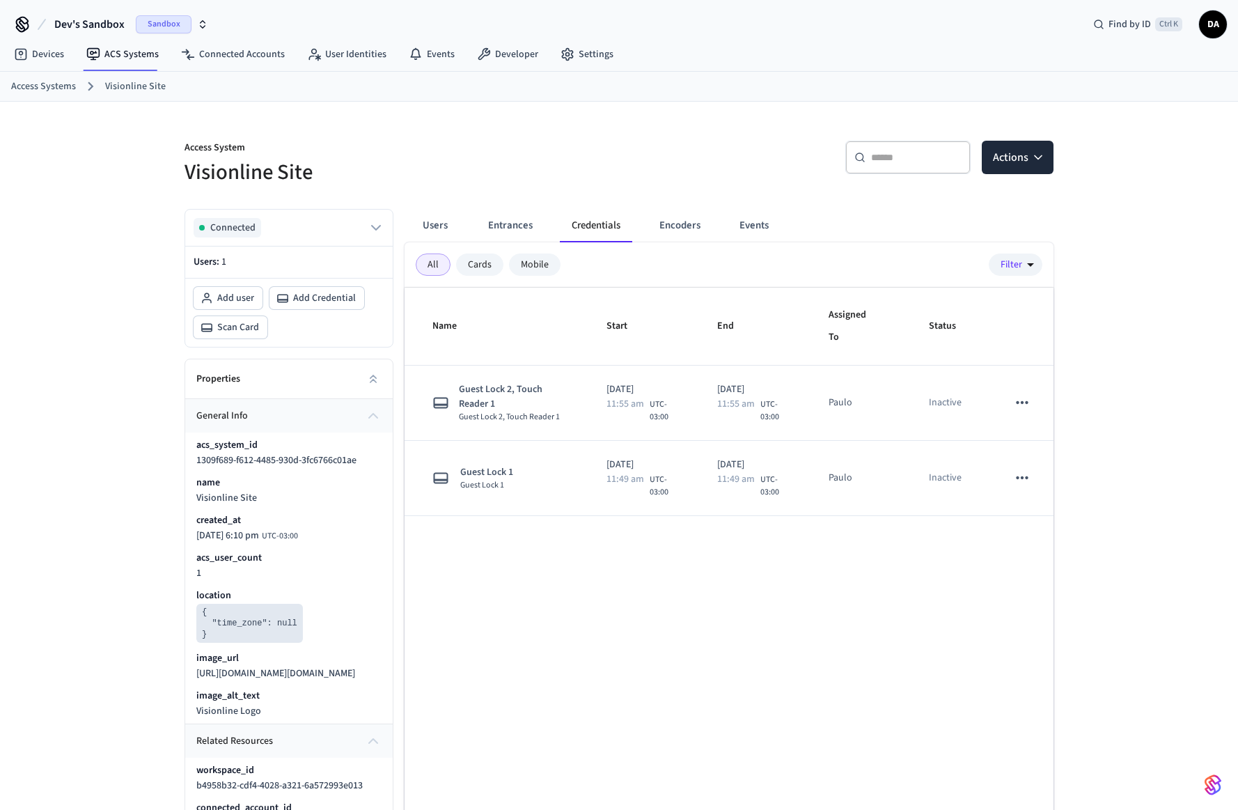
click at [51, 91] on link "Access Systems" at bounding box center [43, 86] width 65 height 15
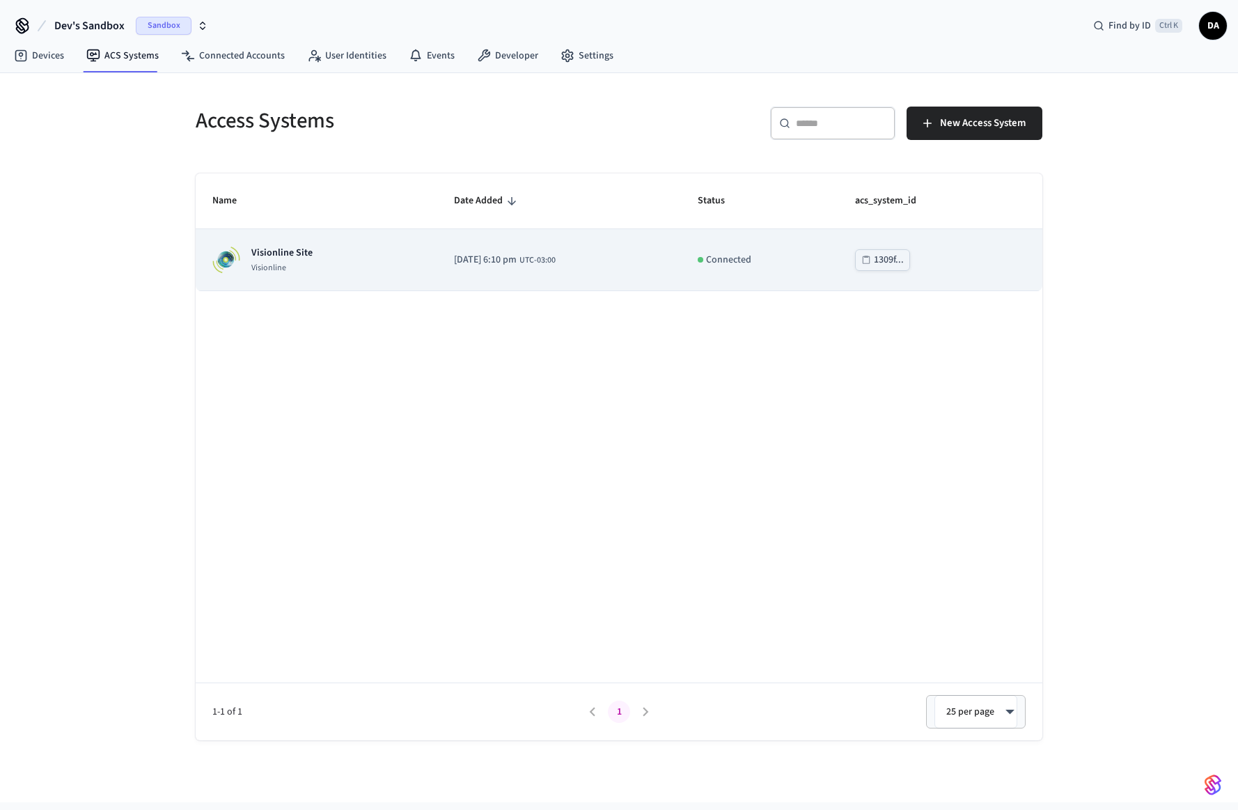
click at [313, 265] on div "Visionline Site Visionline" at bounding box center [316, 260] width 208 height 28
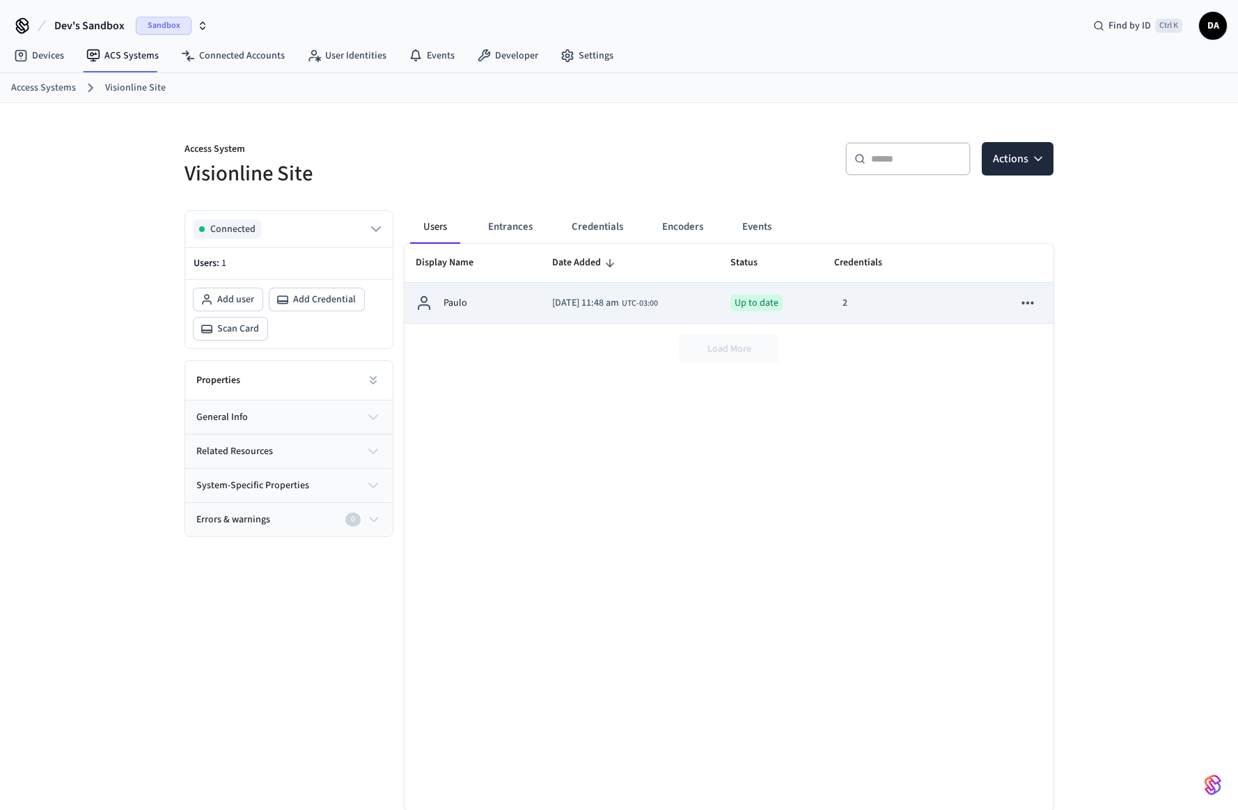
click at [856, 301] on div "2" at bounding box center [845, 303] width 22 height 20
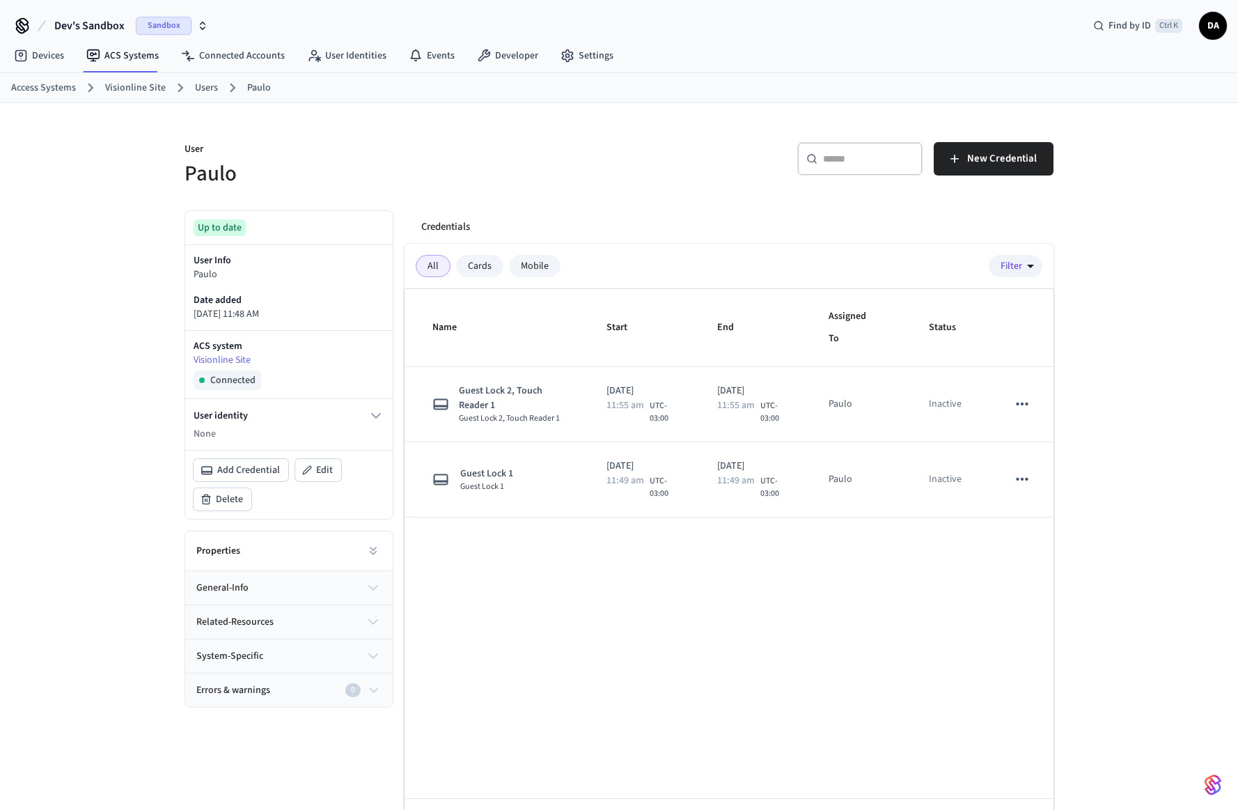
click at [115, 93] on link "Visionline Site" at bounding box center [135, 88] width 61 height 15
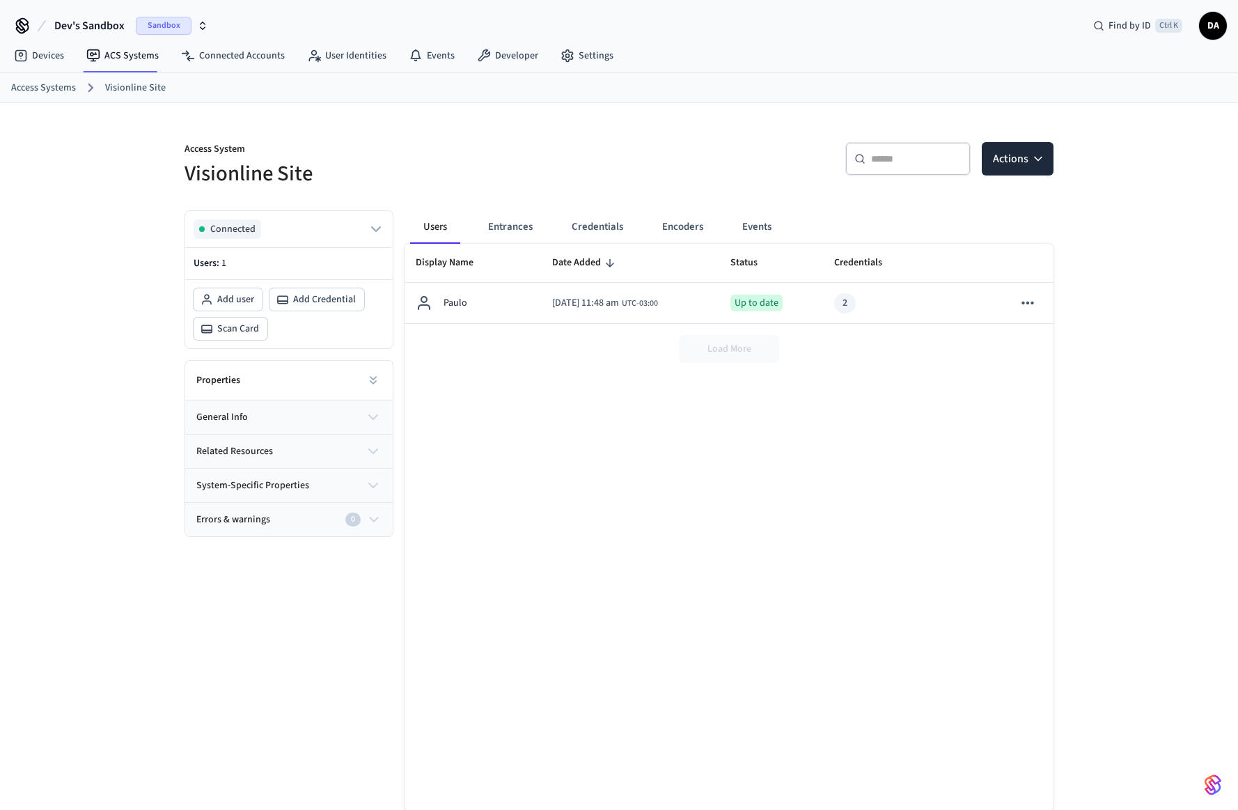
click at [384, 517] on button "Errors & warnings 0" at bounding box center [288, 519] width 207 height 33
click at [369, 484] on icon "button" at bounding box center [373, 485] width 8 height 4
click at [374, 445] on icon "button" at bounding box center [373, 451] width 17 height 17
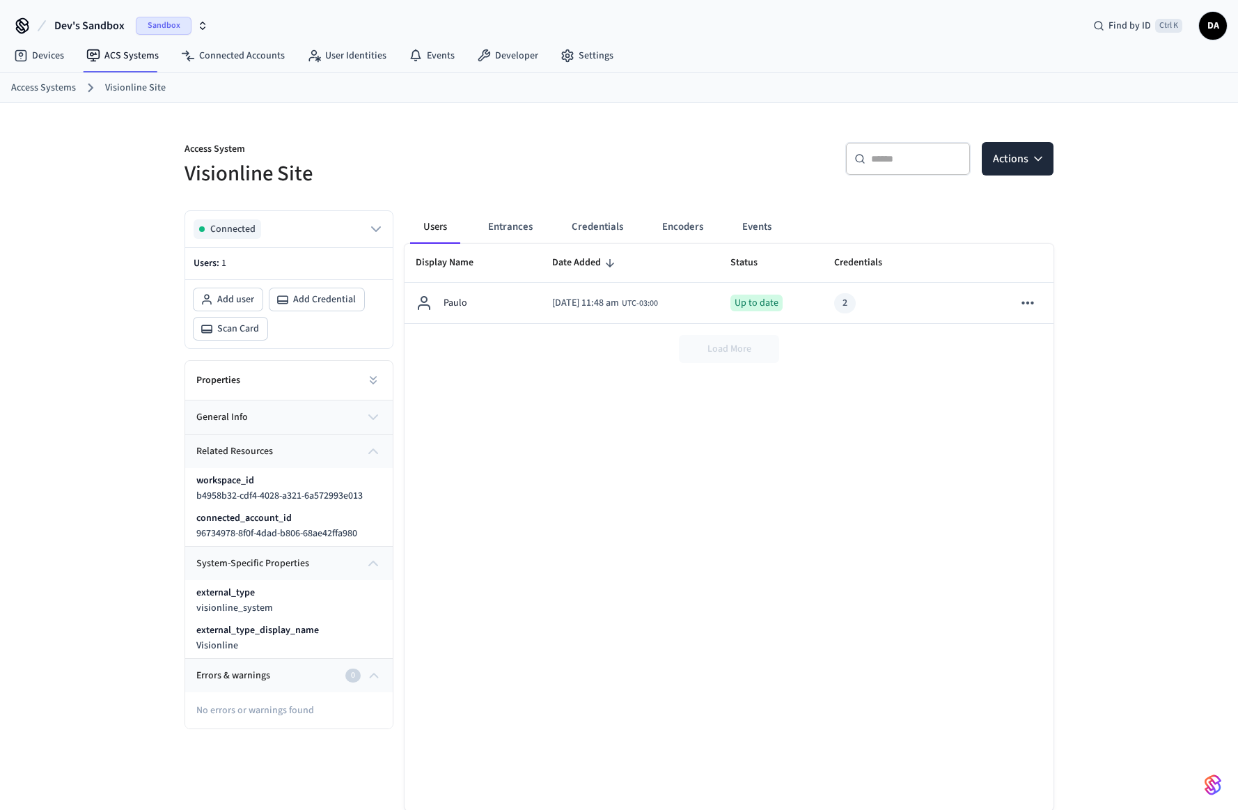
click at [374, 445] on icon "button" at bounding box center [373, 451] width 17 height 17
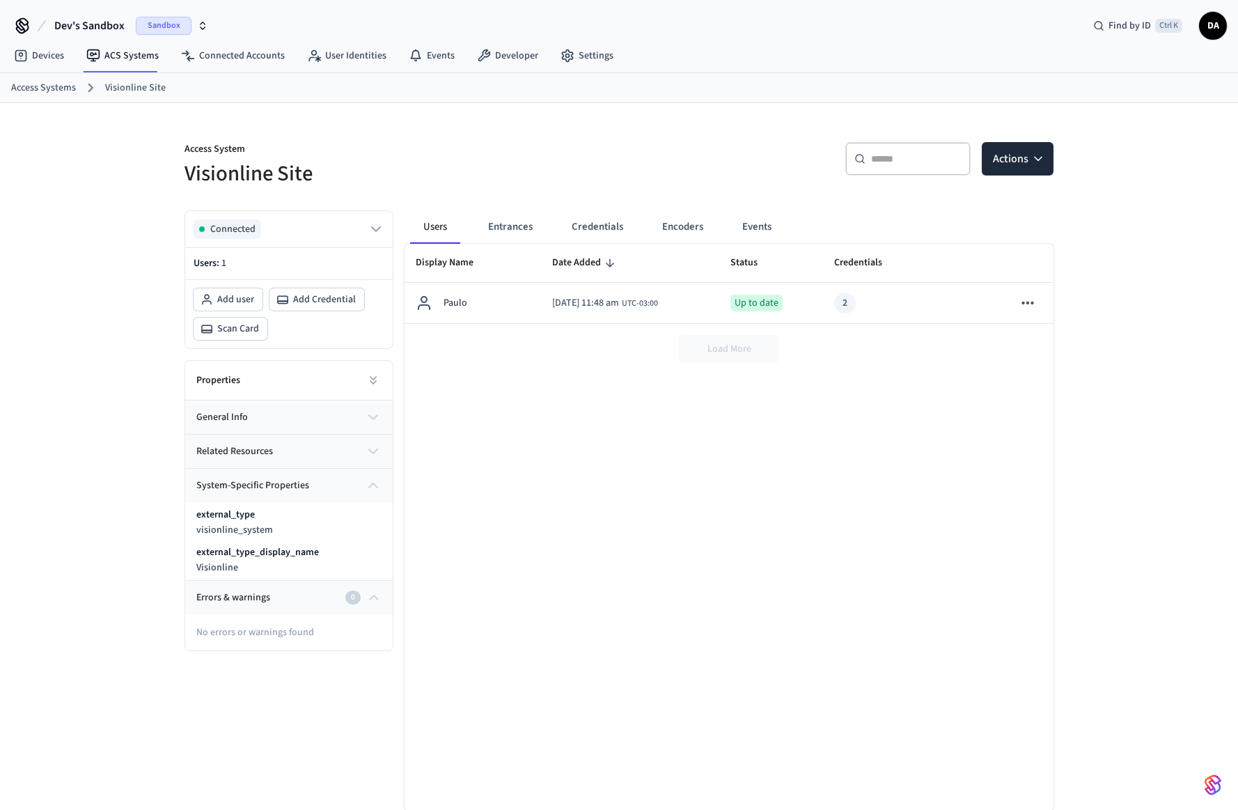
click at [362, 441] on button "related resources" at bounding box center [288, 450] width 207 height 33
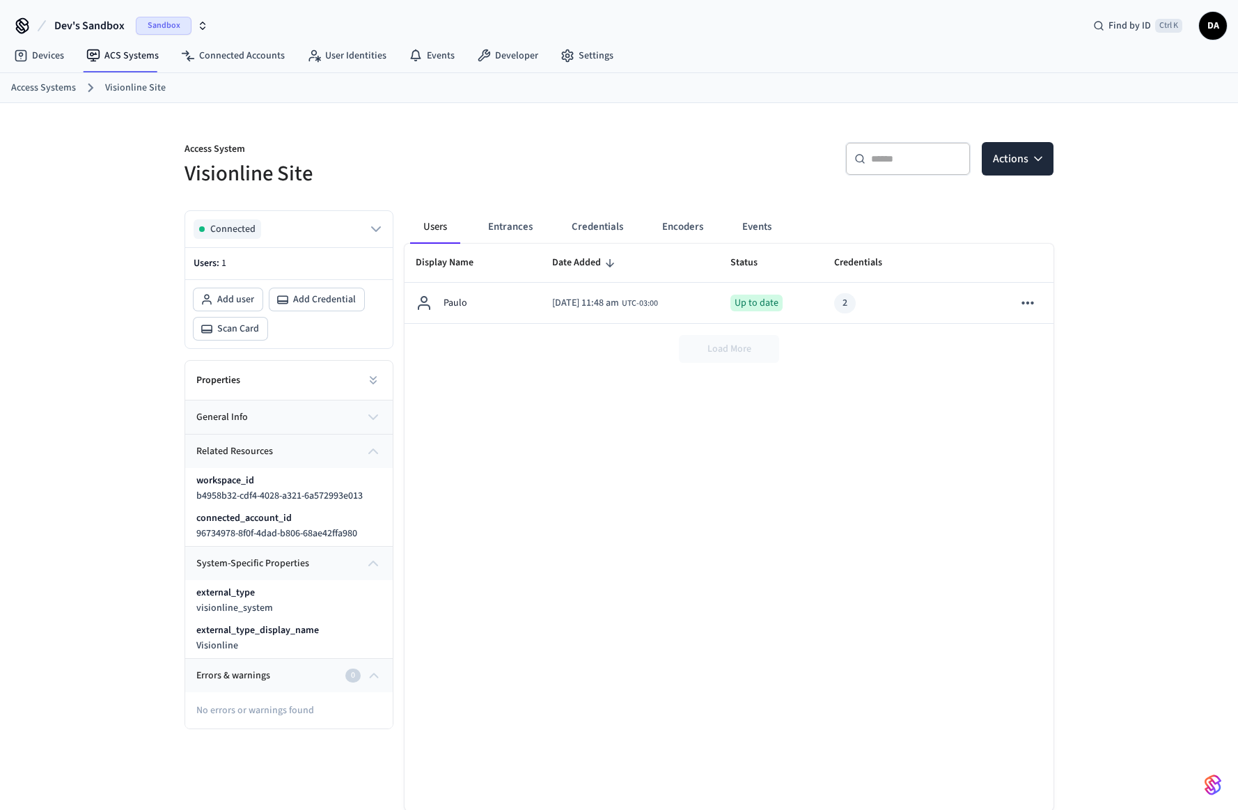
click at [363, 426] on button "general info" at bounding box center [288, 416] width 207 height 33
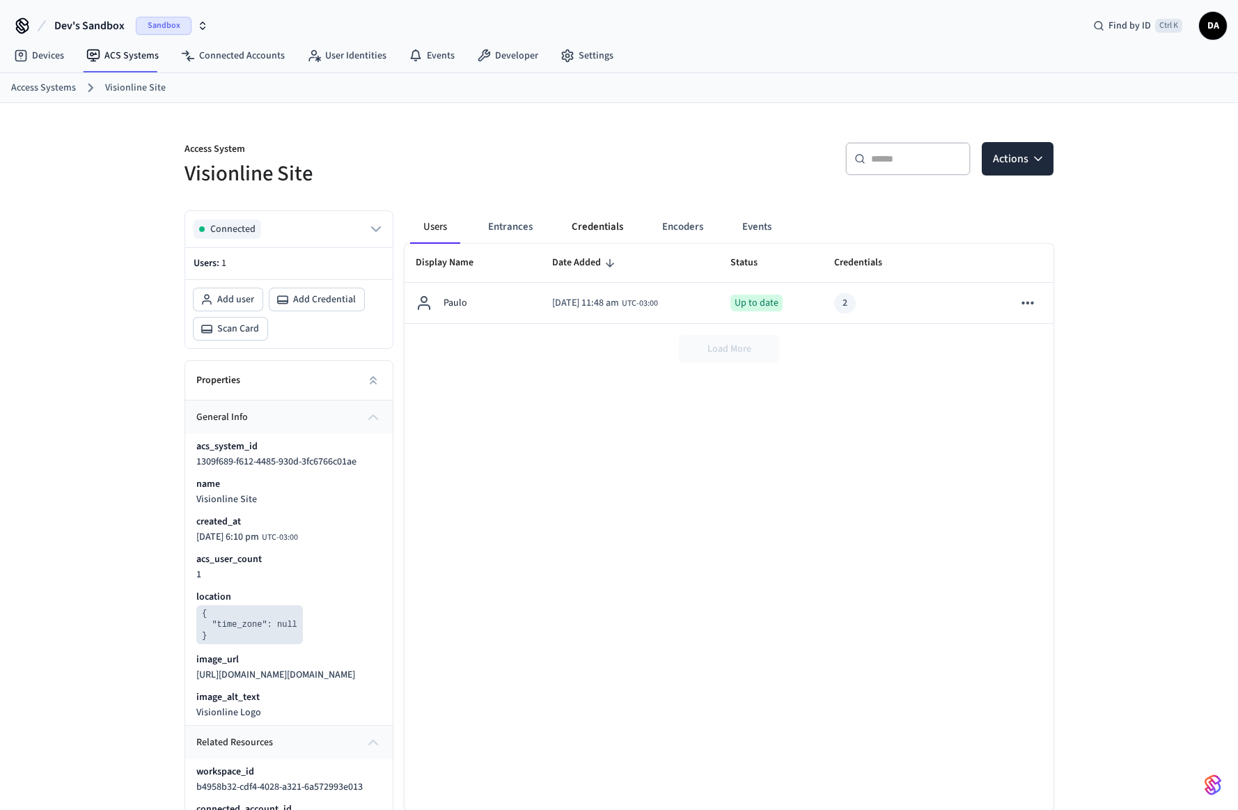
click at [590, 226] on button "Credentials" at bounding box center [597, 226] width 74 height 33
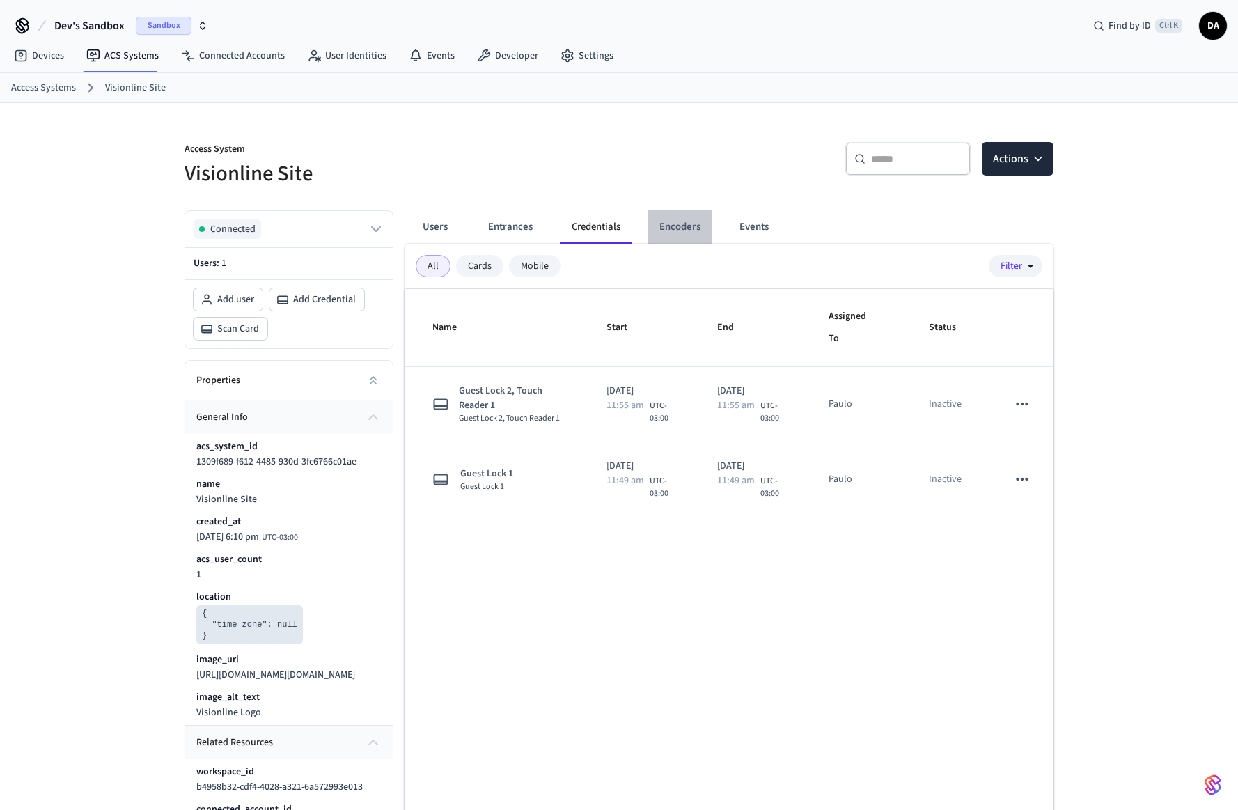
click at [668, 220] on button "Encoders" at bounding box center [679, 226] width 63 height 33
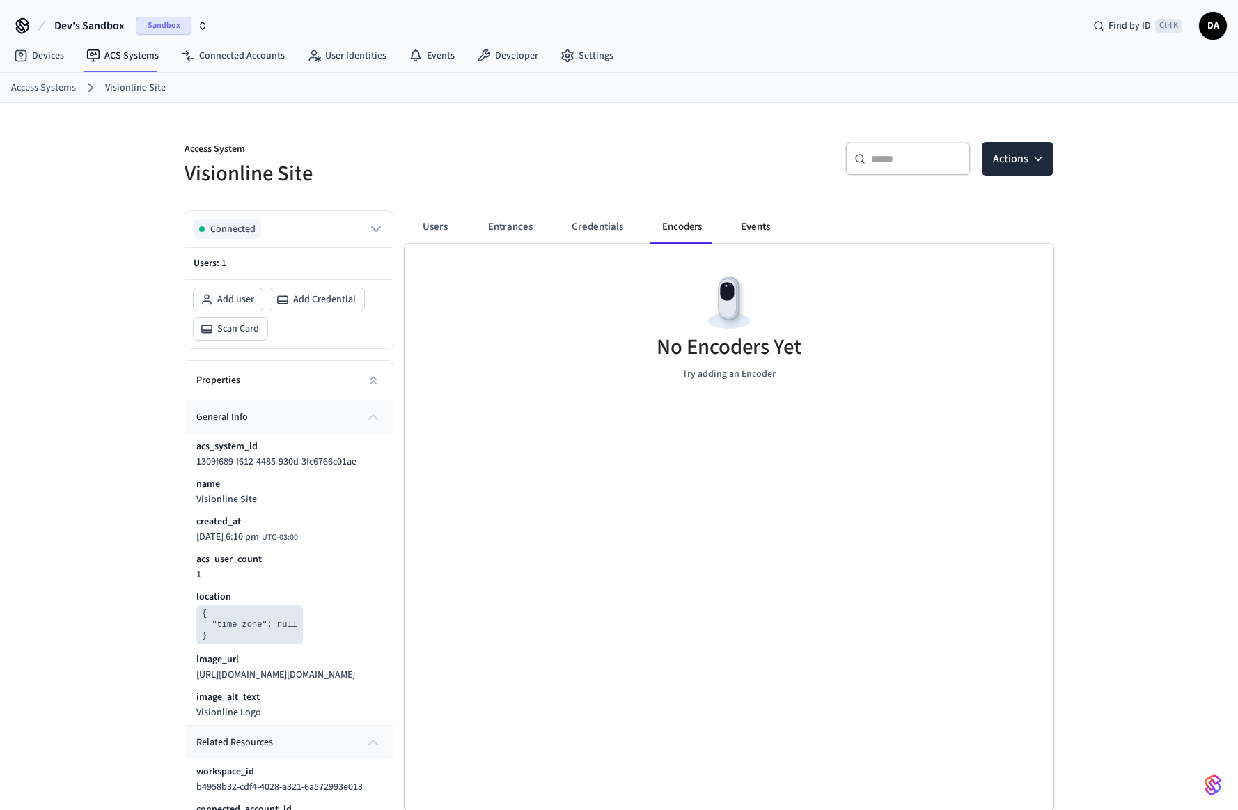
click at [750, 226] on button "Events" at bounding box center [756, 226] width 52 height 33
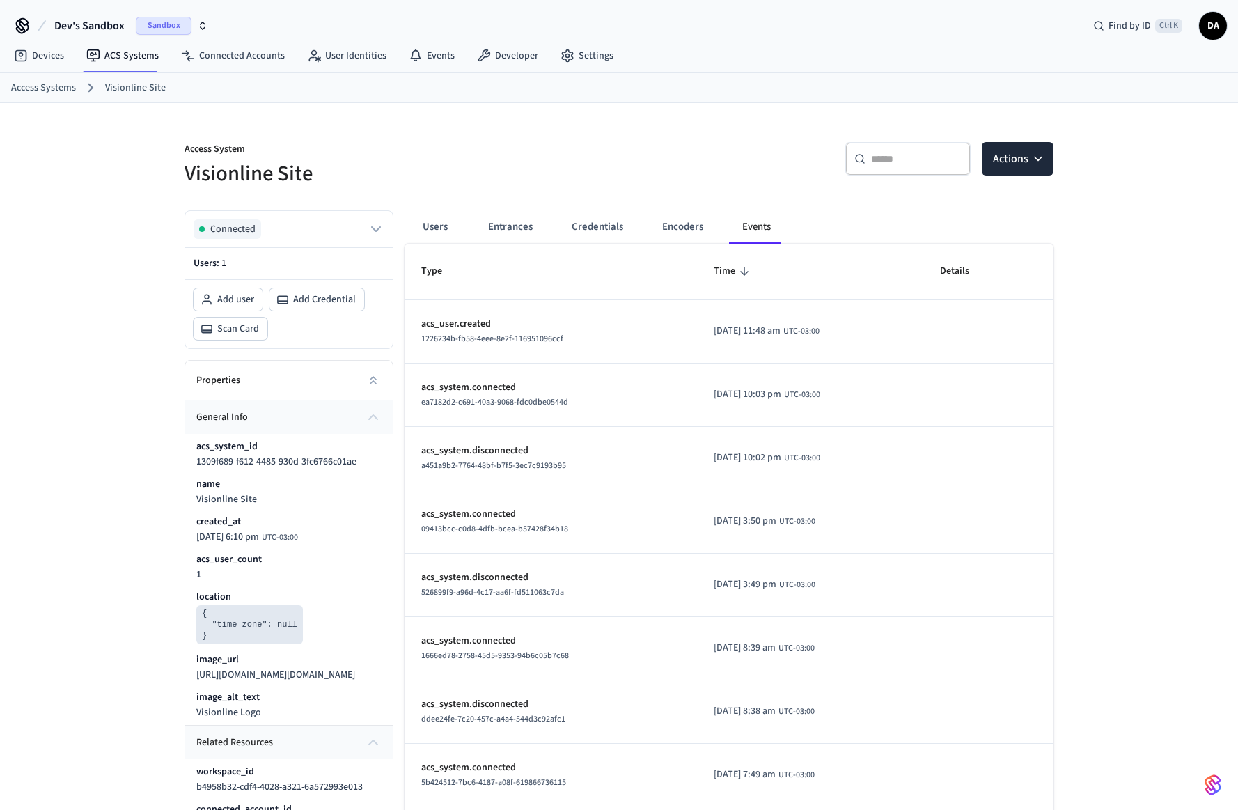
click at [1126, 97] on div "Access Systems Visionline Site" at bounding box center [619, 88] width 1238 height 30
